Goal: Information Seeking & Learning: Learn about a topic

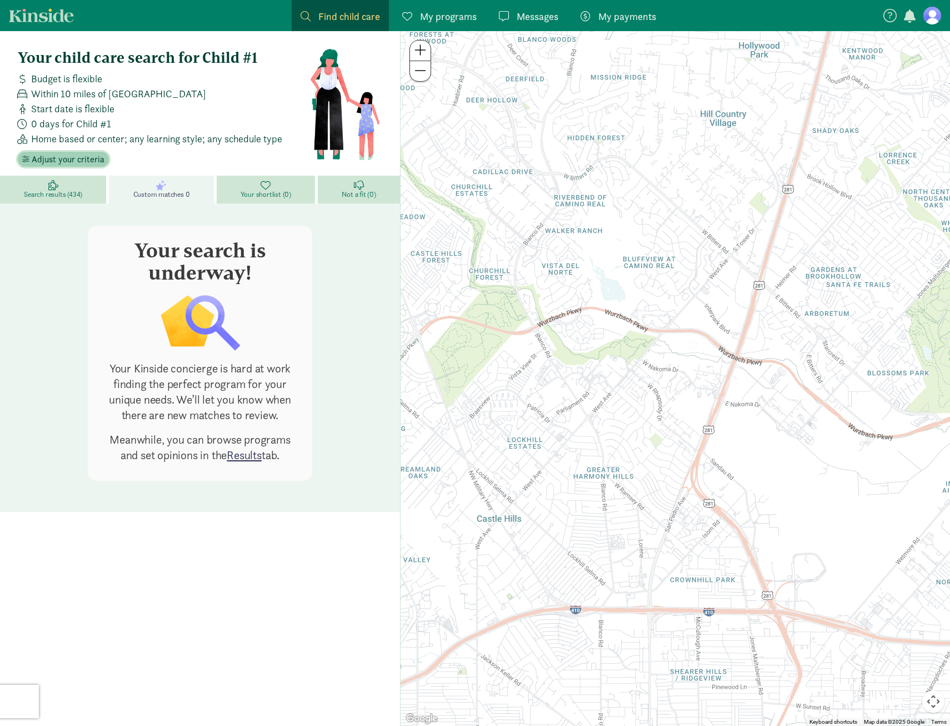
click at [83, 160] on span "Adjust your criteria" at bounding box center [68, 159] width 73 height 13
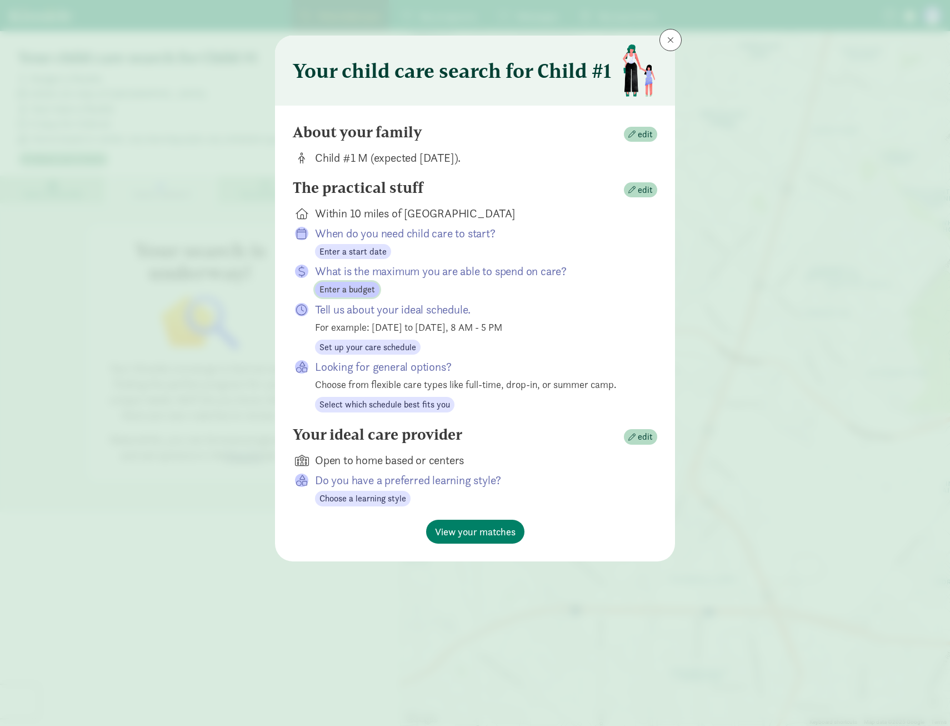
click at [342, 292] on span "Enter a budget" at bounding box center [348, 289] width 56 height 13
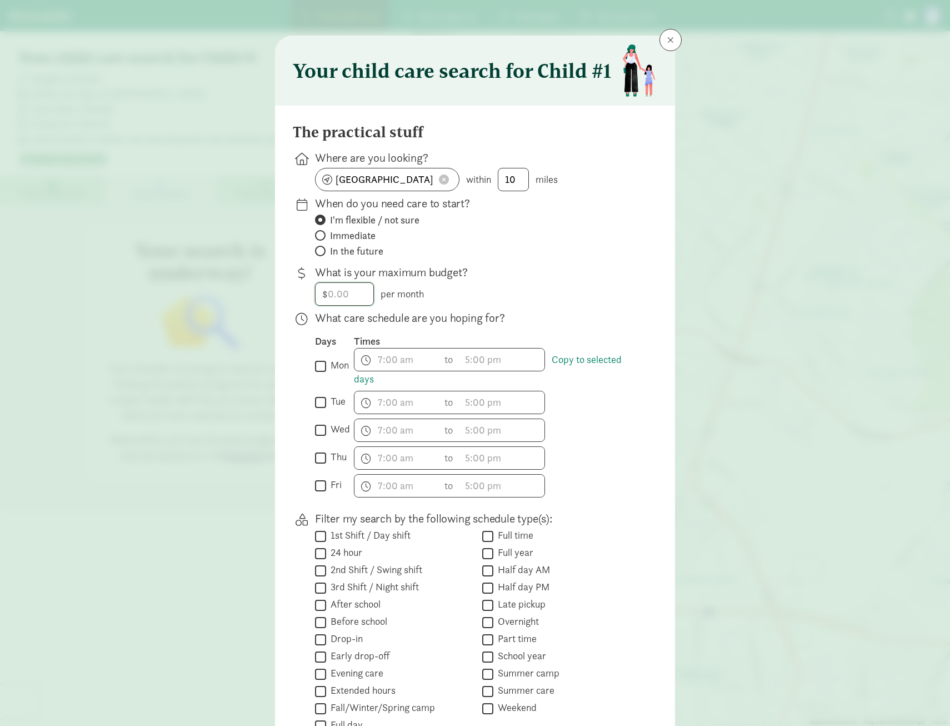
click at [342, 293] on input "number" at bounding box center [345, 294] width 58 height 22
type input "8"
type input "1000"
click at [574, 296] on div "$ 1000.00 1000 per month" at bounding box center [477, 293] width 325 height 23
drag, startPoint x: 315, startPoint y: 368, endPoint x: 315, endPoint y: 377, distance: 8.3
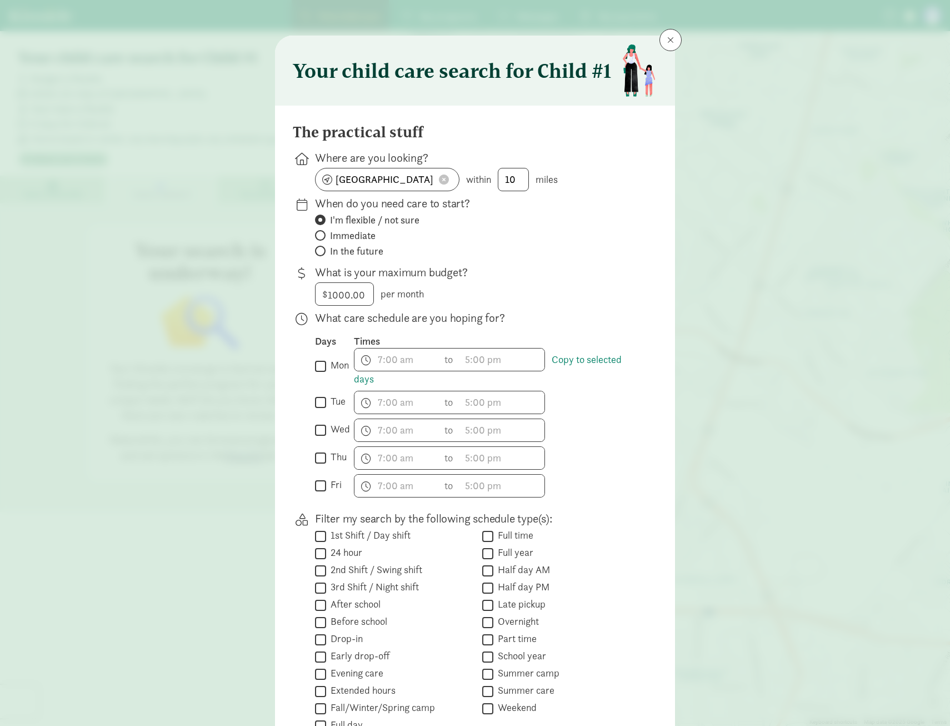
click at [315, 368] on input "mon" at bounding box center [320, 365] width 11 height 15
checkbox input "true"
click at [315, 402] on input "tue" at bounding box center [320, 402] width 11 height 15
checkbox input "true"
click at [318, 429] on input "wed" at bounding box center [320, 429] width 11 height 15
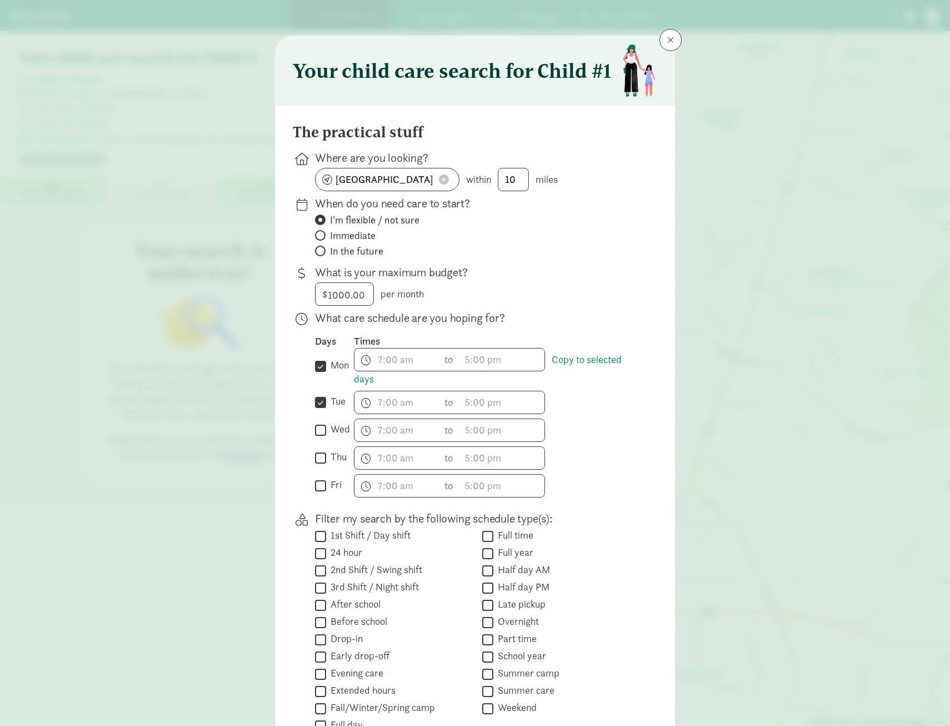
checkbox input "true"
click at [317, 466] on div " thu" at bounding box center [334, 457] width 39 height 23
click at [317, 461] on input "thu" at bounding box center [320, 457] width 11 height 15
checkbox input "true"
click at [318, 488] on input "fri" at bounding box center [320, 485] width 11 height 15
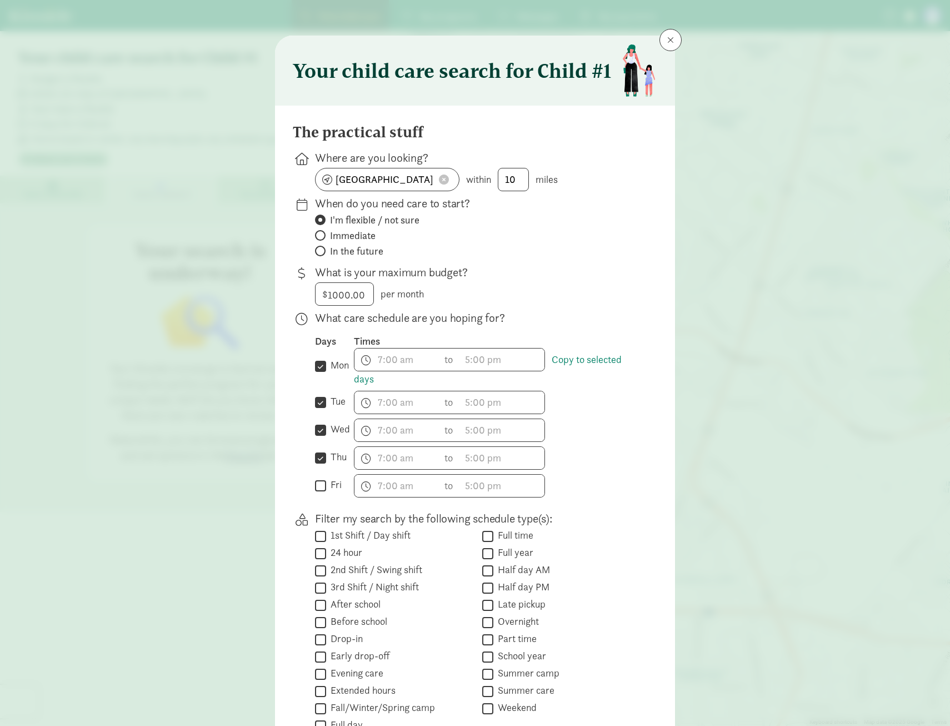
checkbox input "true"
click at [383, 368] on span "h 12 1 2 3 4 5 6 7 8 9 10 11 mm 00 15 30 45 a am pm" at bounding box center [397, 359] width 84 height 22
click at [373, 363] on div at bounding box center [475, 363] width 950 height 726
click at [378, 362] on span "h 12 1 2 3 4 5 6 7 8 9 10 11 mm 00 15 30 45 a am pm" at bounding box center [397, 359] width 84 height 22
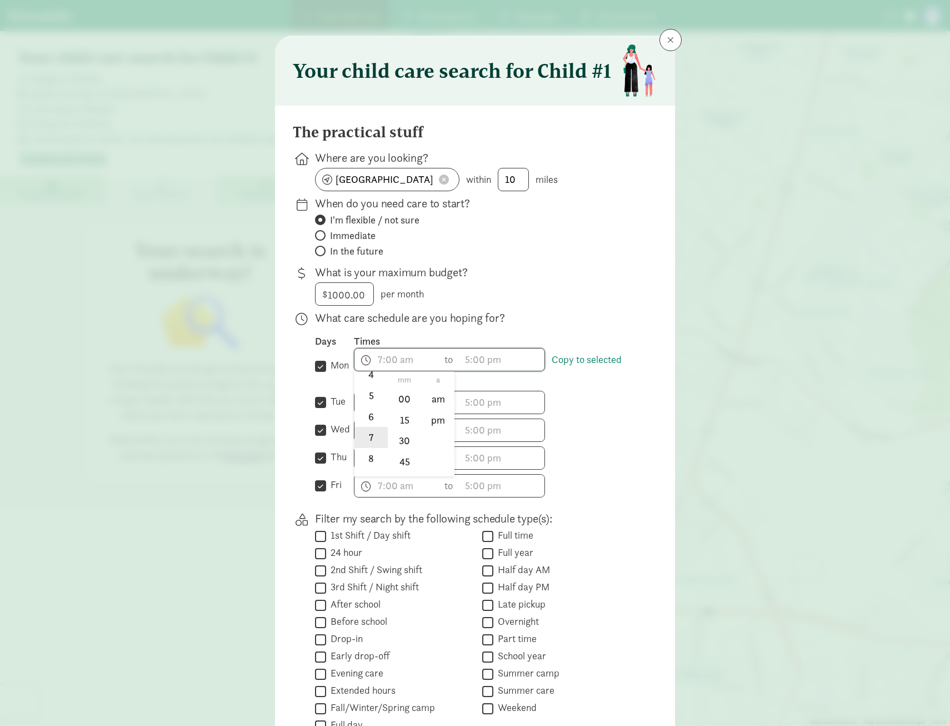
click at [365, 434] on li "7" at bounding box center [371, 437] width 33 height 21
click at [399, 438] on li "30" at bounding box center [404, 440] width 33 height 21
click at [430, 405] on li "am" at bounding box center [438, 398] width 33 height 21
type input "7:30 am"
click at [500, 360] on span "h 12 1 2 3 4 5 6 7 8 9 10 11 mm 00 15 30 45 a am pm" at bounding box center [502, 359] width 84 height 22
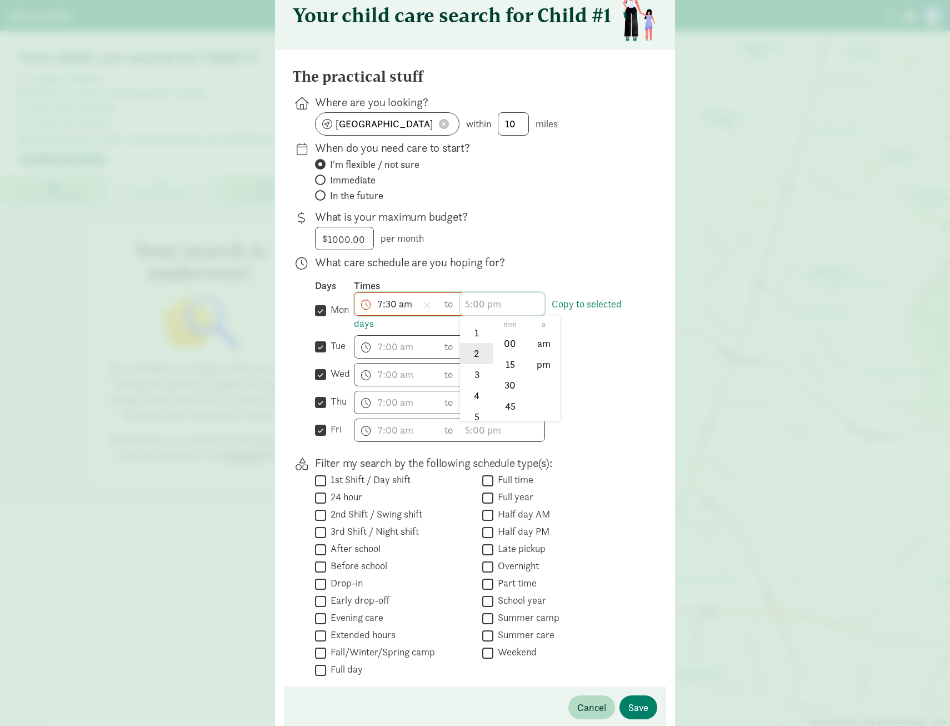
scroll to position [111, 0]
click at [473, 336] on li "5" at bounding box center [476, 336] width 33 height 21
click at [506, 388] on li "30" at bounding box center [510, 385] width 33 height 21
click at [532, 370] on li "pm" at bounding box center [543, 363] width 33 height 21
type input "5:30 pm"
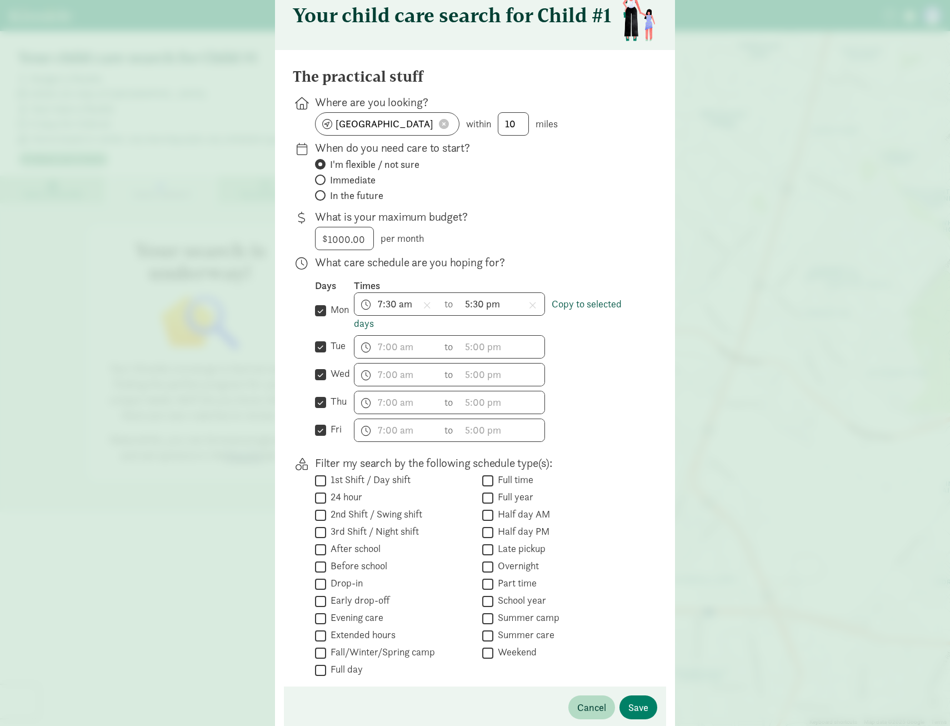
click at [567, 300] on link "Copy to selected days" at bounding box center [488, 313] width 268 height 32
click at [587, 304] on link "Copy to selected days" at bounding box center [488, 313] width 268 height 32
click at [317, 350] on input "tue" at bounding box center [320, 346] width 11 height 15
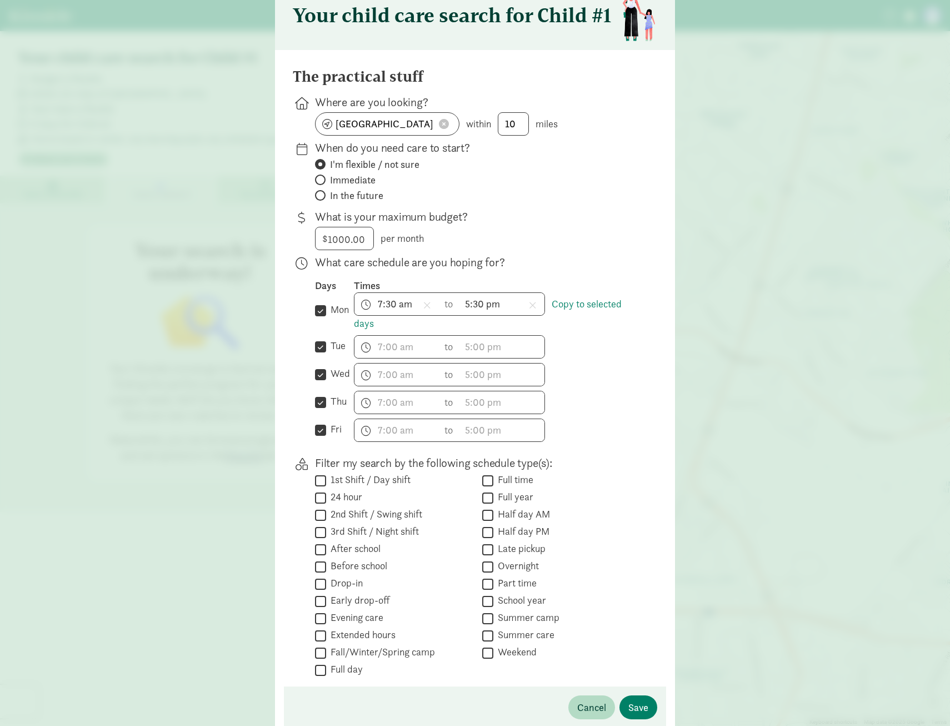
checkbox input "false"
click at [317, 382] on div " wed" at bounding box center [334, 374] width 39 height 23
drag, startPoint x: 317, startPoint y: 382, endPoint x: 318, endPoint y: 373, distance: 8.4
click at [318, 373] on input "wed" at bounding box center [320, 374] width 11 height 15
checkbox input "false"
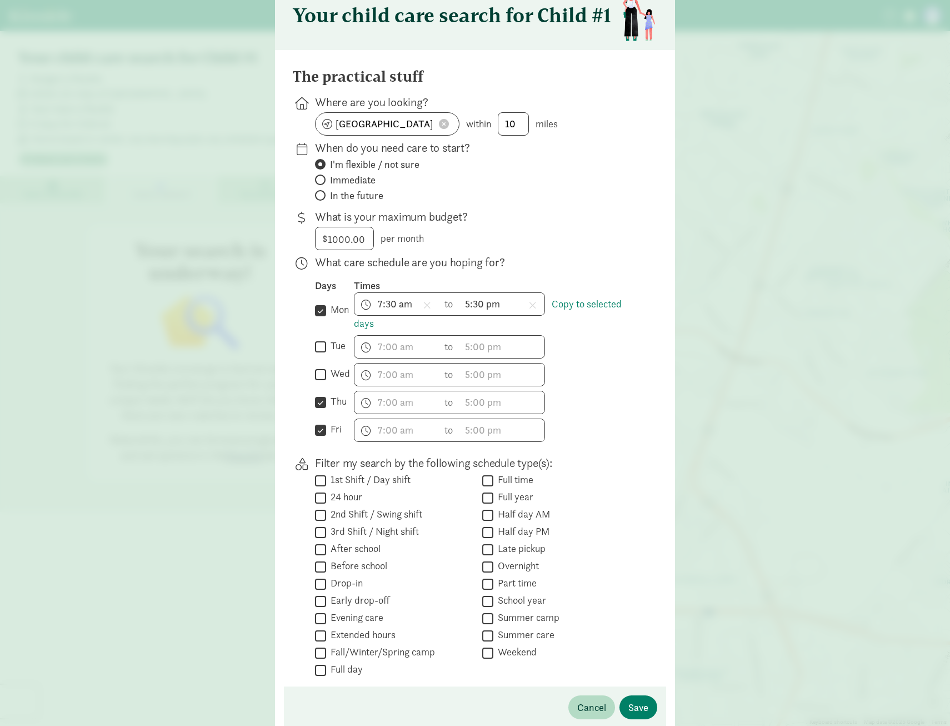
click at [319, 407] on input "thu" at bounding box center [320, 402] width 11 height 15
checkbox input "false"
click at [318, 430] on input "fri" at bounding box center [320, 429] width 11 height 15
checkbox input "false"
click at [607, 308] on link "Copy to selected days" at bounding box center [488, 313] width 268 height 32
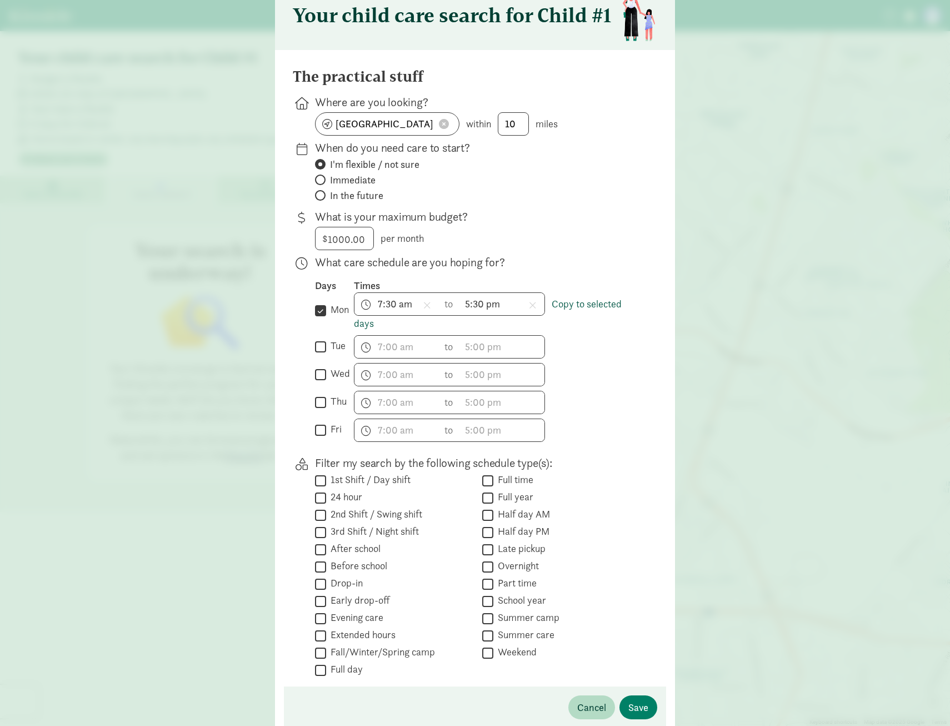
click at [607, 308] on link "Copy to selected days" at bounding box center [488, 313] width 268 height 32
drag, startPoint x: 607, startPoint y: 308, endPoint x: 316, endPoint y: 348, distance: 293.9
click at [316, 348] on input "tue" at bounding box center [320, 346] width 11 height 15
checkbox input "true"
click at [317, 373] on input "wed" at bounding box center [320, 374] width 11 height 15
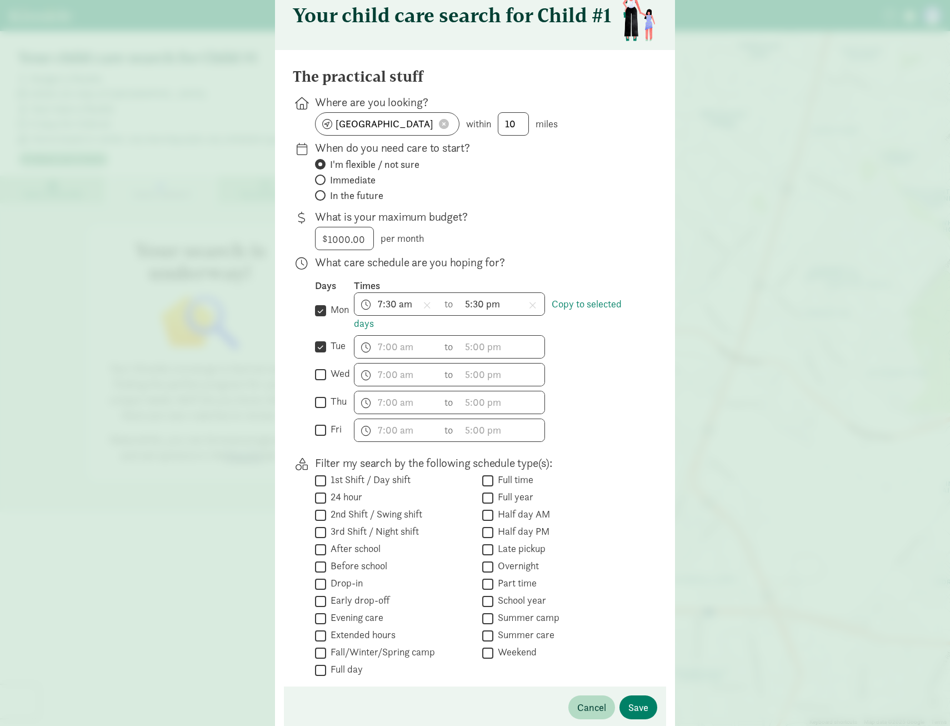
checkbox input "true"
click at [320, 405] on input "thu" at bounding box center [320, 402] width 11 height 15
checkbox input "true"
click at [317, 430] on input "fri" at bounding box center [320, 429] width 11 height 15
checkbox input "true"
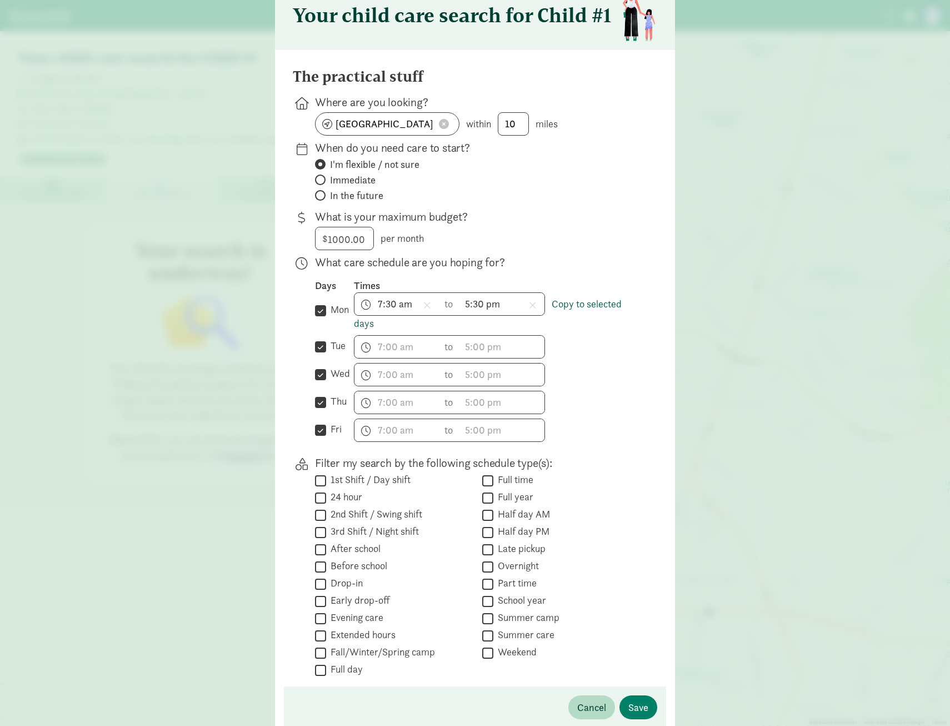
click at [574, 302] on link "Copy to selected days" at bounding box center [488, 313] width 268 height 32
click at [362, 324] on link "Copy to selected days" at bounding box center [488, 313] width 268 height 32
click at [381, 345] on span "h 12 1 2 3 4 5 6 7 8 9 10 11 mm 00 15 30 45 a am pm" at bounding box center [397, 347] width 84 height 22
click at [367, 367] on li "7" at bounding box center [371, 368] width 33 height 21
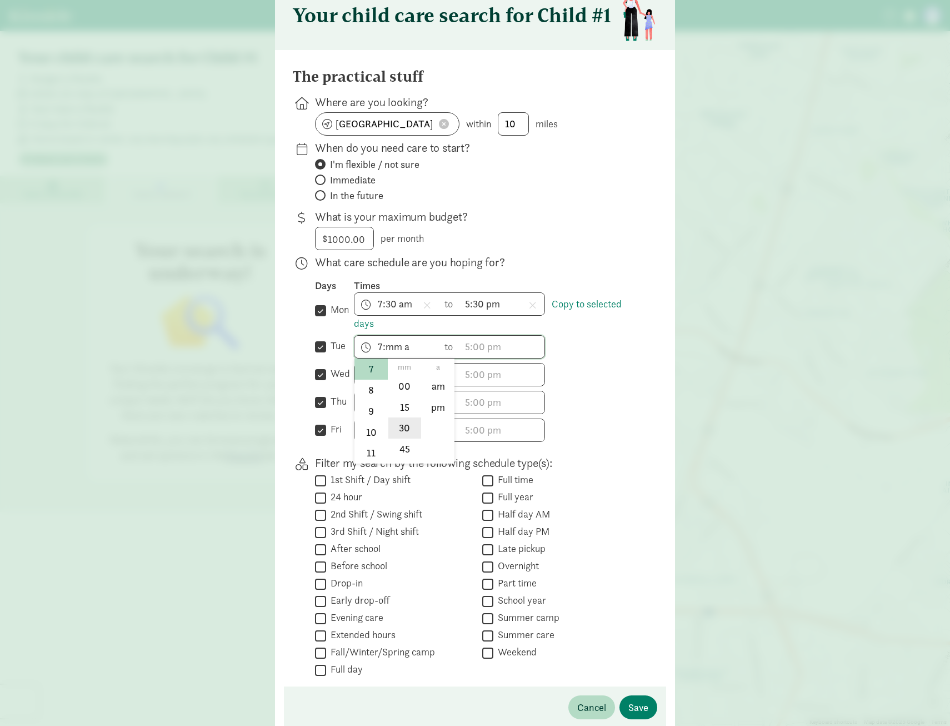
click at [411, 429] on li "30" at bounding box center [404, 427] width 33 height 21
click at [442, 381] on li "am" at bounding box center [438, 385] width 33 height 21
type input "7:30 am"
click at [490, 356] on span "h 12 1 2 3 4 5 6 7 8 9 10 11 mm 00 15 30 45 a am pm" at bounding box center [502, 347] width 84 height 22
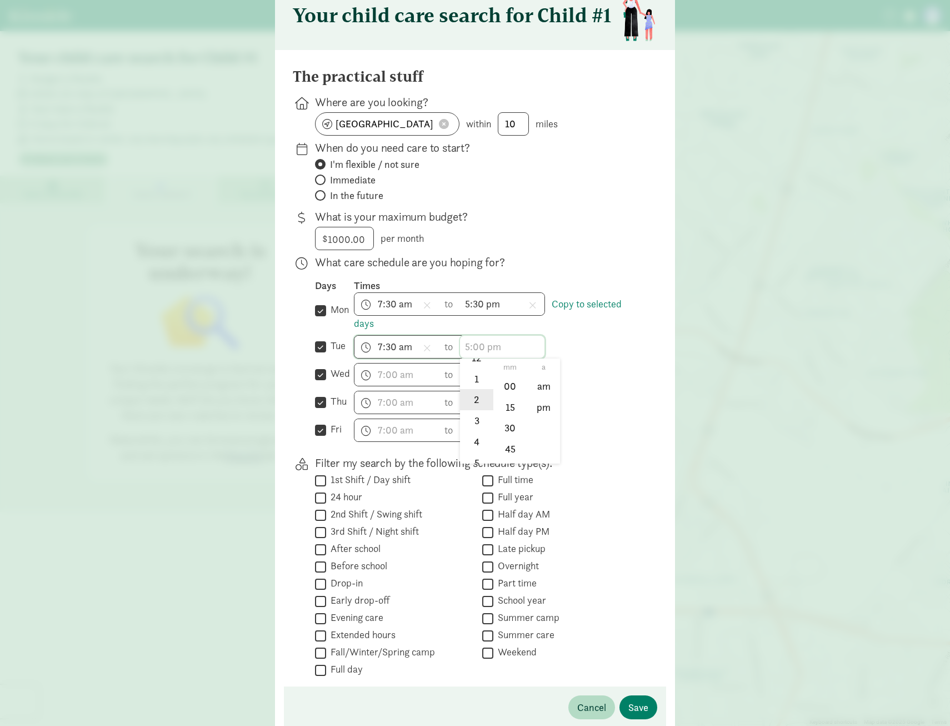
scroll to position [56, 0]
click at [471, 433] on li "5" at bounding box center [476, 435] width 33 height 21
click at [503, 424] on li "30" at bounding box center [510, 427] width 33 height 21
click at [537, 401] on li "pm" at bounding box center [543, 406] width 33 height 21
type input "5:30 pm"
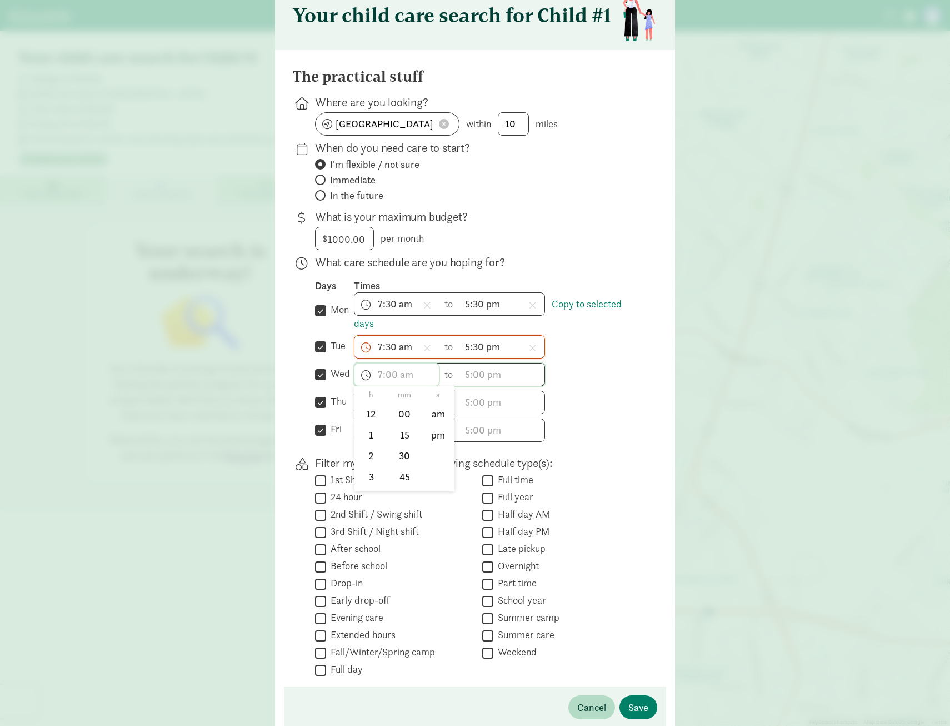
click at [410, 376] on span "h 12 1 2 3 4 5 6 7 8 9 10 11 mm 00 15 30 45 a am pm" at bounding box center [397, 374] width 84 height 22
click at [364, 399] on li "7" at bounding box center [371, 396] width 33 height 21
click at [412, 463] on li "30" at bounding box center [404, 455] width 33 height 21
click at [443, 417] on li "am" at bounding box center [438, 413] width 33 height 21
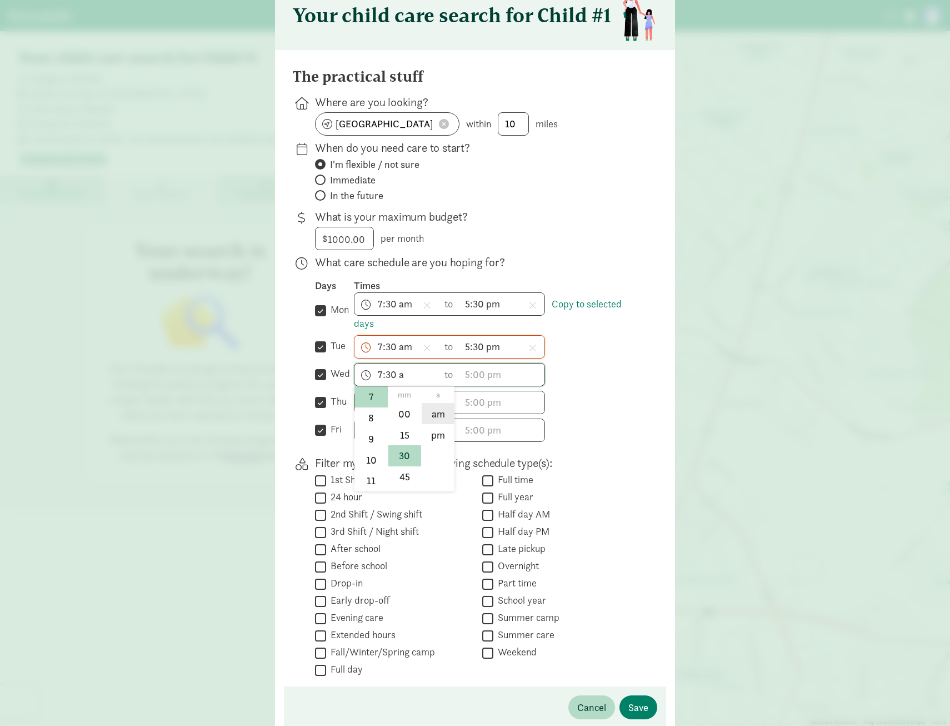
type input "7:30 am"
click at [490, 379] on span "h 12 1 2 3 4 5 6 7 8 9 10 11 mm 00 15 30 45 a am pm" at bounding box center [502, 374] width 84 height 22
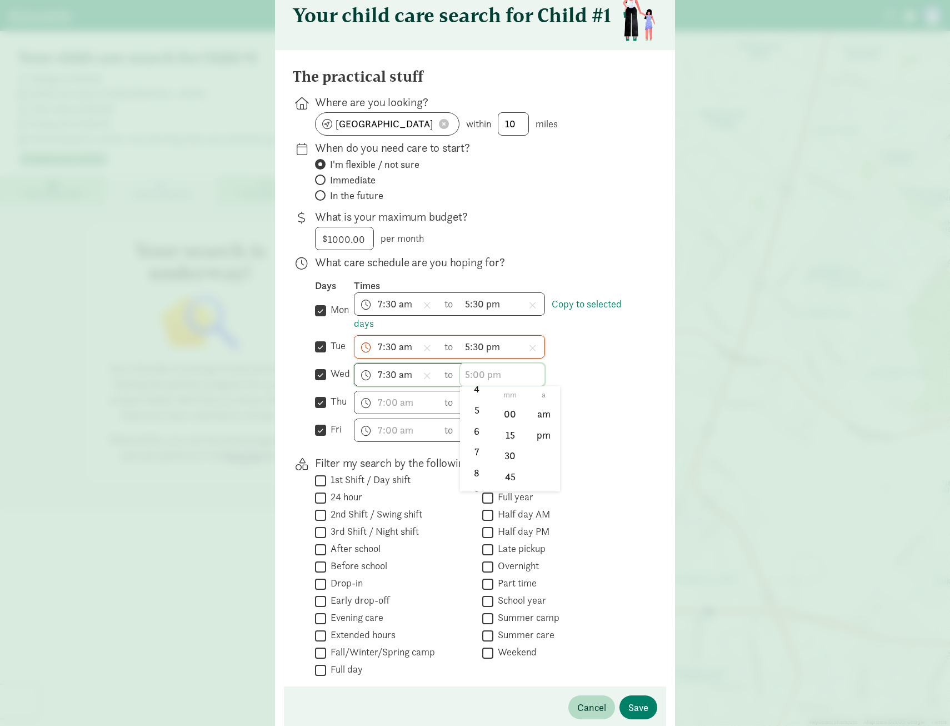
scroll to position [111, 0]
click at [476, 407] on li "5" at bounding box center [476, 407] width 33 height 21
click at [508, 458] on li "30" at bounding box center [510, 455] width 33 height 21
click at [551, 435] on li "pm" at bounding box center [543, 434] width 33 height 21
type input "5:30 pm"
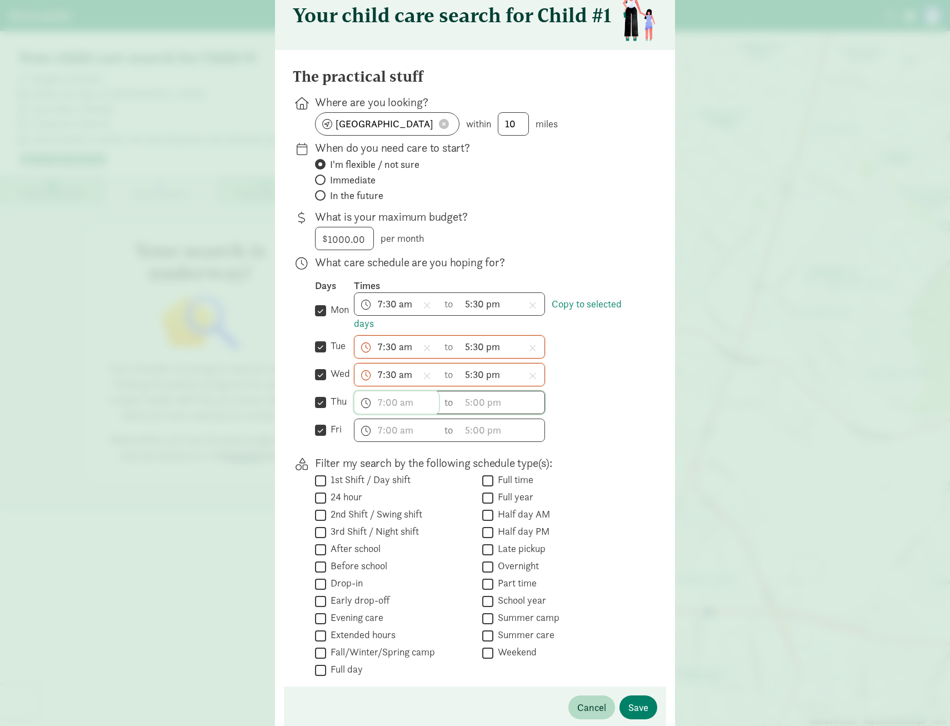
click at [384, 405] on span "h 12 1 2 3 4 5 6 7 8 9 10 11 mm 00 15 30 45 a am pm" at bounding box center [397, 402] width 84 height 22
click at [363, 428] on li "7" at bounding box center [371, 424] width 33 height 21
click at [412, 492] on li "30" at bounding box center [404, 483] width 33 height 21
click at [438, 445] on li "am" at bounding box center [438, 441] width 33 height 21
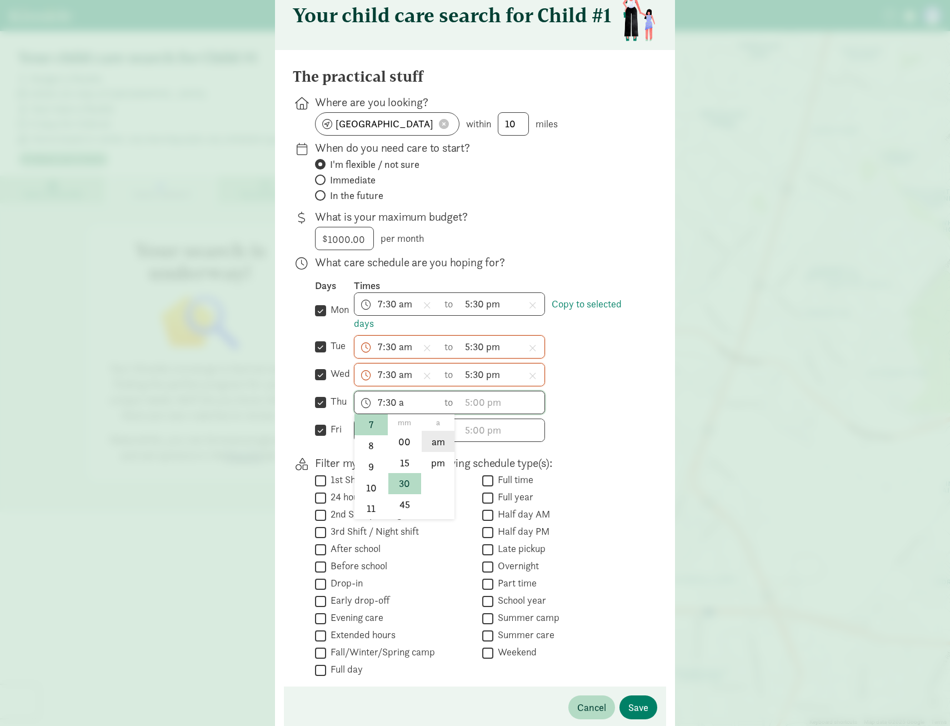
type input "7:30 am"
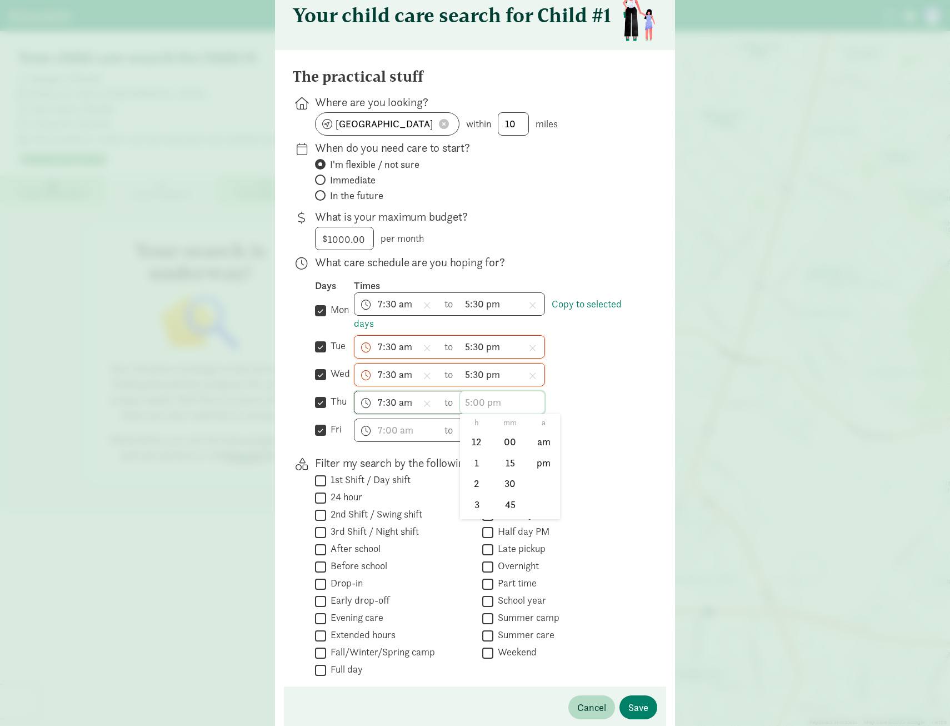
click at [498, 400] on span "h 12 1 2 3 4 5 6 7 8 9 10 11 mm 00 15 30 45 a am pm" at bounding box center [502, 402] width 84 height 22
click at [468, 495] on li "5" at bounding box center [476, 490] width 33 height 21
click at [506, 483] on li "30" at bounding box center [510, 483] width 33 height 21
click at [536, 455] on li "pm" at bounding box center [543, 462] width 33 height 21
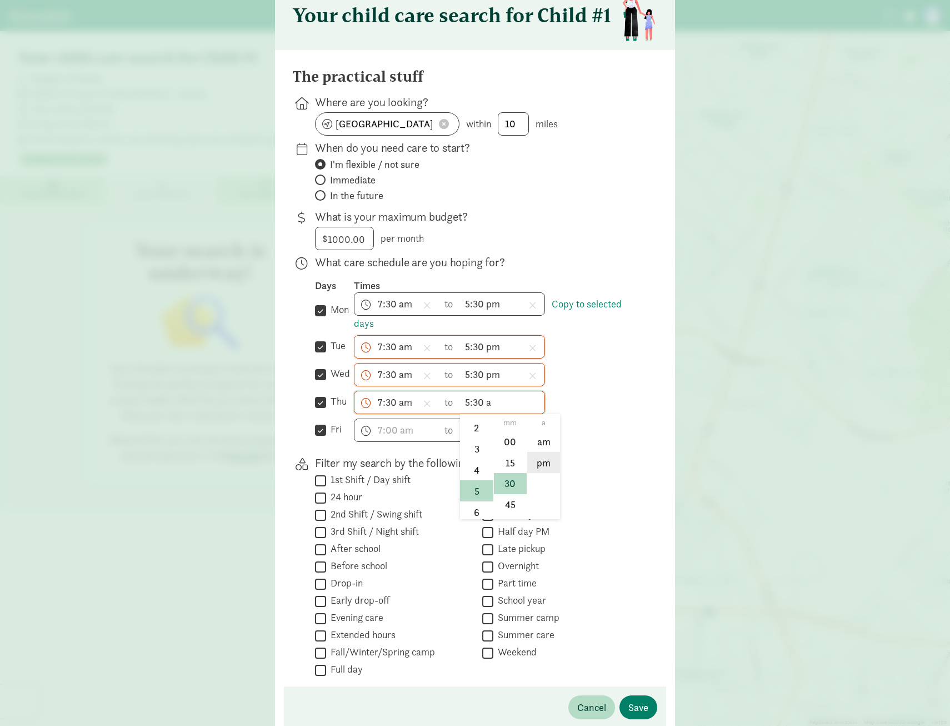
type input "5:30 pm"
click at [386, 436] on span "h 12 1 2 3 4 5 6 7 8 9 10 11 mm 00 15 30 45 a am pm" at bounding box center [397, 430] width 84 height 22
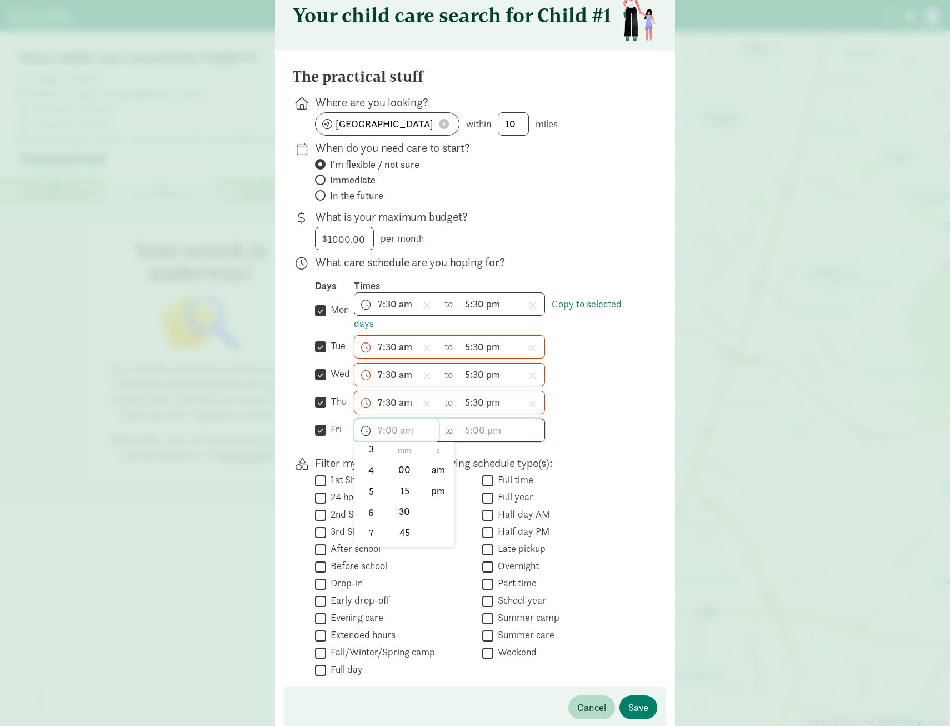
scroll to position [111, 0]
click at [371, 504] on li "7" at bounding box center [371, 505] width 33 height 21
click at [412, 513] on li "30" at bounding box center [404, 511] width 33 height 21
click at [428, 480] on li "pm" at bounding box center [438, 490] width 33 height 21
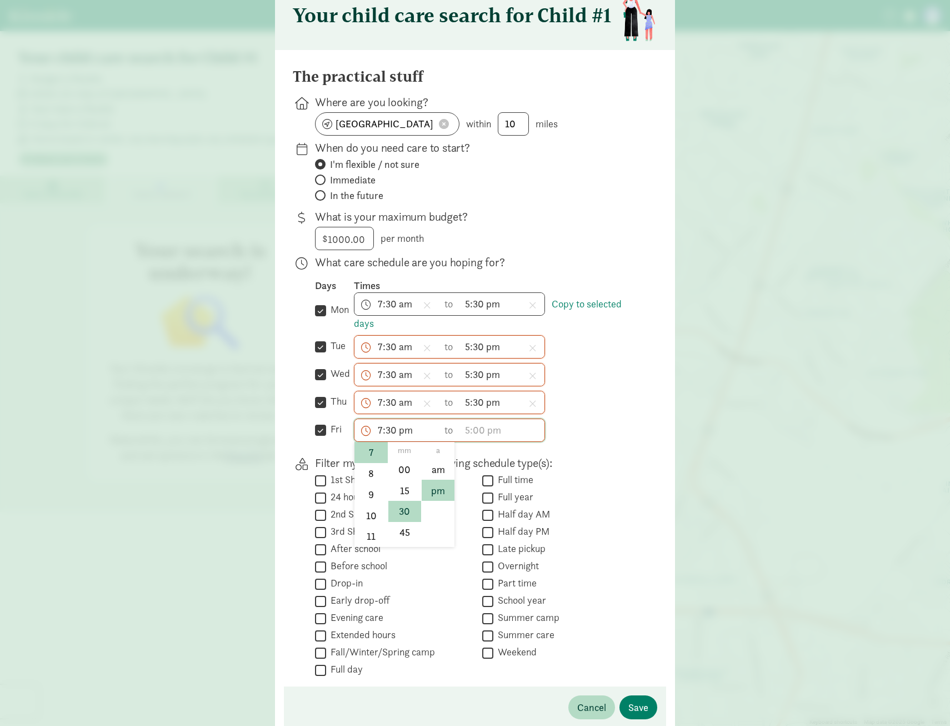
click at [407, 432] on span "7:30 pm h 12 1 2 3 4 5 6 7 8 9 10 11 mm 00 15 30 45 a am pm" at bounding box center [397, 430] width 84 height 22
click at [438, 472] on li "am" at bounding box center [438, 468] width 33 height 21
type input "7:30 am"
click at [498, 435] on span "h 12 1 2 3 4 5 6 7 8 9 10 11 mm 00 15 30 45 a am pm" at bounding box center [502, 430] width 84 height 22
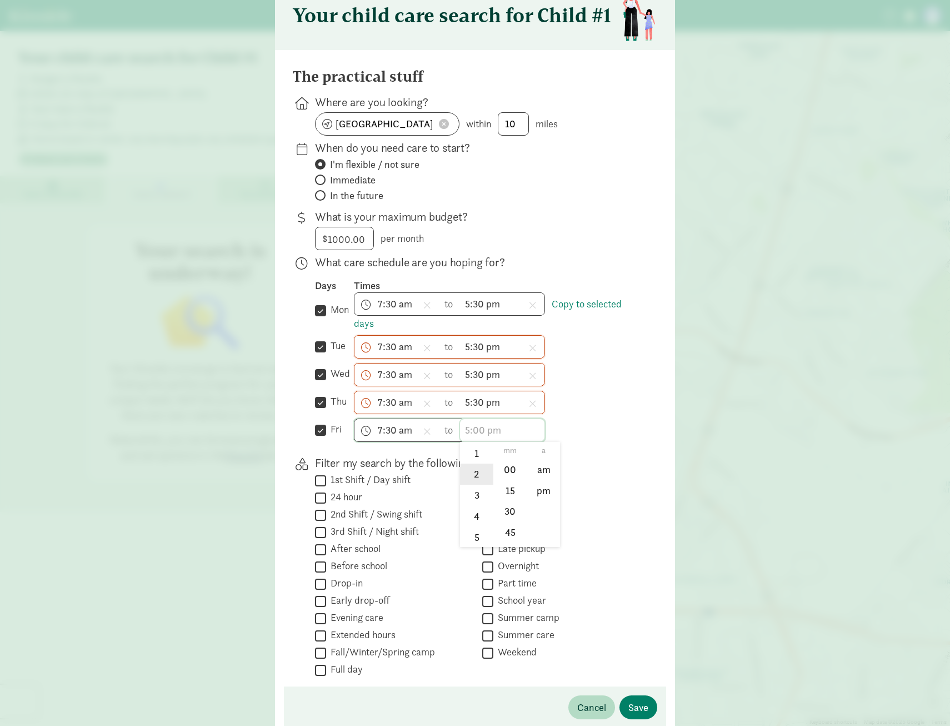
scroll to position [56, 0]
click at [471, 516] on li "5" at bounding box center [476, 518] width 33 height 21
click at [509, 508] on li "30" at bounding box center [510, 511] width 33 height 21
click at [534, 486] on li "pm" at bounding box center [543, 490] width 33 height 21
type input "5:30 pm"
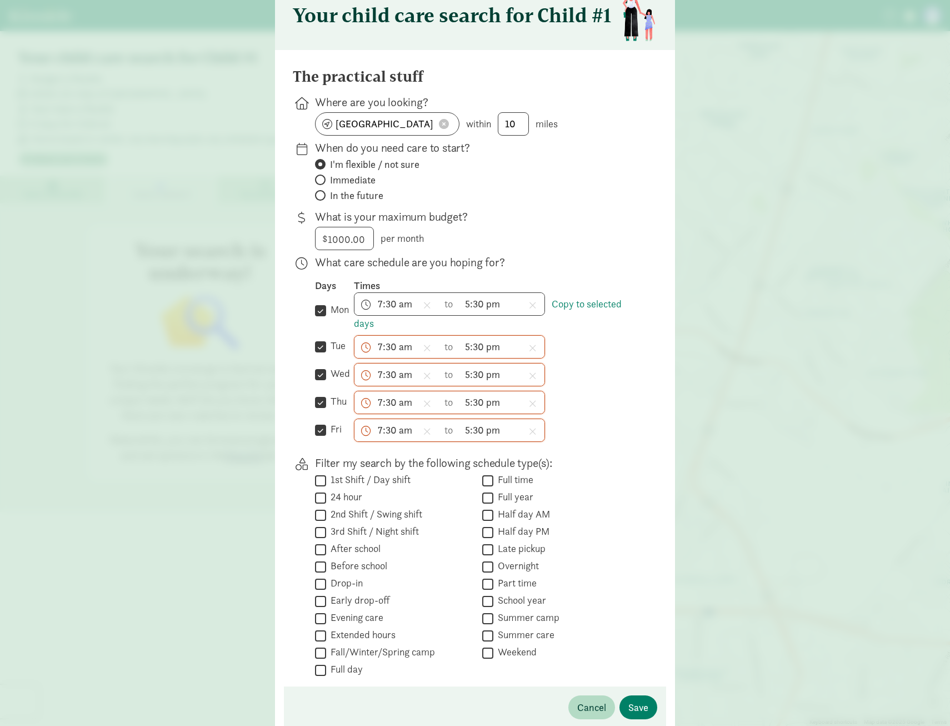
click at [624, 441] on div "7:30 am h 12 1 2 3 4 5 6 7 8 9 10 11 mm 00 15 30 45 a am pm to 5:30 pm h 12 1 2…" at bounding box center [497, 429] width 286 height 23
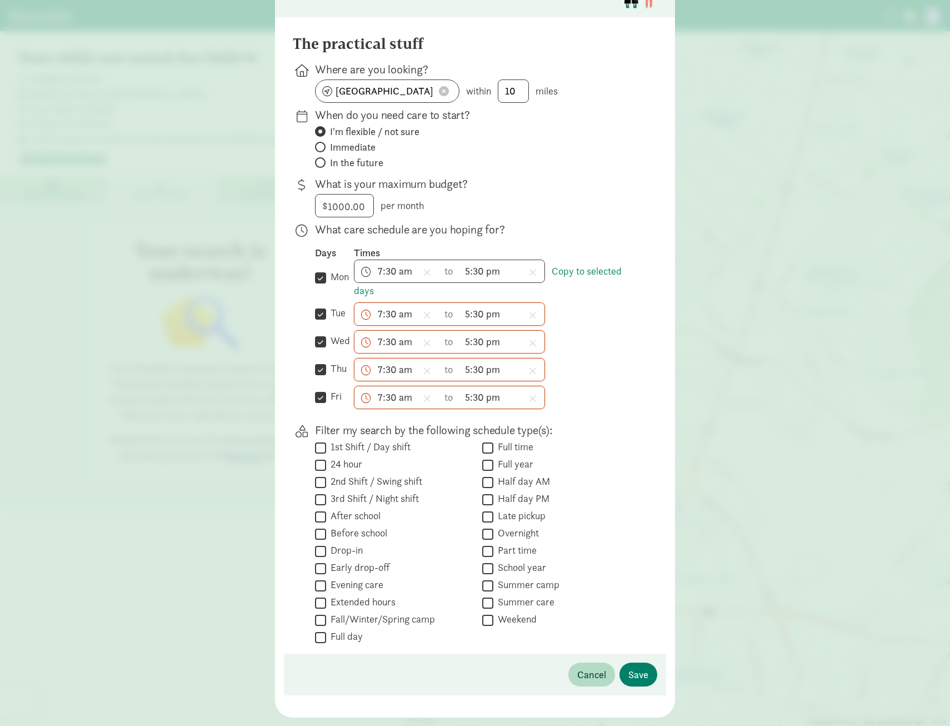
scroll to position [116, 0]
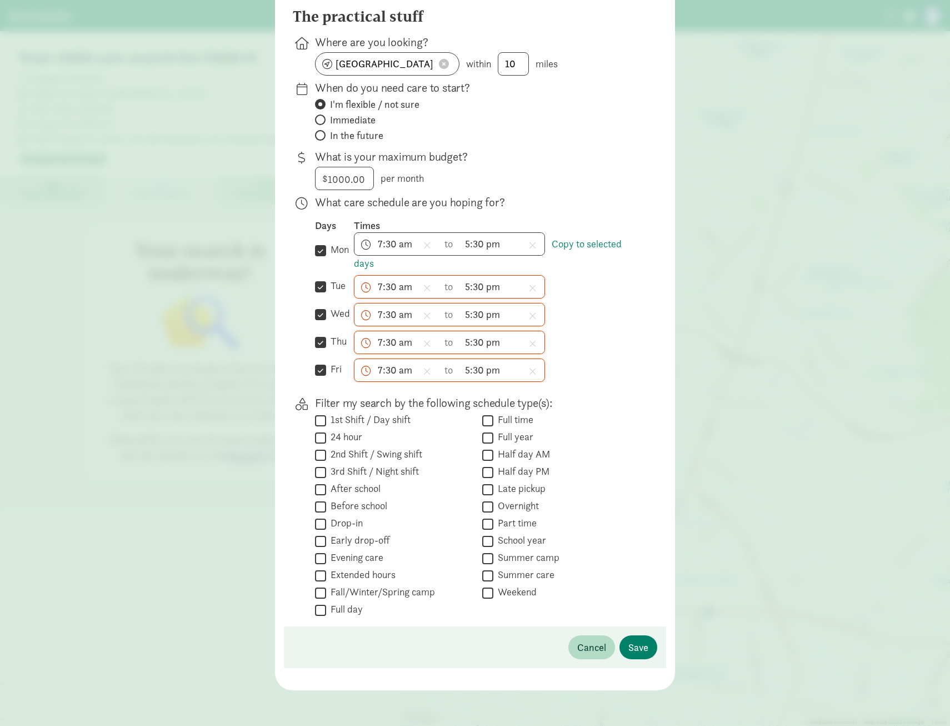
click at [486, 420] on input "Full time" at bounding box center [487, 420] width 11 height 15
checkbox input "true"
click at [487, 437] on input "Full year" at bounding box center [487, 437] width 11 height 15
checkbox input "true"
click at [320, 575] on input "Extended hours" at bounding box center [320, 575] width 11 height 15
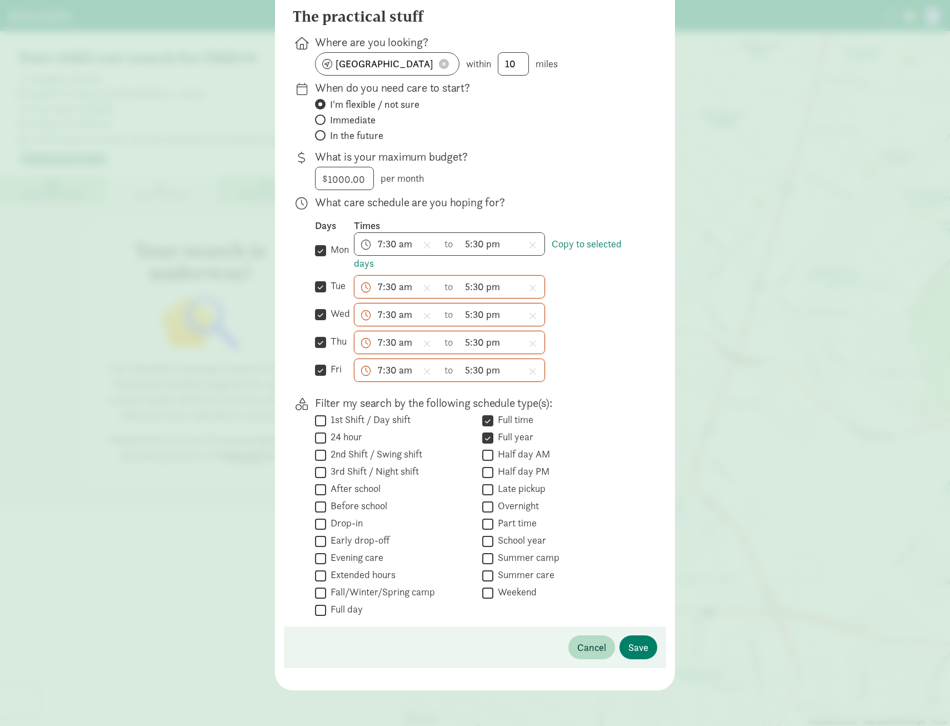
checkbox input "true"
click at [318, 612] on input "Full day" at bounding box center [320, 609] width 11 height 15
checkbox input "true"
click at [640, 649] on span "Save" at bounding box center [639, 647] width 20 height 15
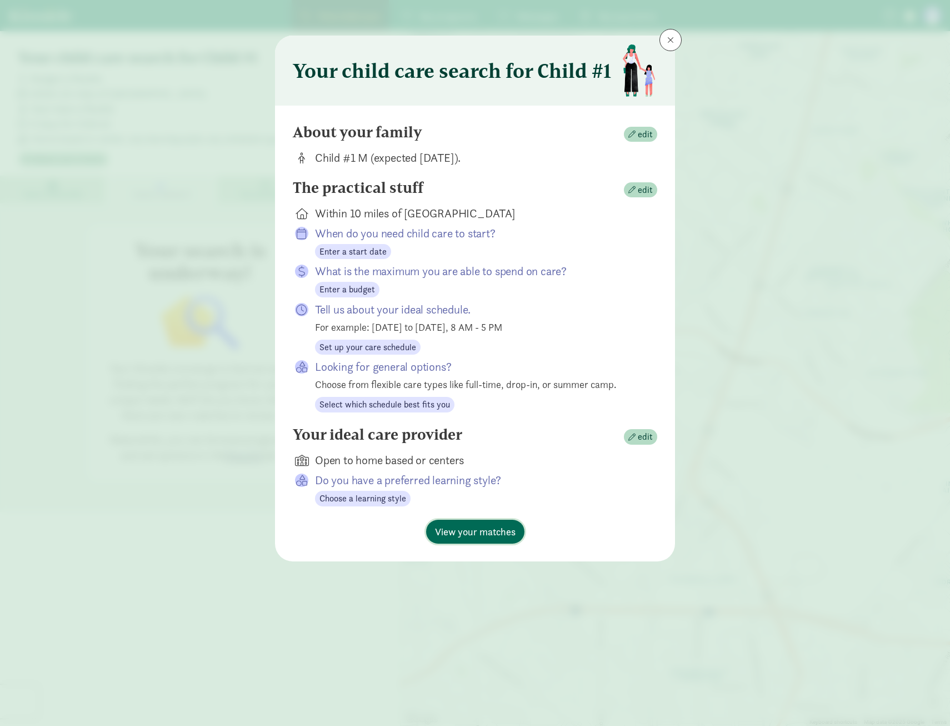
click at [472, 526] on span "View your matches" at bounding box center [475, 531] width 81 height 15
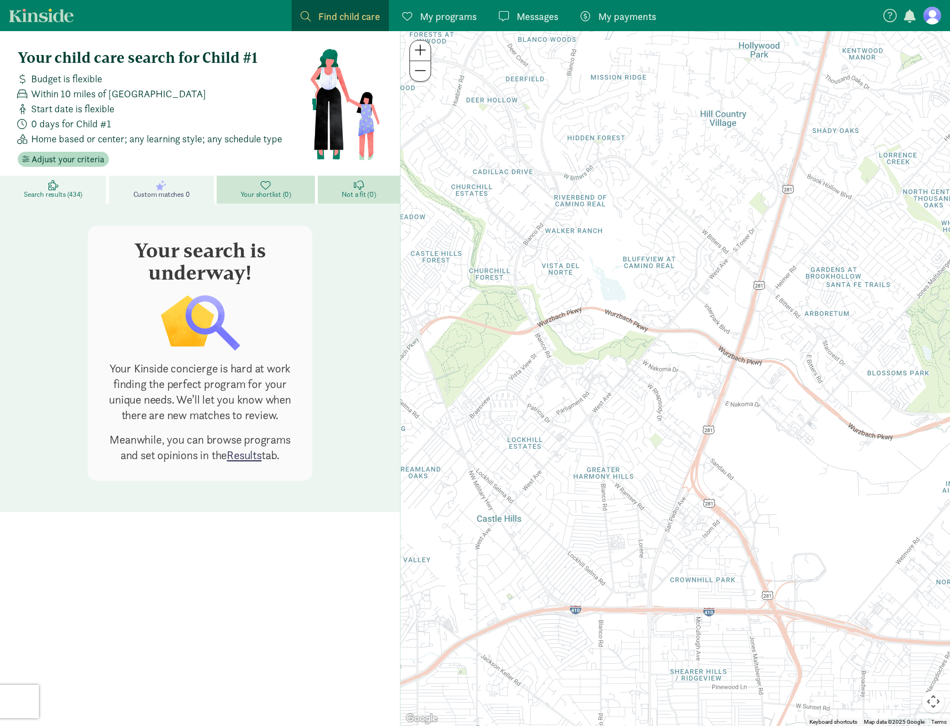
click at [73, 186] on link "Search results (434)" at bounding box center [54, 190] width 109 height 28
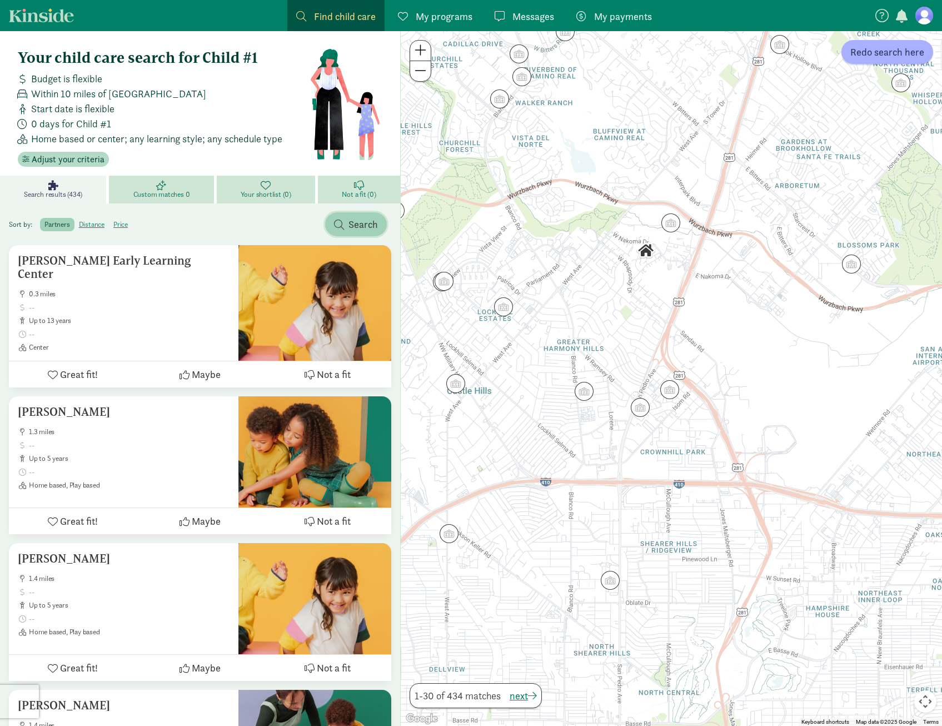
click at [353, 228] on span "Search" at bounding box center [362, 224] width 29 height 15
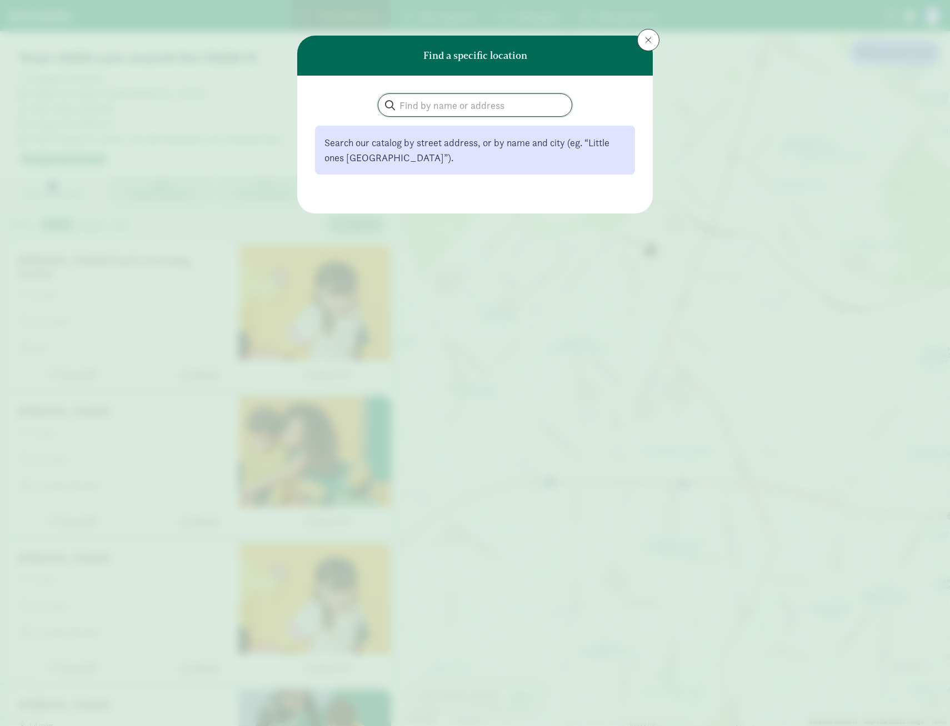
click at [445, 111] on input "search" at bounding box center [474, 105] width 193 height 22
click at [647, 42] on span at bounding box center [648, 40] width 7 height 9
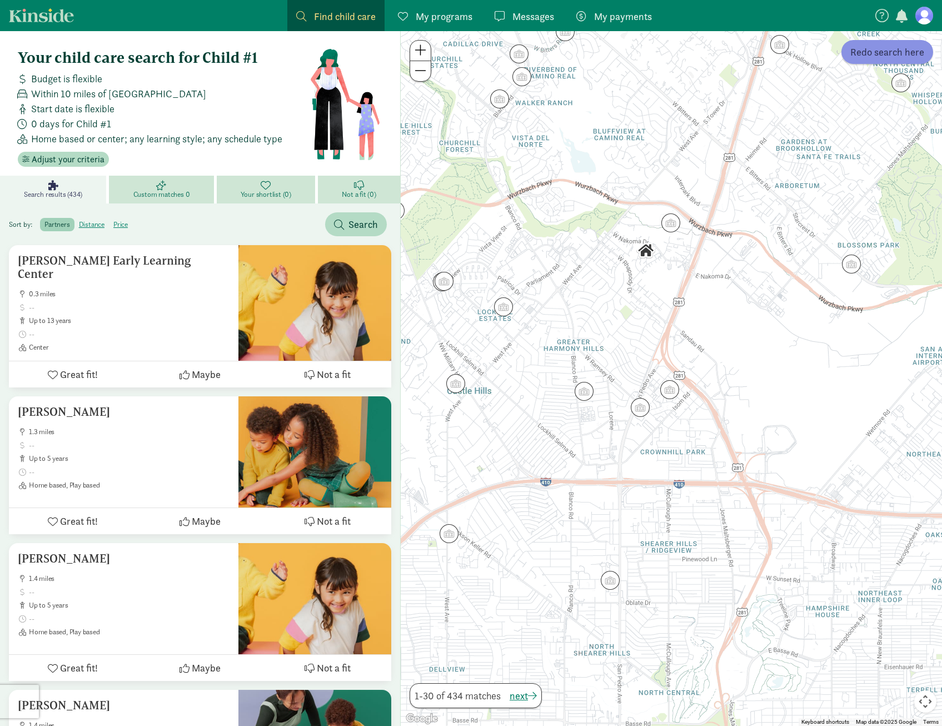
click at [880, 59] on span "Redo search here" at bounding box center [887, 51] width 74 height 15
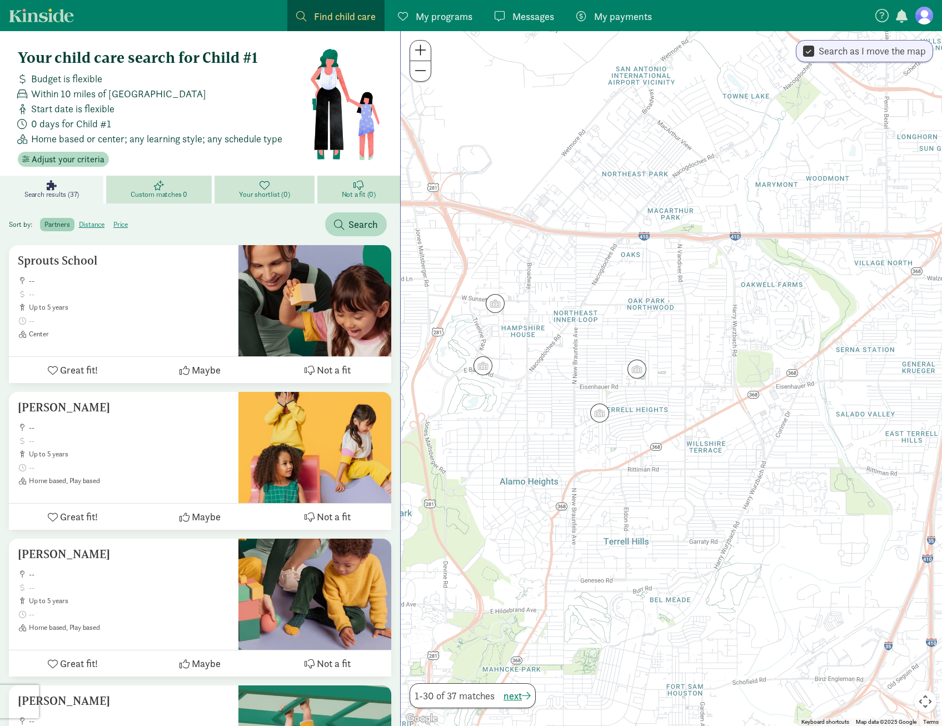
drag, startPoint x: 716, startPoint y: 483, endPoint x: 414, endPoint y: 199, distance: 415.2
click at [414, 199] on div at bounding box center [671, 378] width 541 height 695
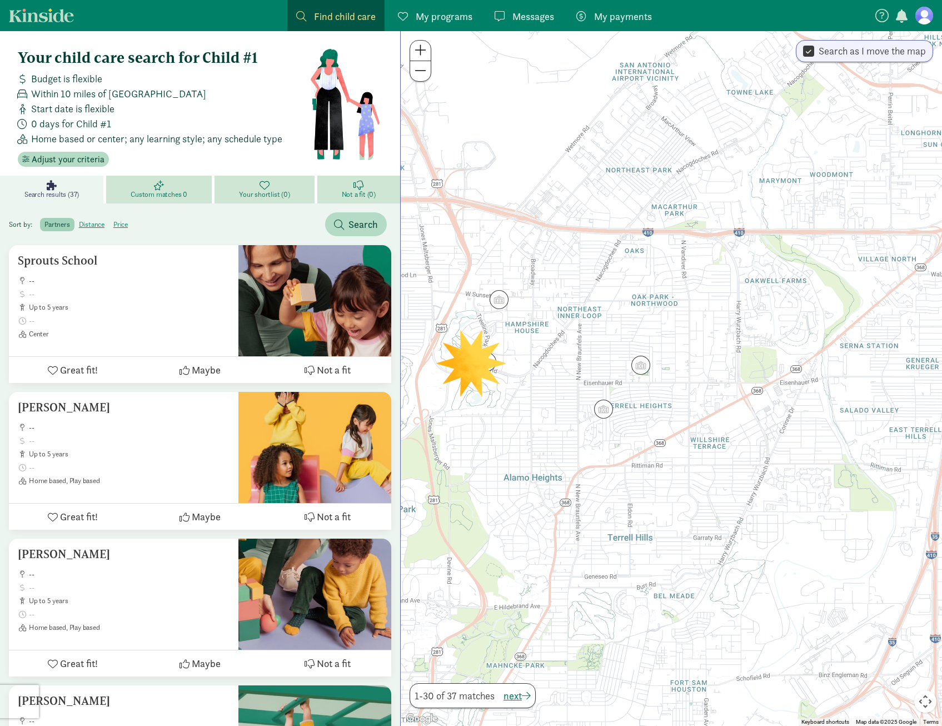
click at [537, 485] on div at bounding box center [671, 378] width 541 height 695
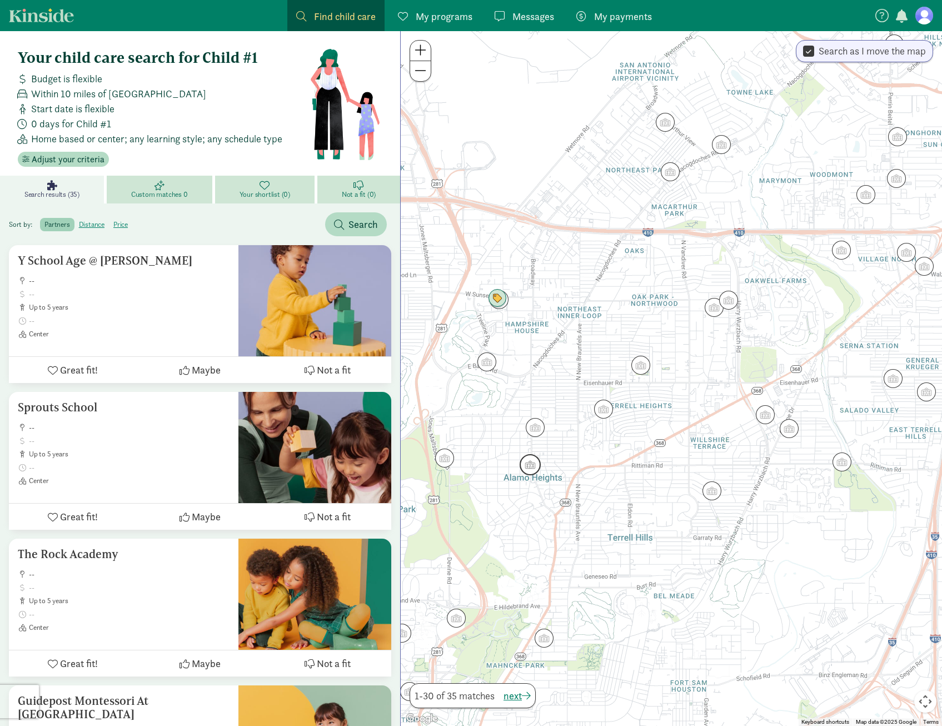
click at [535, 471] on img "Click to see details" at bounding box center [530, 465] width 30 height 30
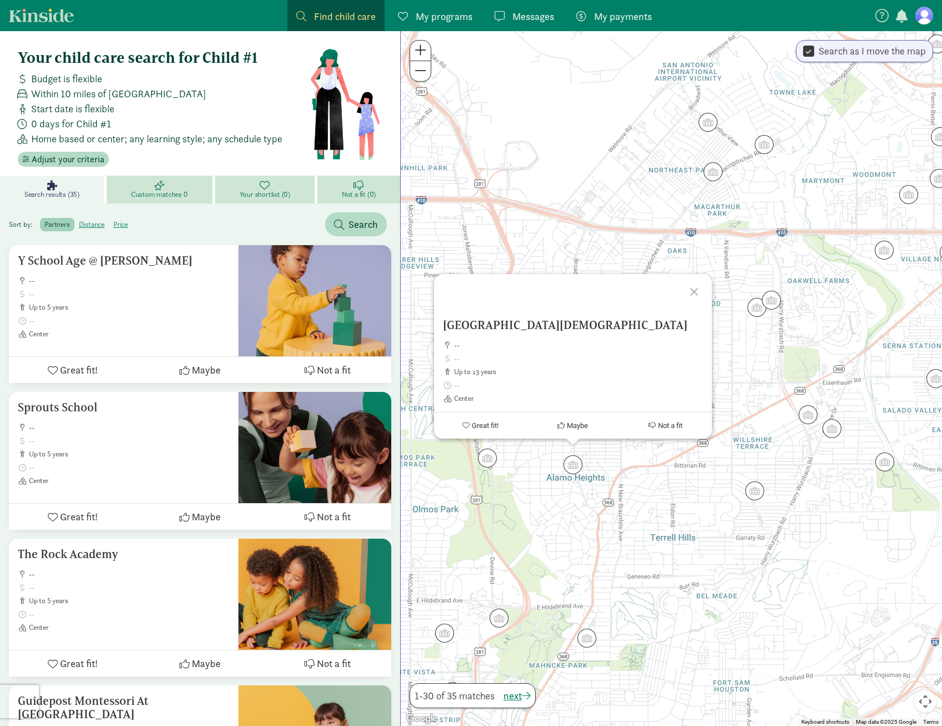
click at [695, 287] on div at bounding box center [696, 290] width 32 height 32
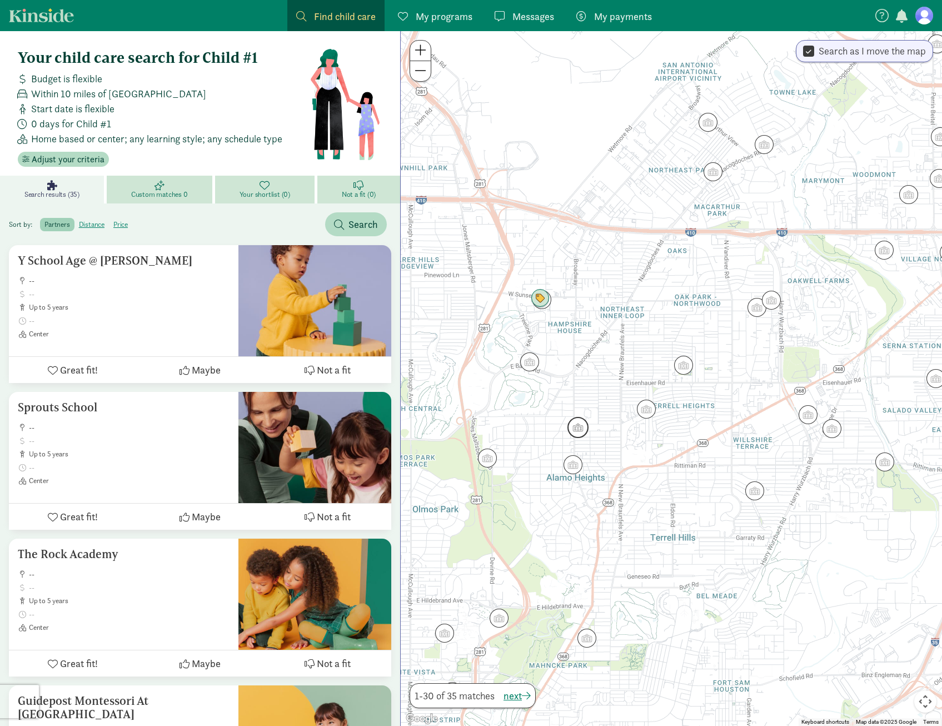
click at [580, 428] on img "Click to see details" at bounding box center [578, 427] width 30 height 30
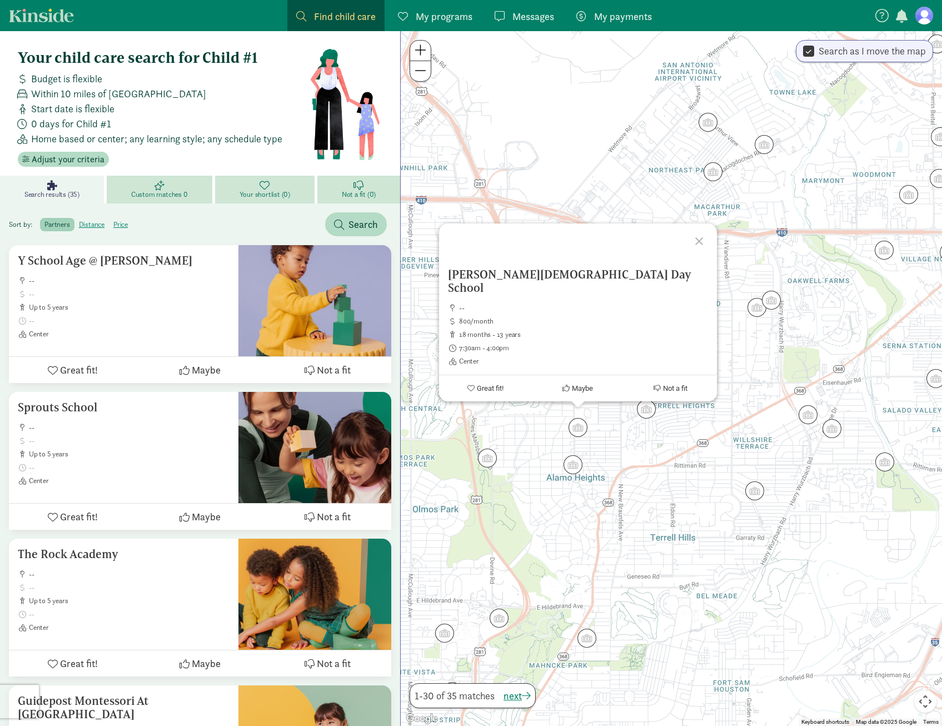
click at [692, 256] on div at bounding box center [701, 239] width 32 height 32
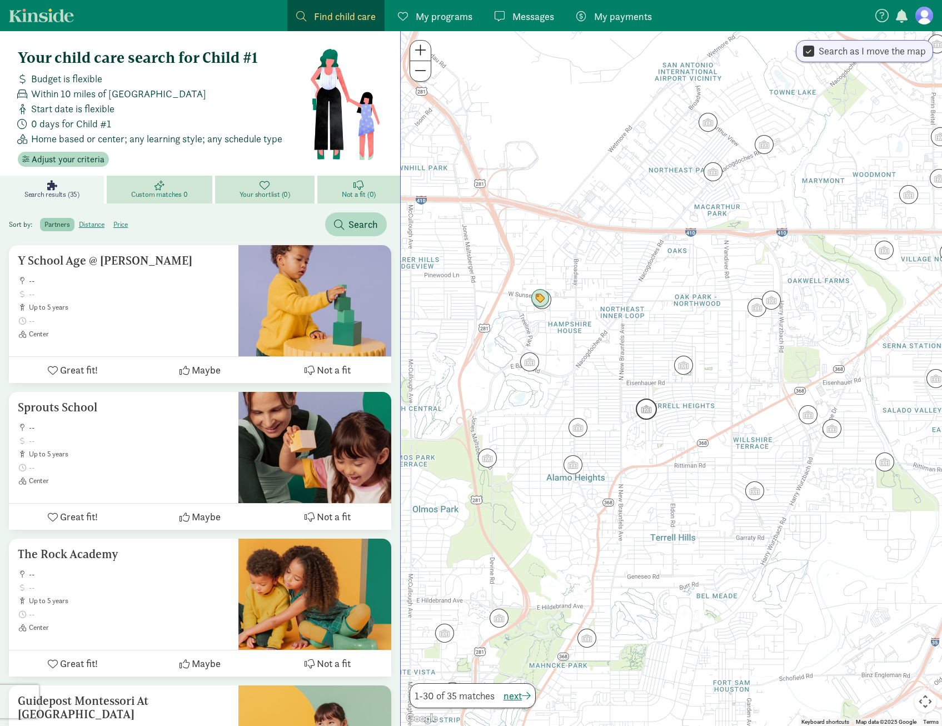
click at [647, 415] on img "Click to see details" at bounding box center [646, 409] width 30 height 30
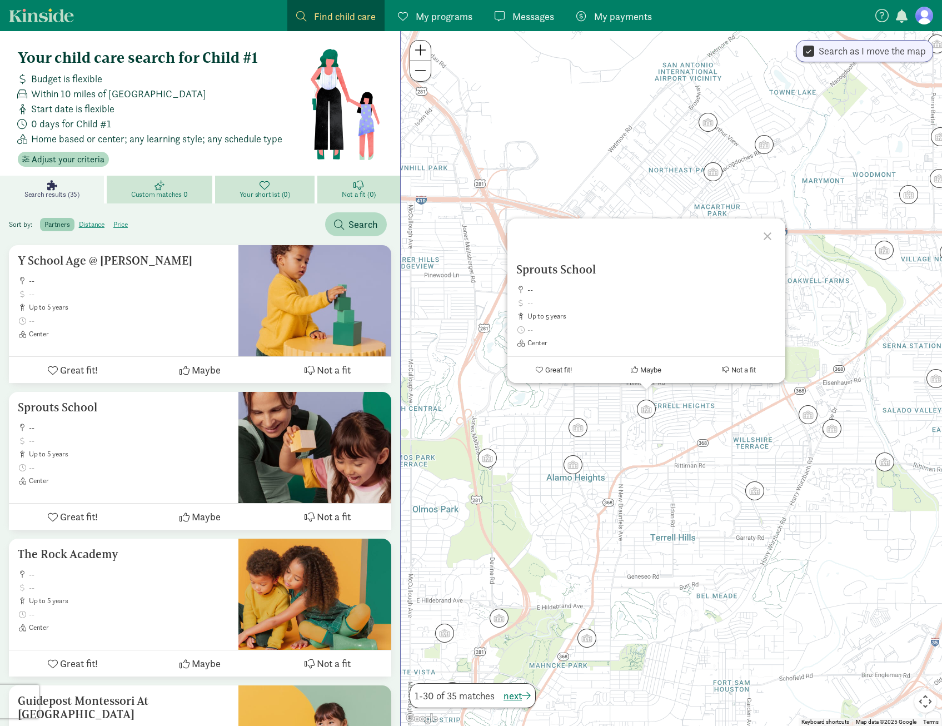
click at [775, 236] on div at bounding box center [769, 234] width 32 height 32
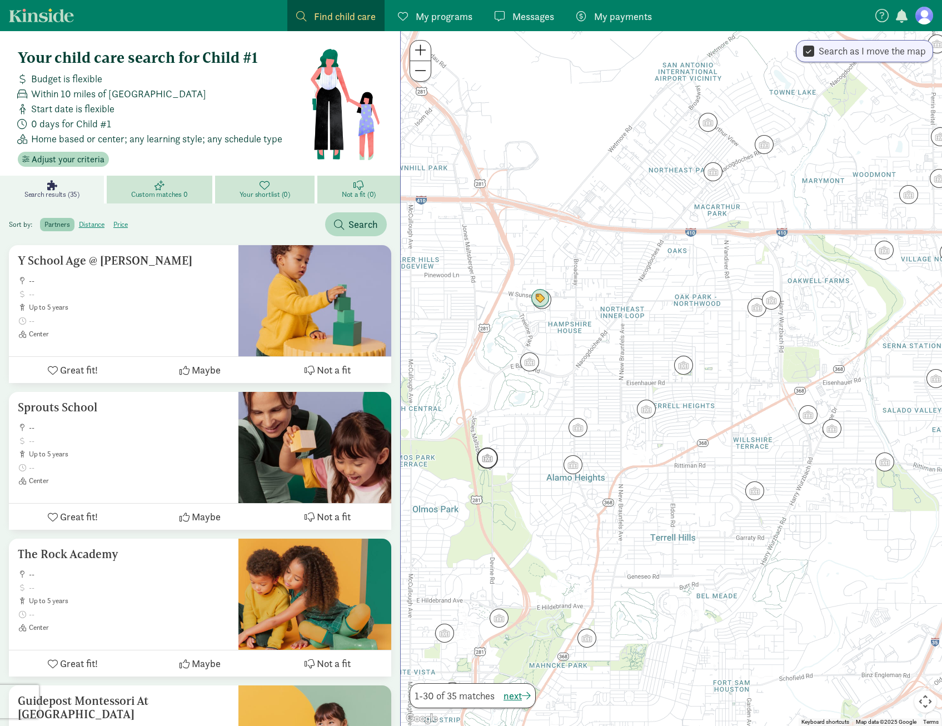
click at [479, 469] on img "Click to see details" at bounding box center [487, 458] width 30 height 30
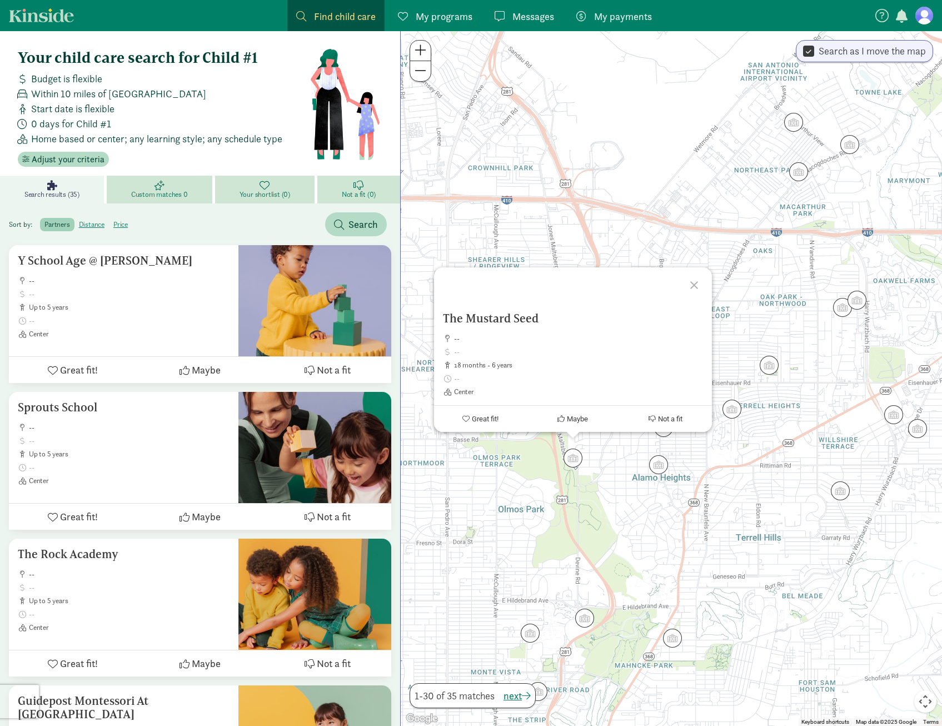
click at [689, 284] on div at bounding box center [696, 283] width 32 height 32
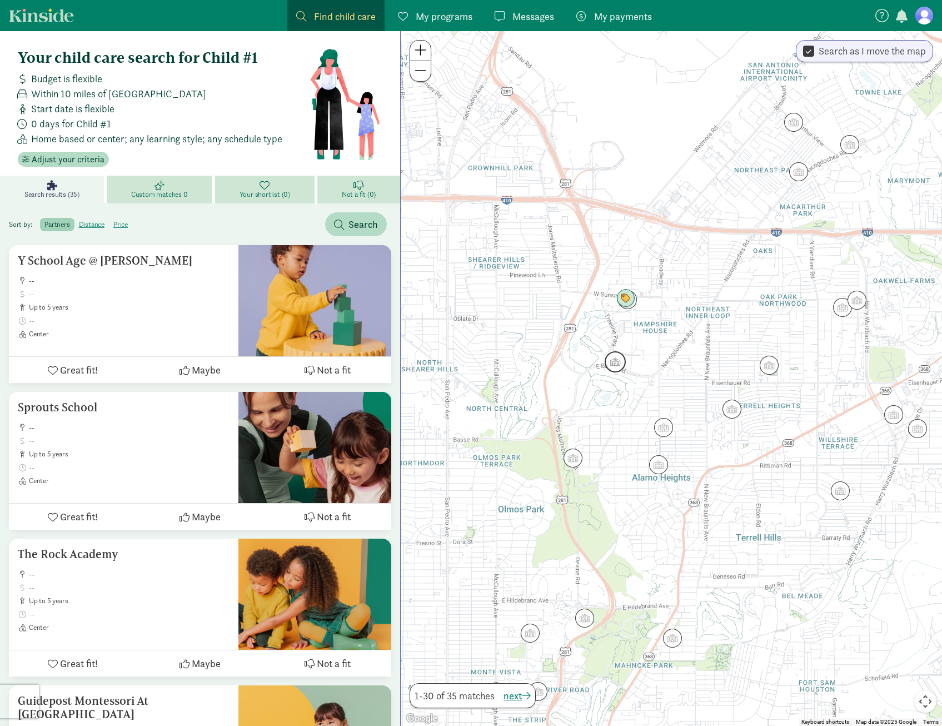
click at [620, 362] on img "Click to see details" at bounding box center [615, 362] width 30 height 30
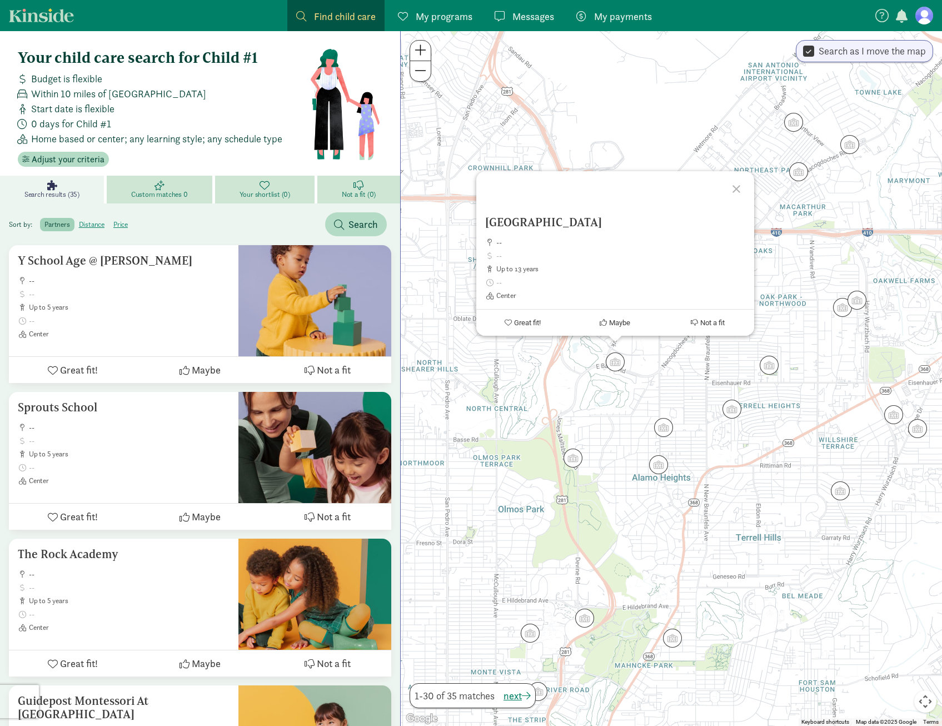
click at [739, 171] on div at bounding box center [738, 187] width 32 height 32
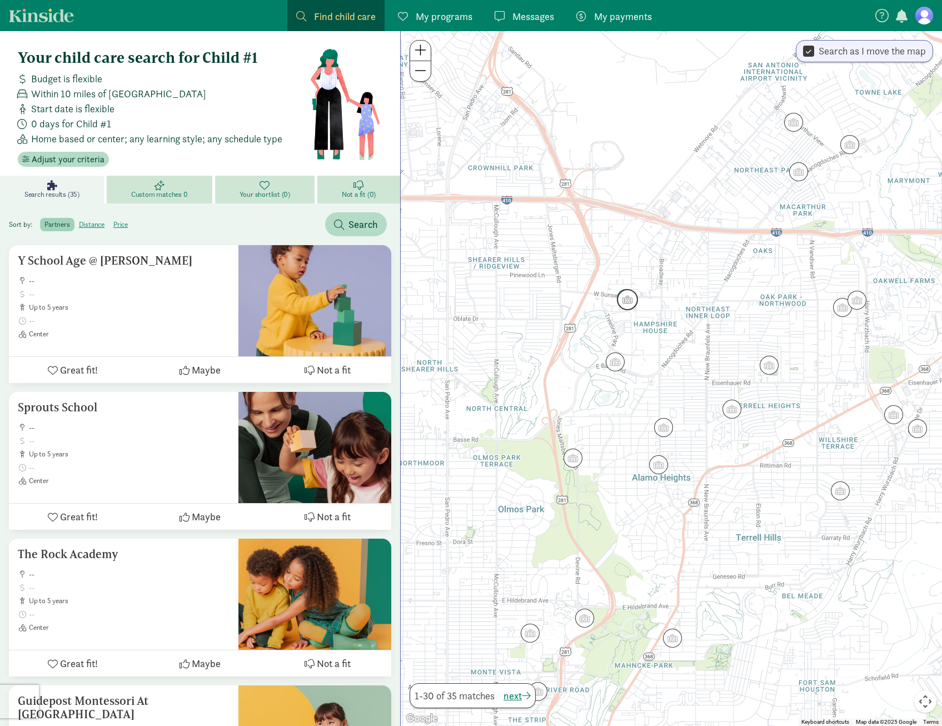
click at [627, 302] on img "Click to see details" at bounding box center [627, 300] width 30 height 30
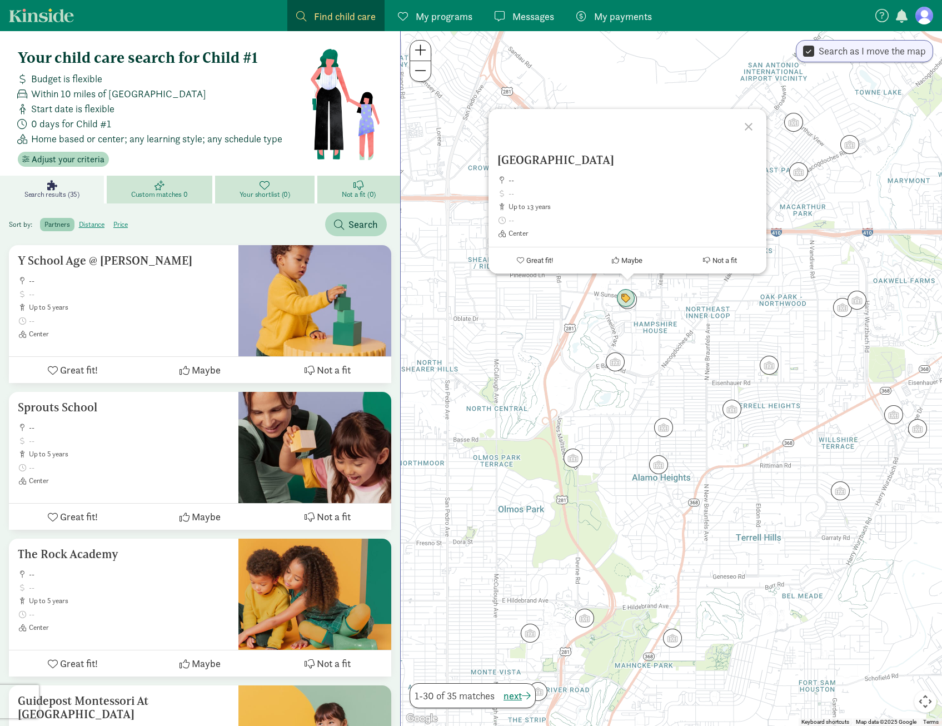
click at [752, 123] on div at bounding box center [750, 125] width 32 height 32
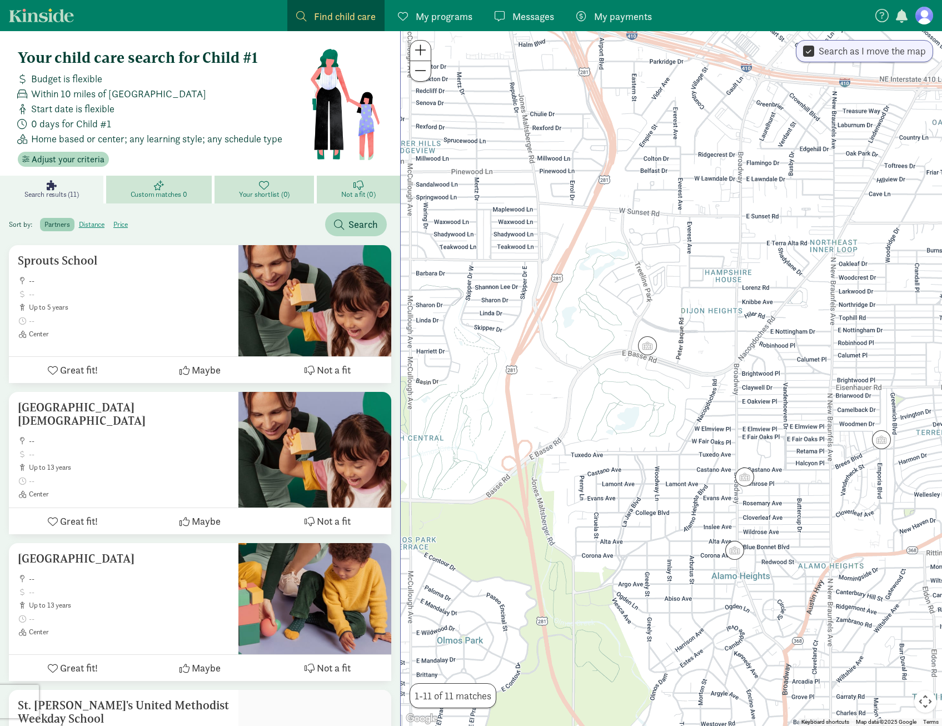
drag, startPoint x: 589, startPoint y: 234, endPoint x: 771, endPoint y: 537, distance: 354.0
click at [771, 537] on div at bounding box center [671, 378] width 541 height 695
click at [651, 348] on img "Click to see details" at bounding box center [647, 346] width 30 height 30
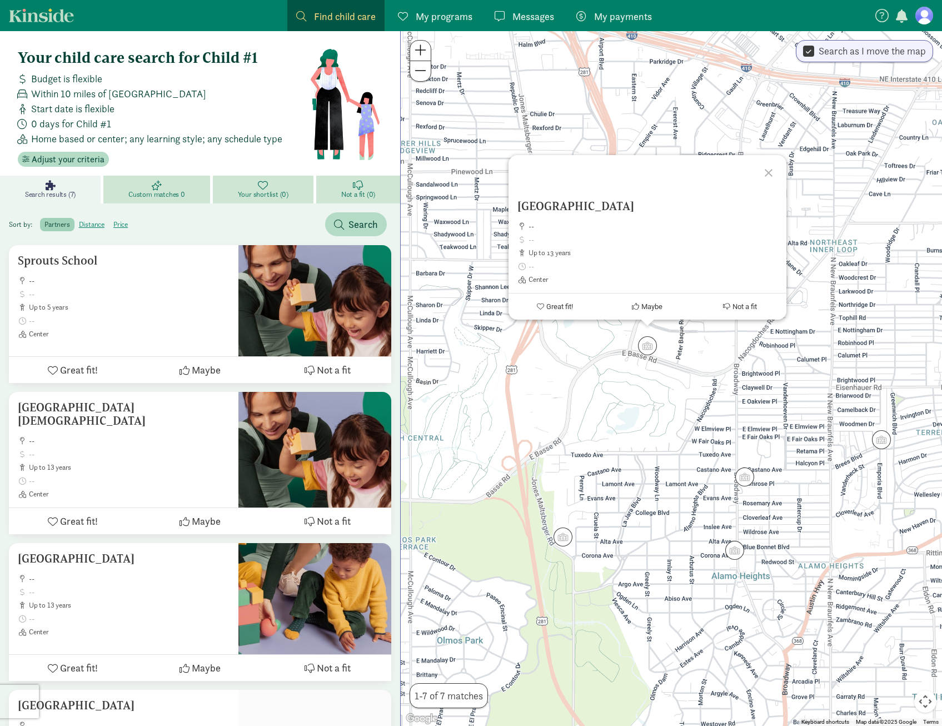
click at [772, 155] on div at bounding box center [770, 171] width 32 height 32
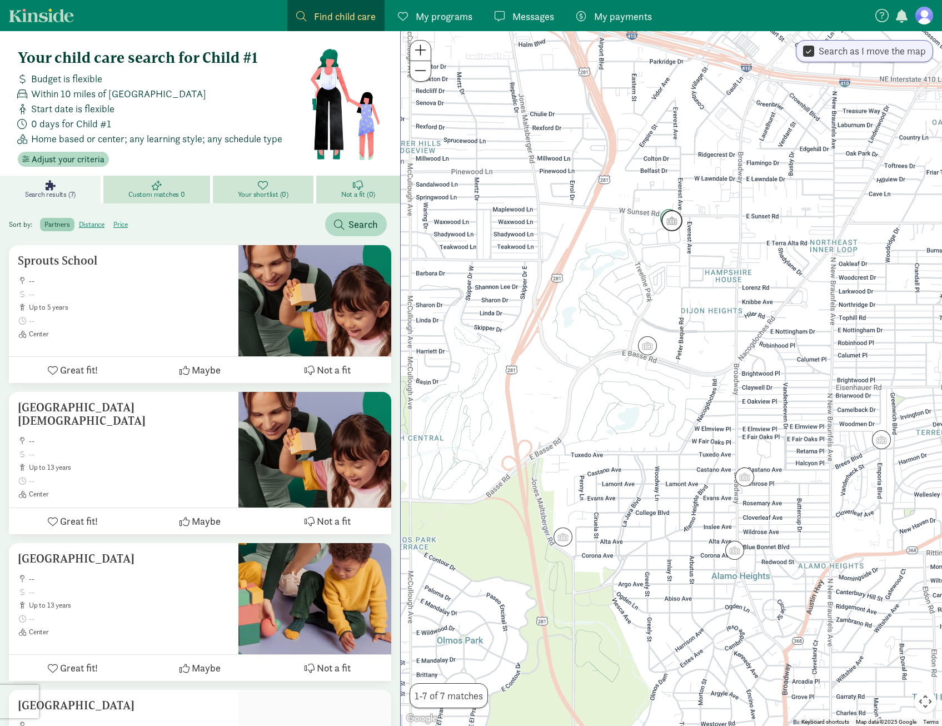
click at [680, 227] on img "Click to see details" at bounding box center [672, 221] width 30 height 30
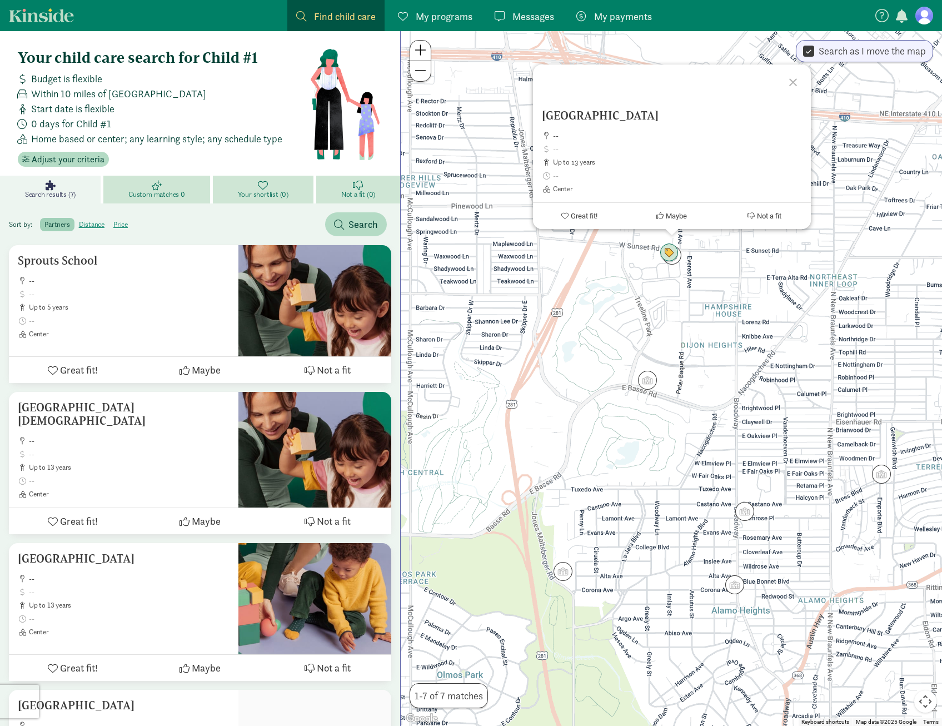
click at [793, 81] on div at bounding box center [795, 80] width 32 height 32
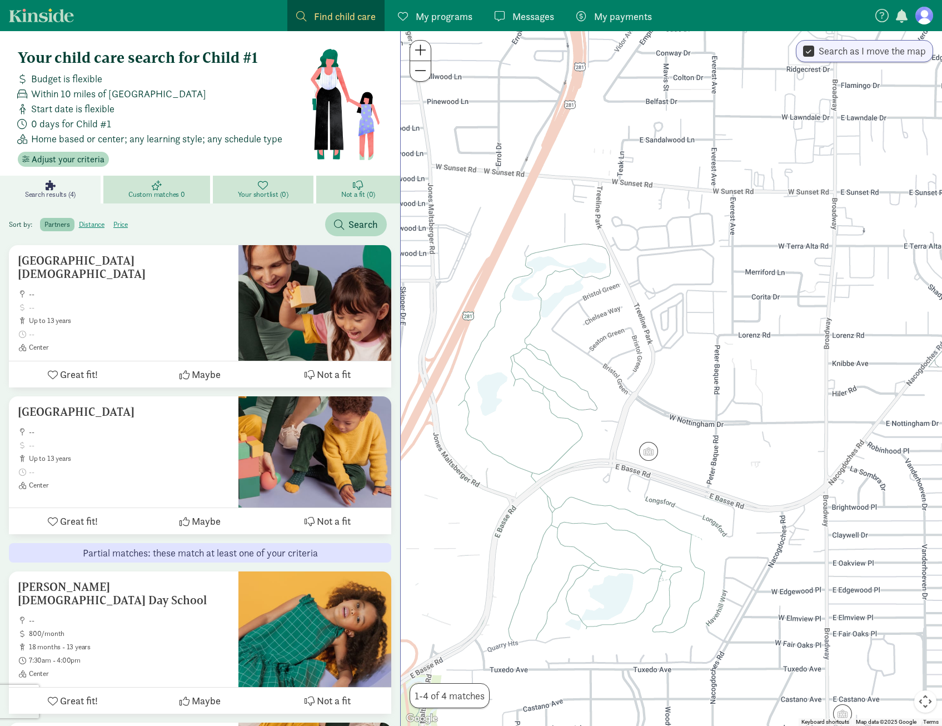
drag, startPoint x: 654, startPoint y: 252, endPoint x: 692, endPoint y: 534, distance: 284.4
click at [692, 534] on div at bounding box center [671, 378] width 541 height 695
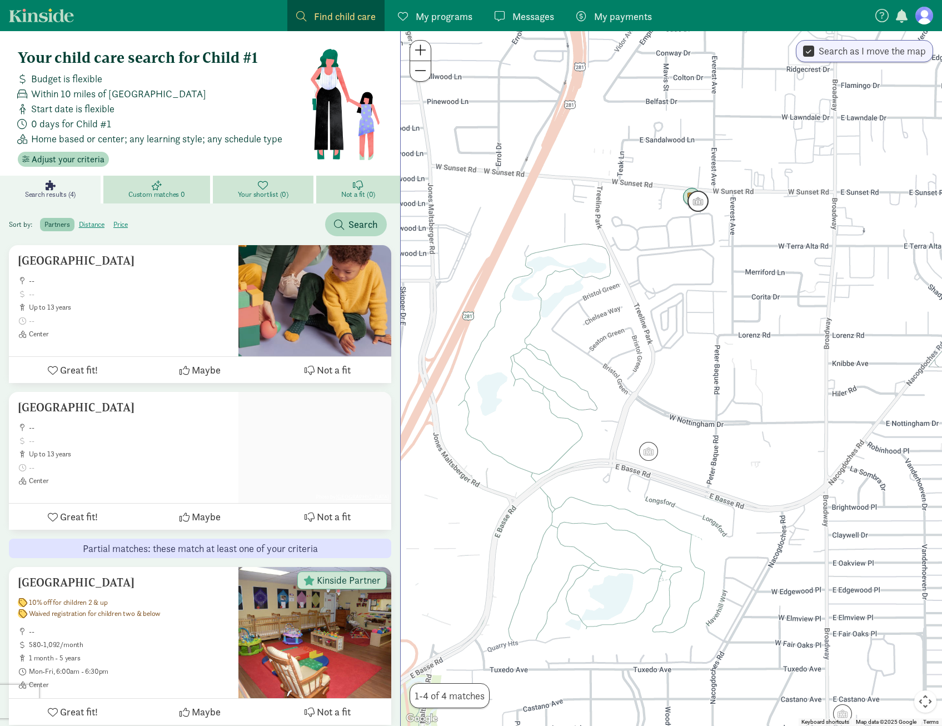
click at [701, 211] on img "Click to see details" at bounding box center [698, 201] width 30 height 30
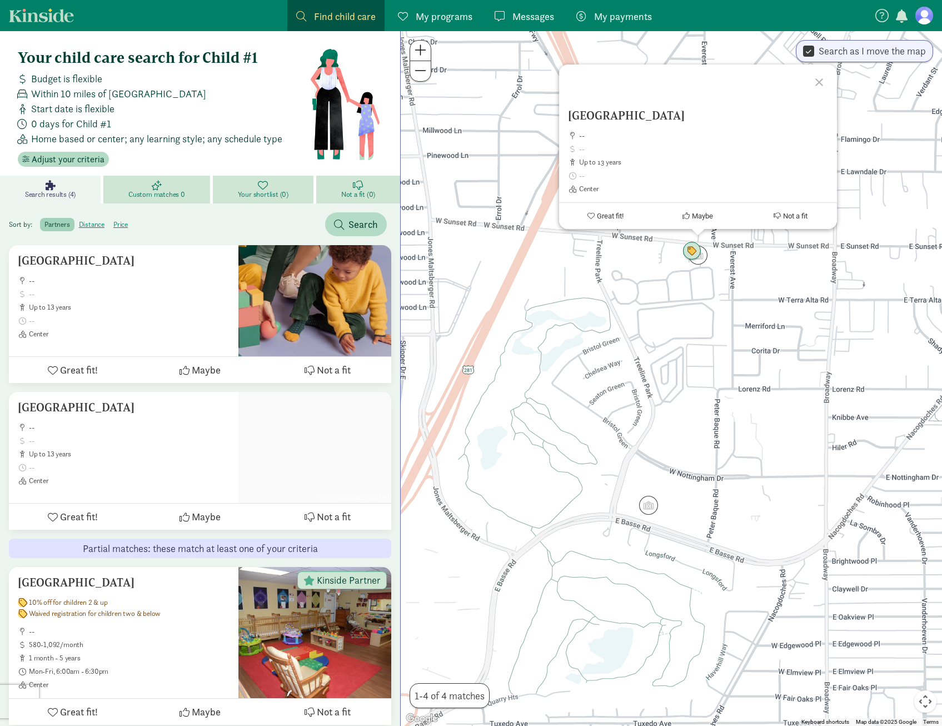
click at [812, 79] on div at bounding box center [821, 80] width 32 height 32
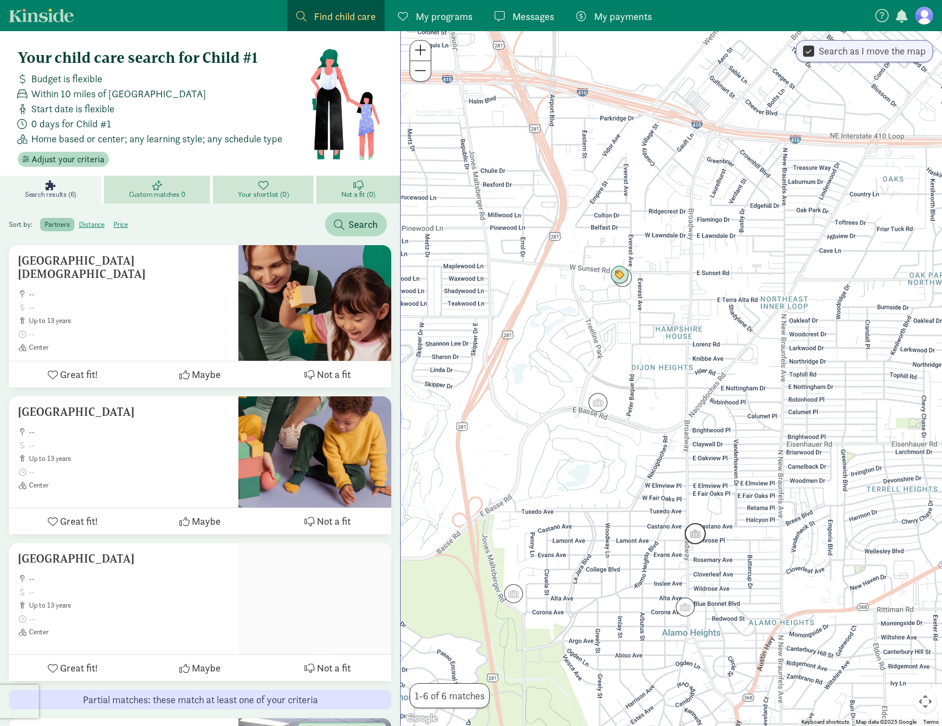
drag, startPoint x: 810, startPoint y: 631, endPoint x: 699, endPoint y: 534, distance: 146.9
click at [699, 534] on img "Click to see details" at bounding box center [695, 534] width 30 height 30
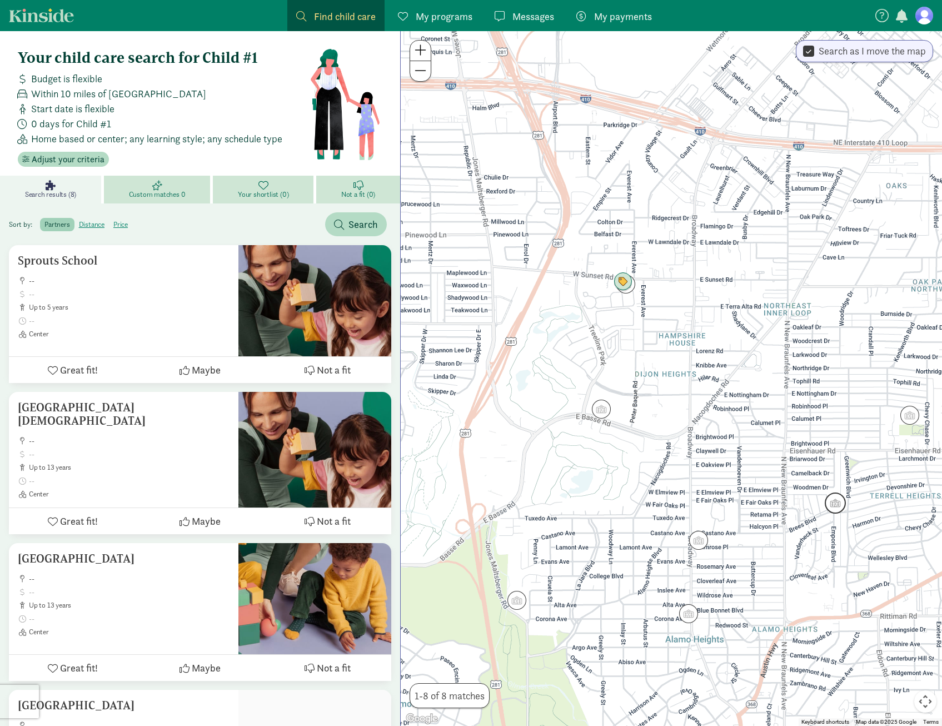
click at [845, 502] on img "Click to see details" at bounding box center [835, 503] width 30 height 30
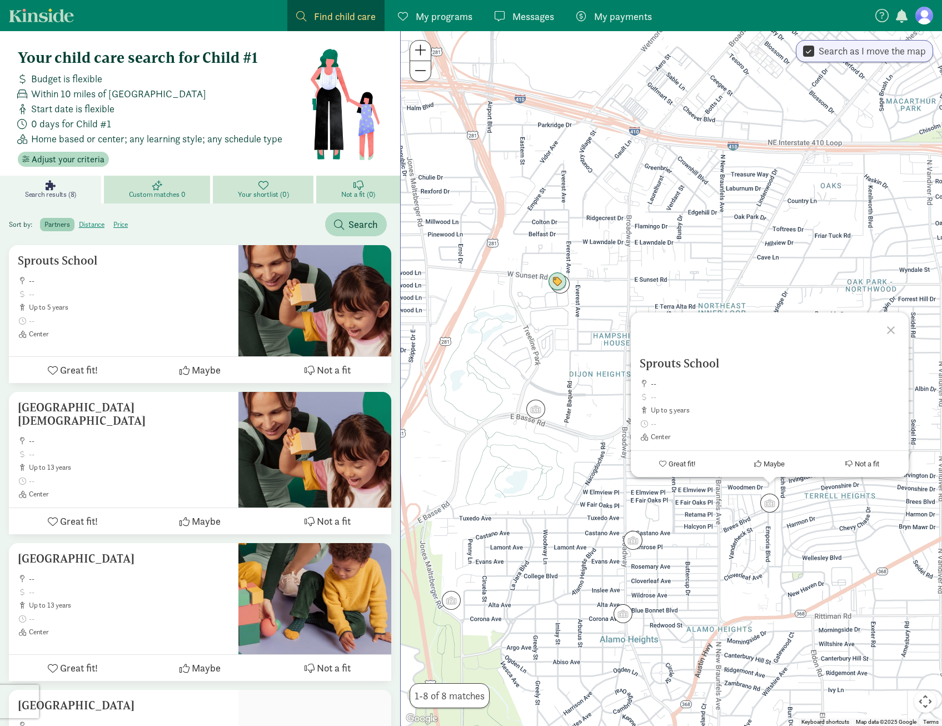
click at [884, 329] on div at bounding box center [892, 328] width 32 height 32
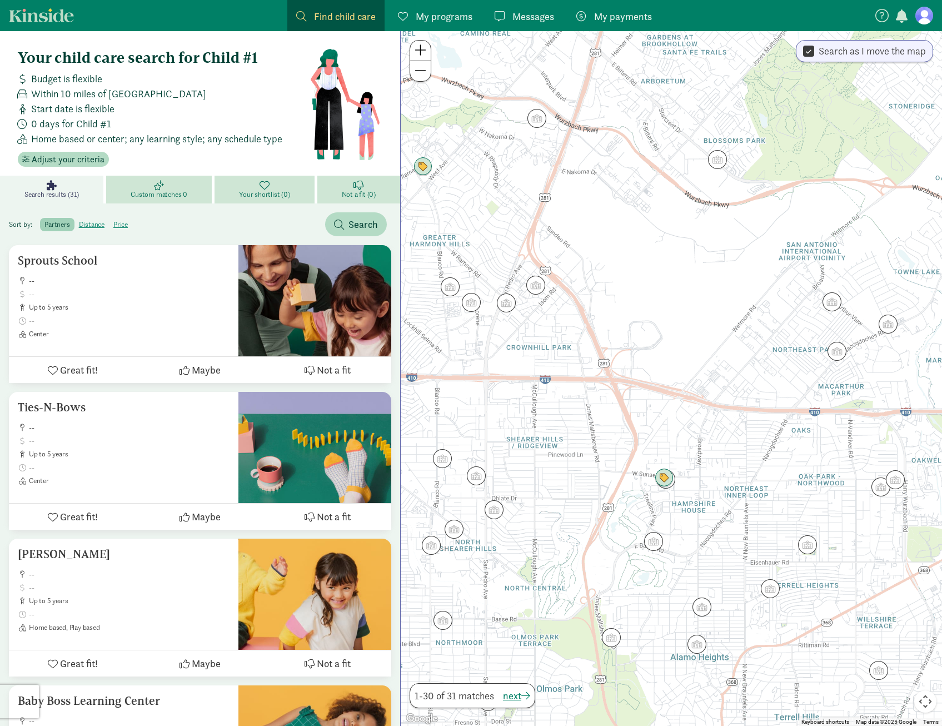
drag, startPoint x: 687, startPoint y: 611, endPoint x: 789, endPoint y: 637, distance: 104.9
click at [789, 637] on div at bounding box center [671, 378] width 541 height 695
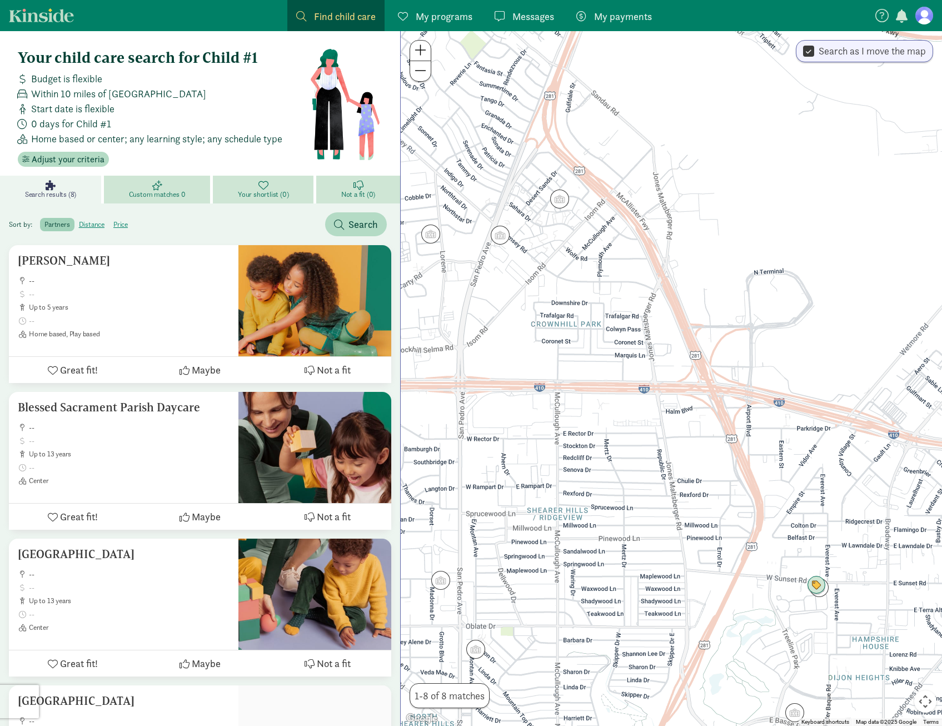
drag, startPoint x: 586, startPoint y: 297, endPoint x: 588, endPoint y: 393, distance: 95.6
click at [586, 390] on div at bounding box center [671, 378] width 541 height 695
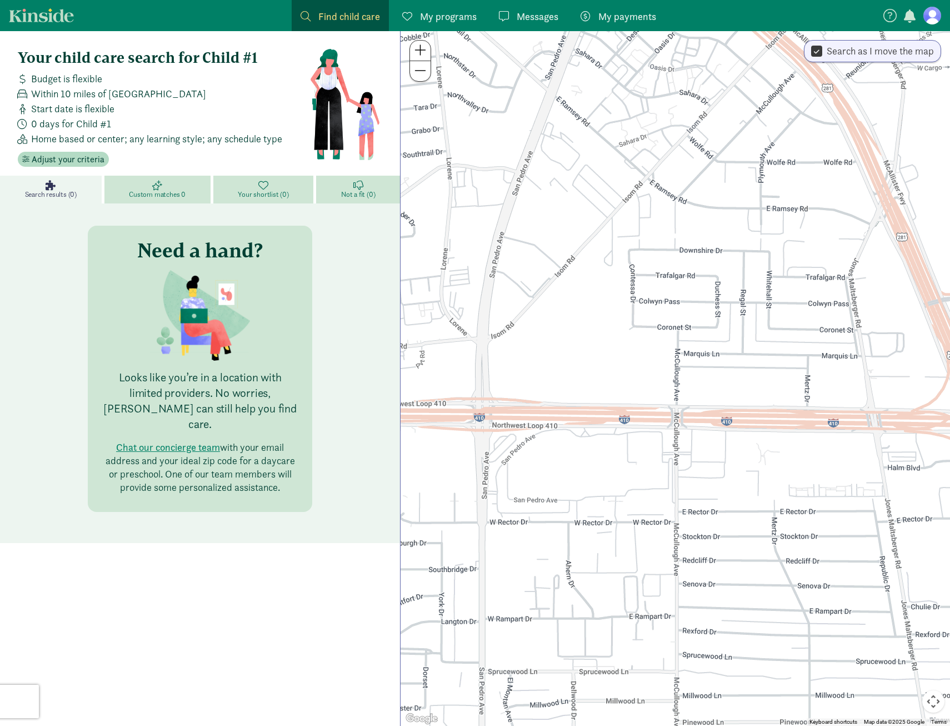
drag, startPoint x: 563, startPoint y: 311, endPoint x: 726, endPoint y: 362, distance: 171.2
click at [726, 362] on div at bounding box center [676, 378] width 550 height 695
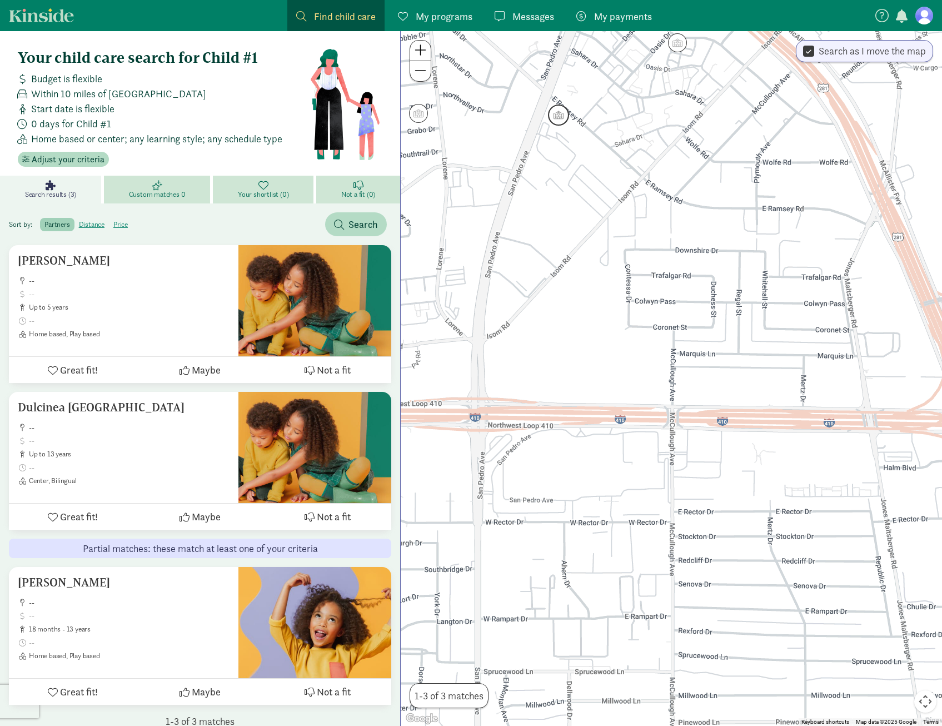
click at [559, 113] on img "Click to see details" at bounding box center [559, 115] width 30 height 30
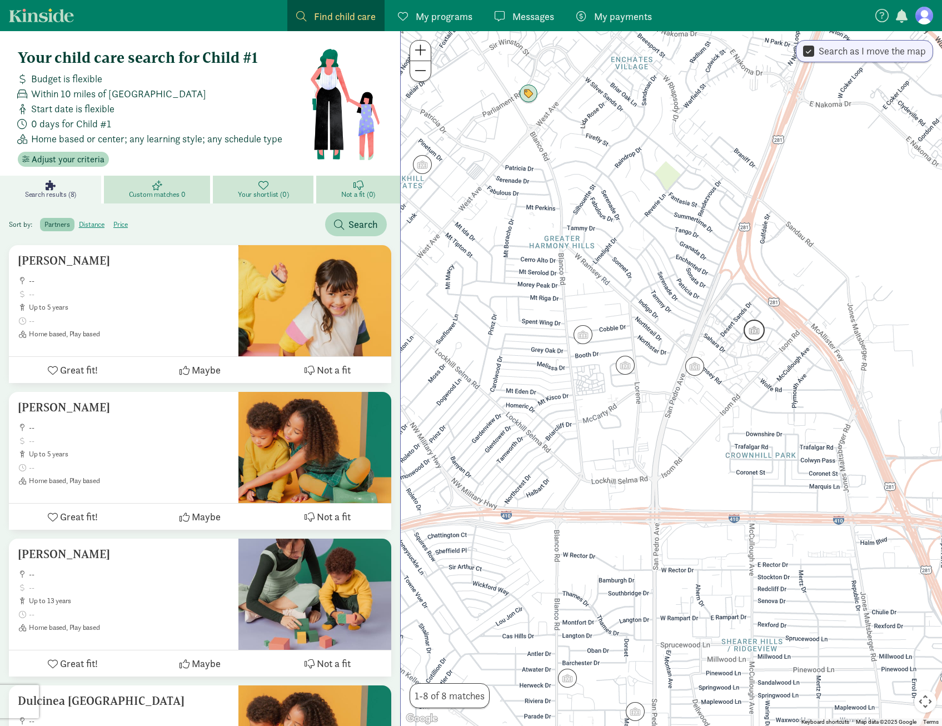
click at [756, 335] on img "Click to see details" at bounding box center [754, 330] width 30 height 30
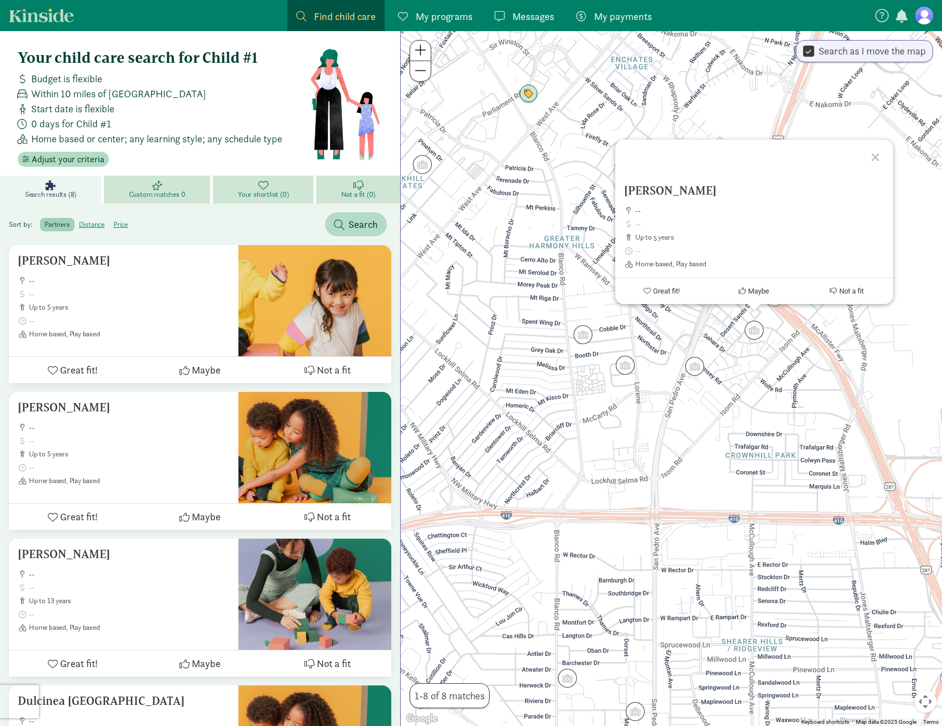
click at [873, 160] on div at bounding box center [877, 155] width 32 height 32
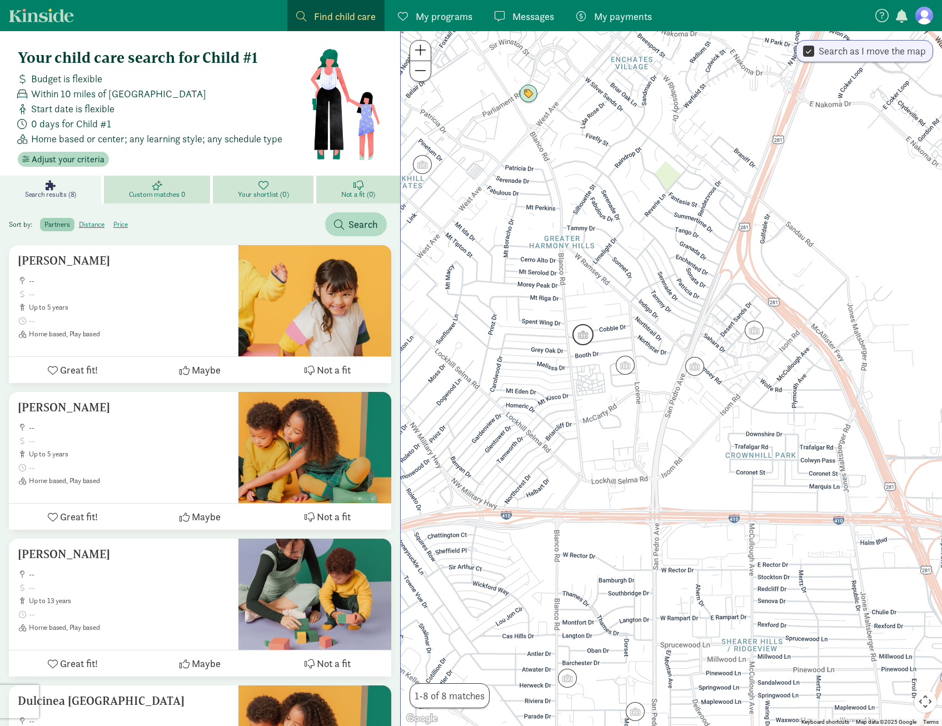
click at [590, 334] on img "Click to see details" at bounding box center [583, 335] width 30 height 30
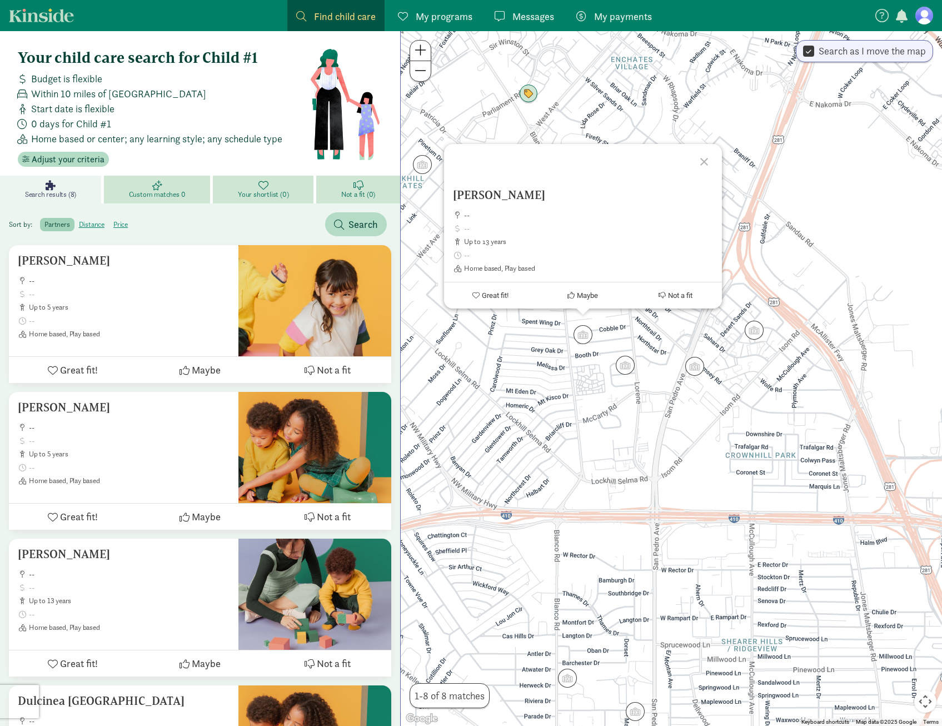
click at [712, 164] on div at bounding box center [706, 160] width 32 height 32
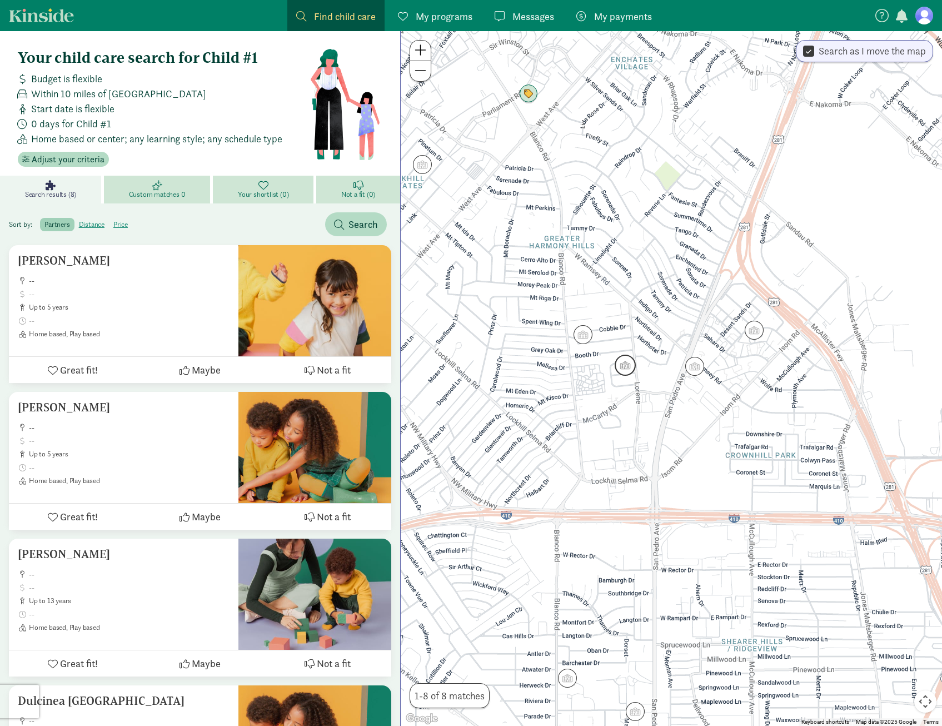
click at [635, 372] on img "Click to see details" at bounding box center [625, 365] width 30 height 30
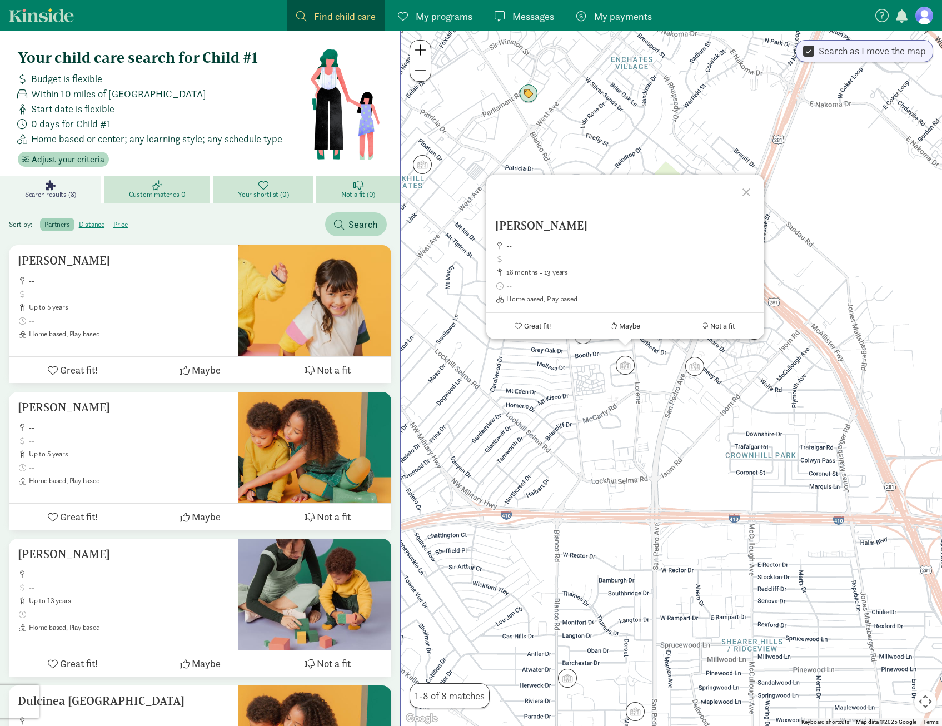
click at [749, 191] on div at bounding box center [748, 191] width 32 height 32
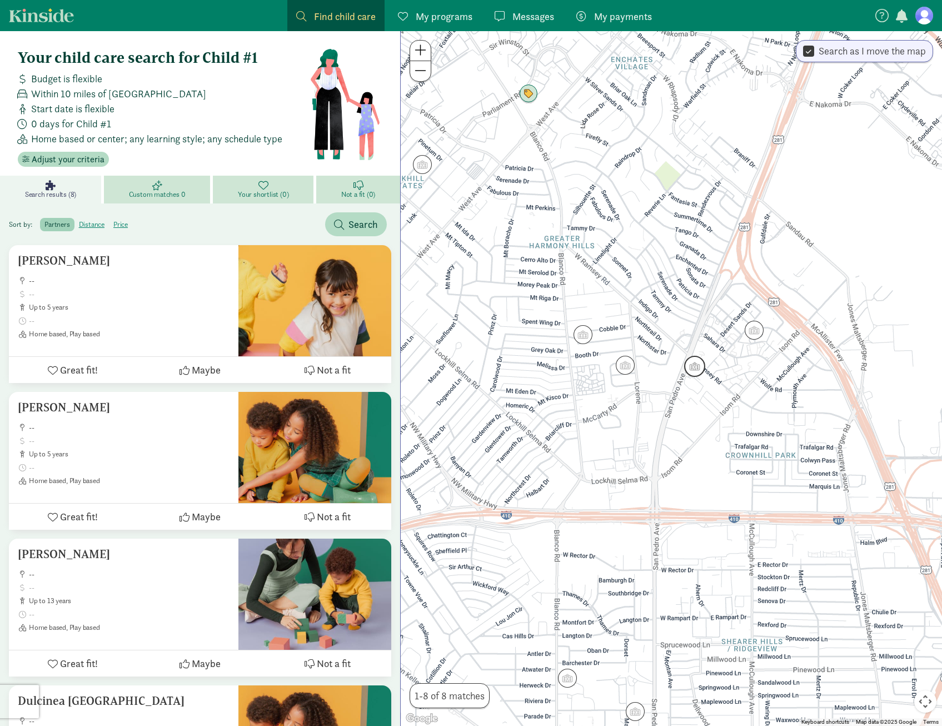
click at [702, 374] on img "Click to see details" at bounding box center [695, 366] width 30 height 30
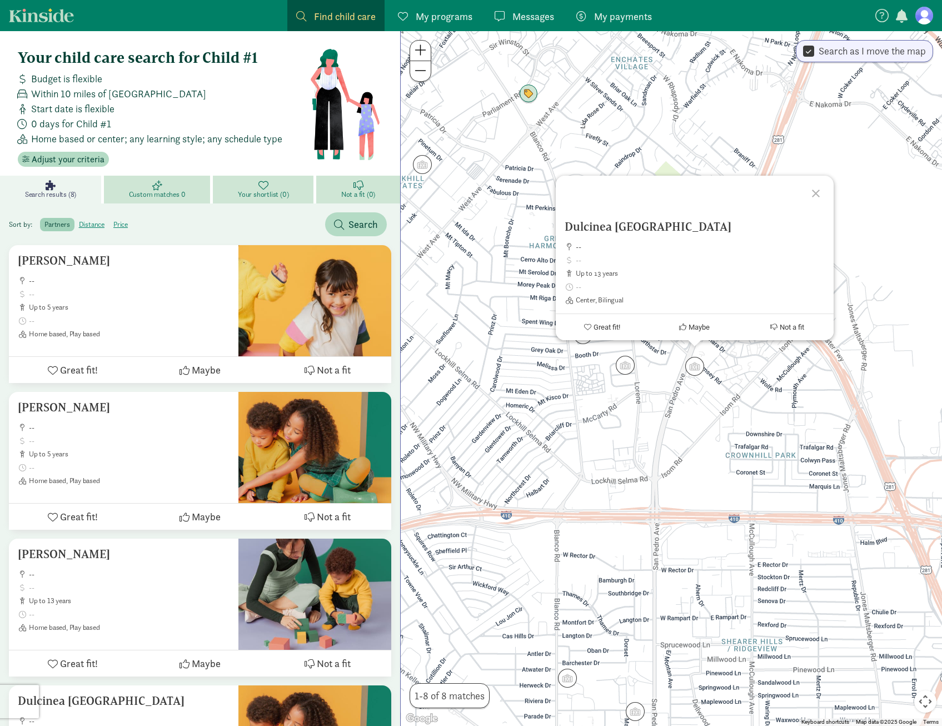
click at [815, 191] on div at bounding box center [817, 192] width 32 height 32
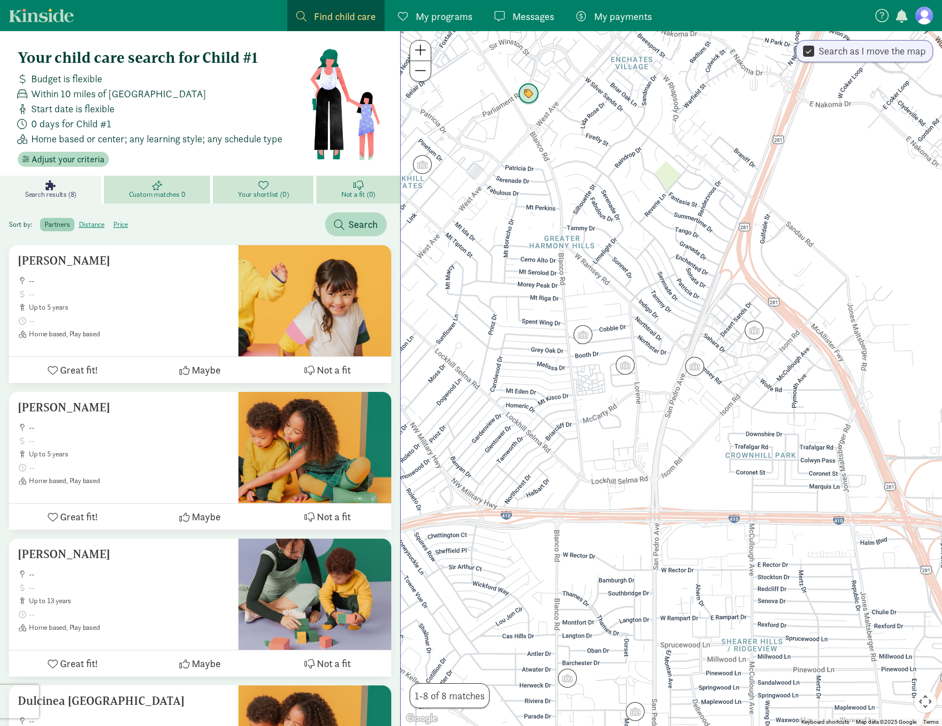
click at [527, 98] on img "Click to see details" at bounding box center [528, 94] width 30 height 30
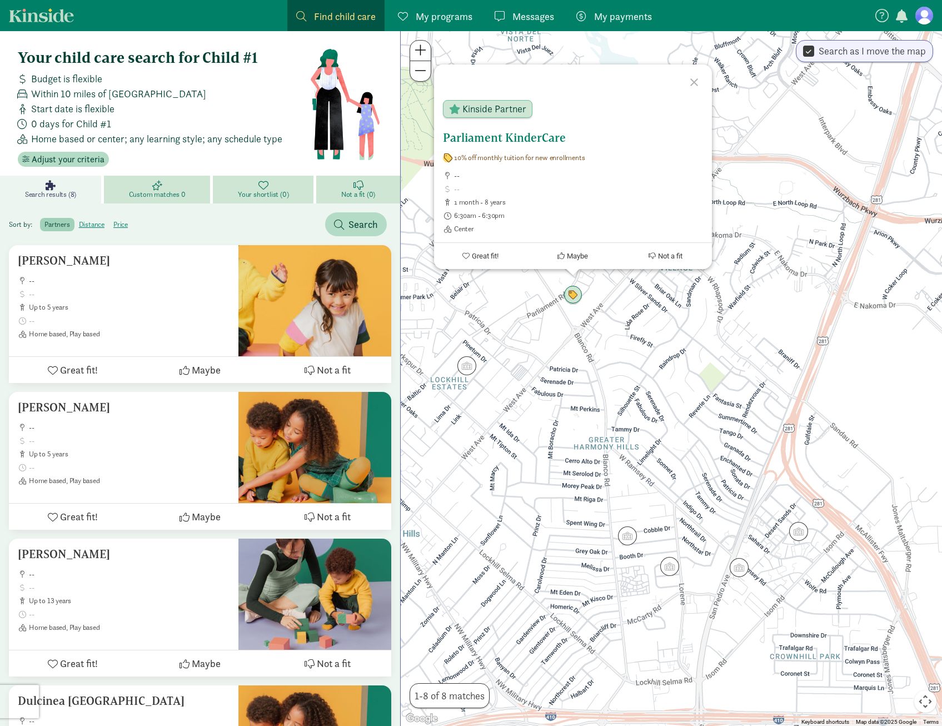
click at [520, 138] on h5 "Parliament KinderCare" at bounding box center [573, 137] width 260 height 13
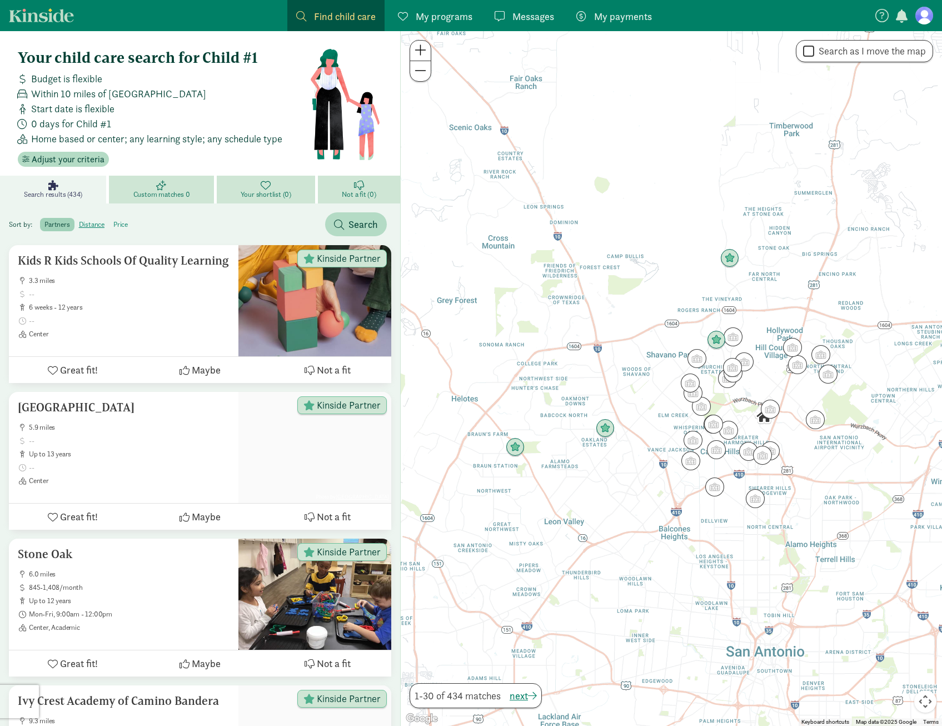
click at [117, 222] on label "price" at bounding box center [120, 224] width 23 height 13
click at [113, 220] on input "price" at bounding box center [113, 220] width 0 height 0
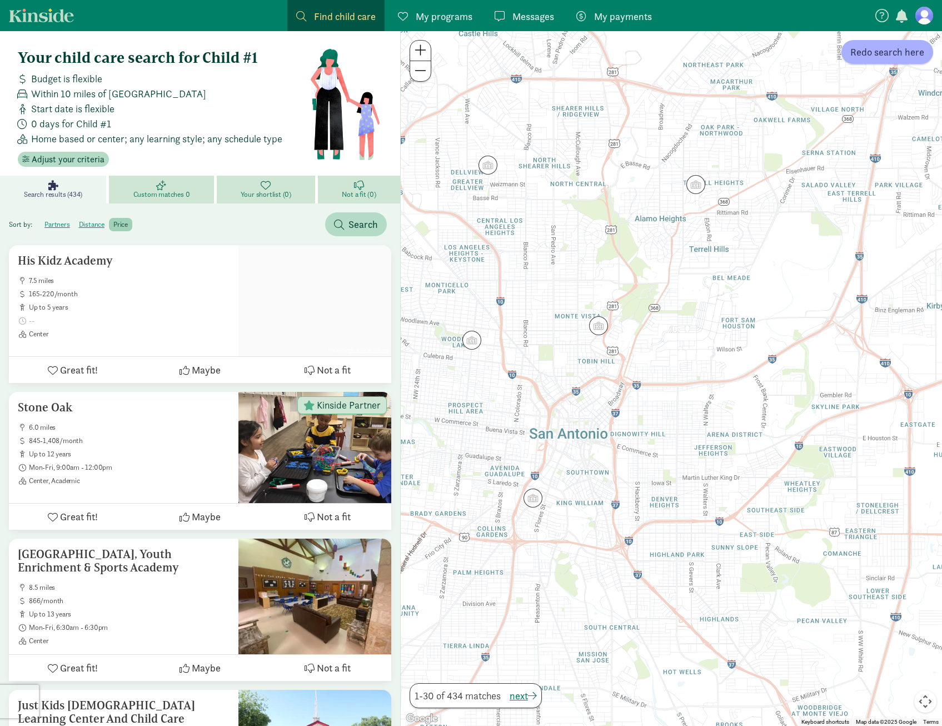
drag, startPoint x: 628, startPoint y: 256, endPoint x: 657, endPoint y: 357, distance: 105.3
click at [657, 357] on div at bounding box center [671, 378] width 541 height 695
click at [595, 329] on img "Click to see details" at bounding box center [599, 327] width 30 height 30
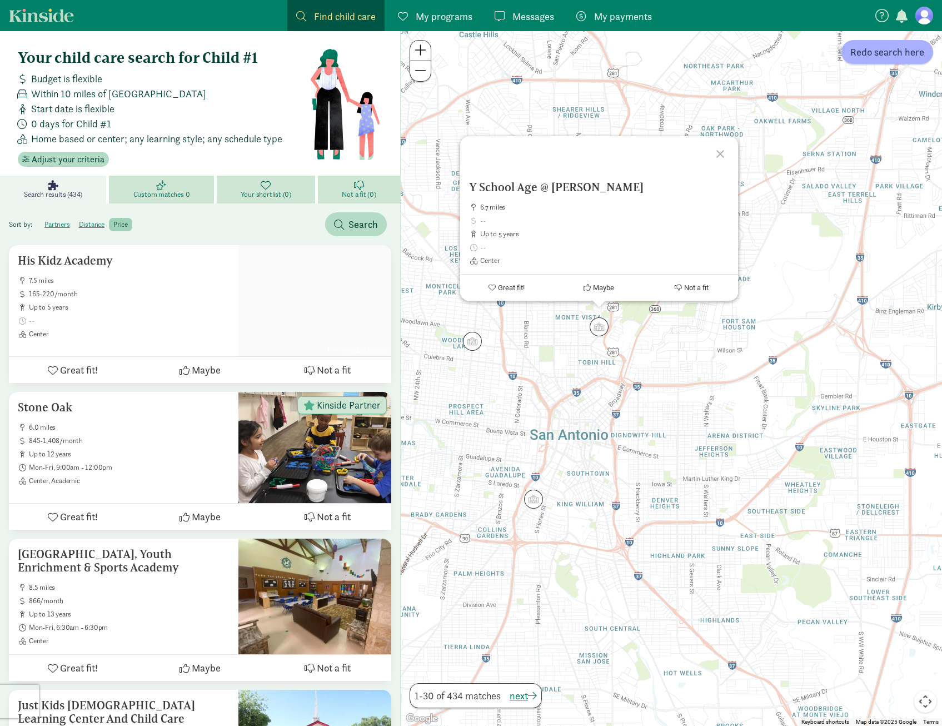
click at [730, 153] on div at bounding box center [722, 152] width 32 height 32
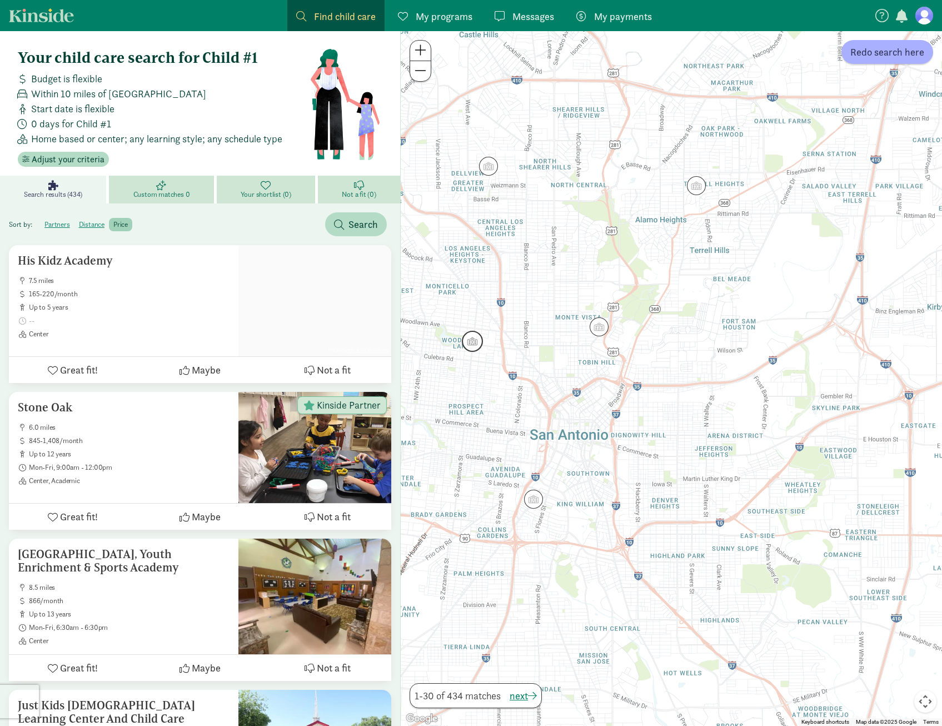
click at [467, 348] on img "Click to see details" at bounding box center [472, 341] width 30 height 30
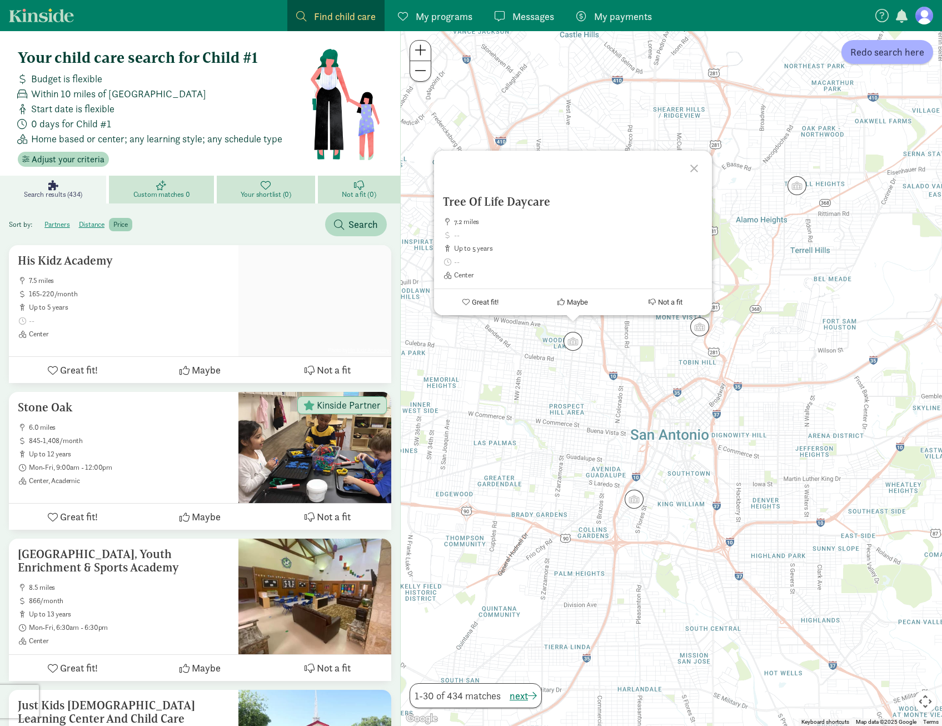
click at [691, 170] on div at bounding box center [696, 167] width 32 height 32
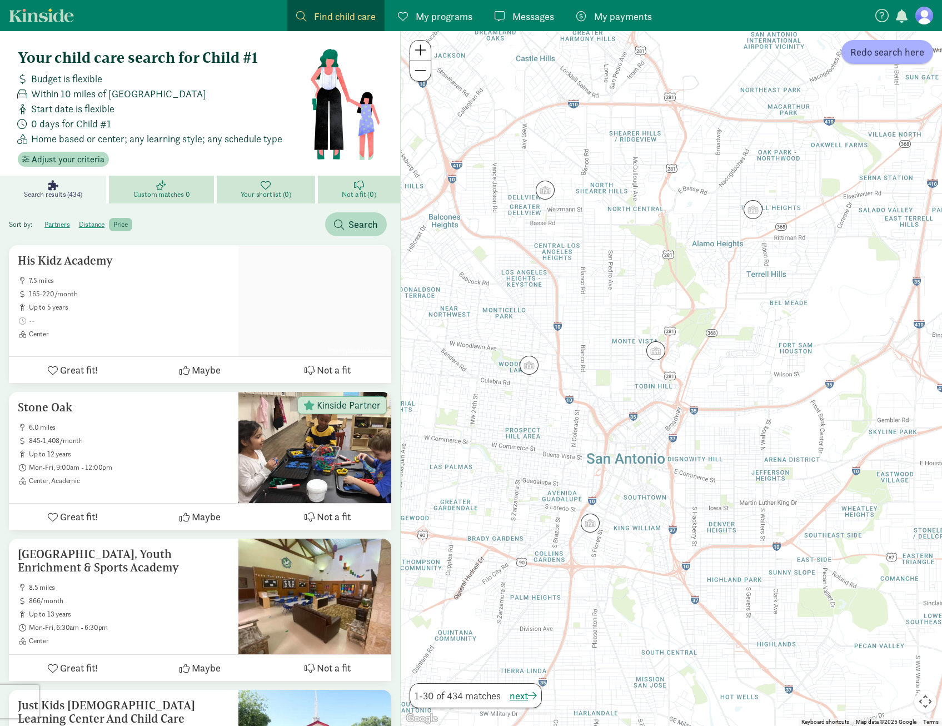
drag, startPoint x: 850, startPoint y: 273, endPoint x: 805, endPoint y: 298, distance: 52.0
click at [805, 298] on div at bounding box center [671, 378] width 541 height 695
click at [747, 215] on img "Click to see details" at bounding box center [751, 211] width 30 height 30
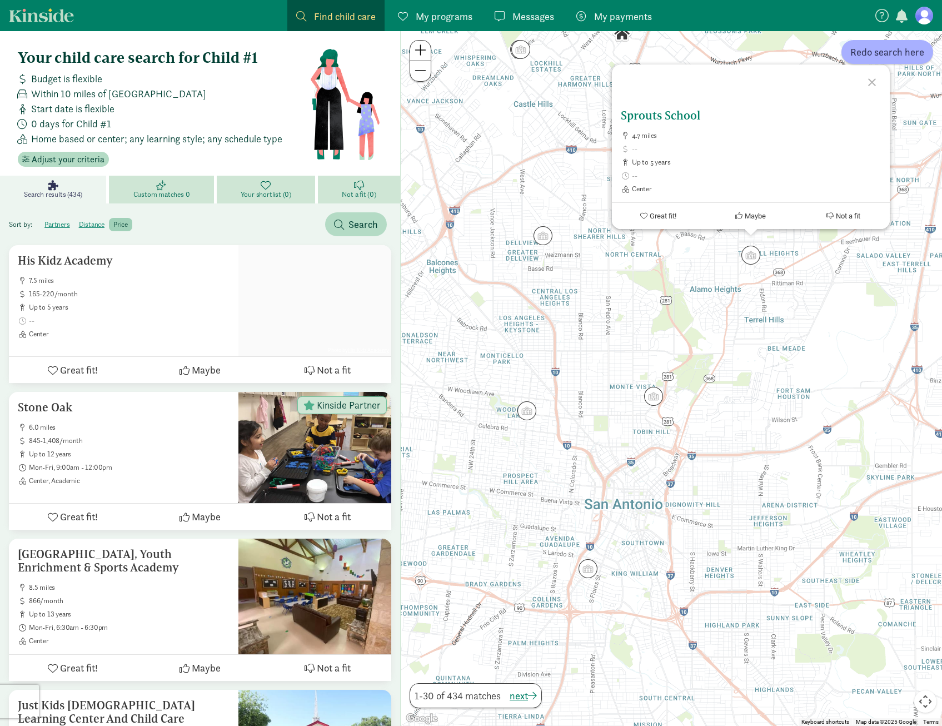
click at [680, 119] on h5 "Sprouts School" at bounding box center [751, 115] width 260 height 13
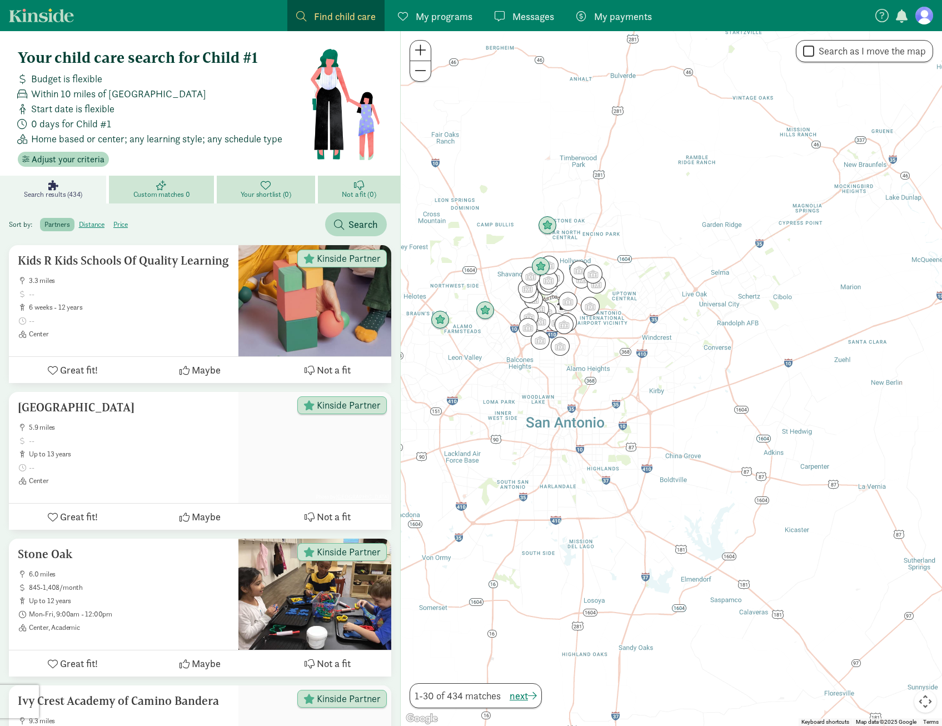
drag, startPoint x: 631, startPoint y: 546, endPoint x: 561, endPoint y: 367, distance: 191.4
click at [558, 371] on div at bounding box center [671, 378] width 541 height 695
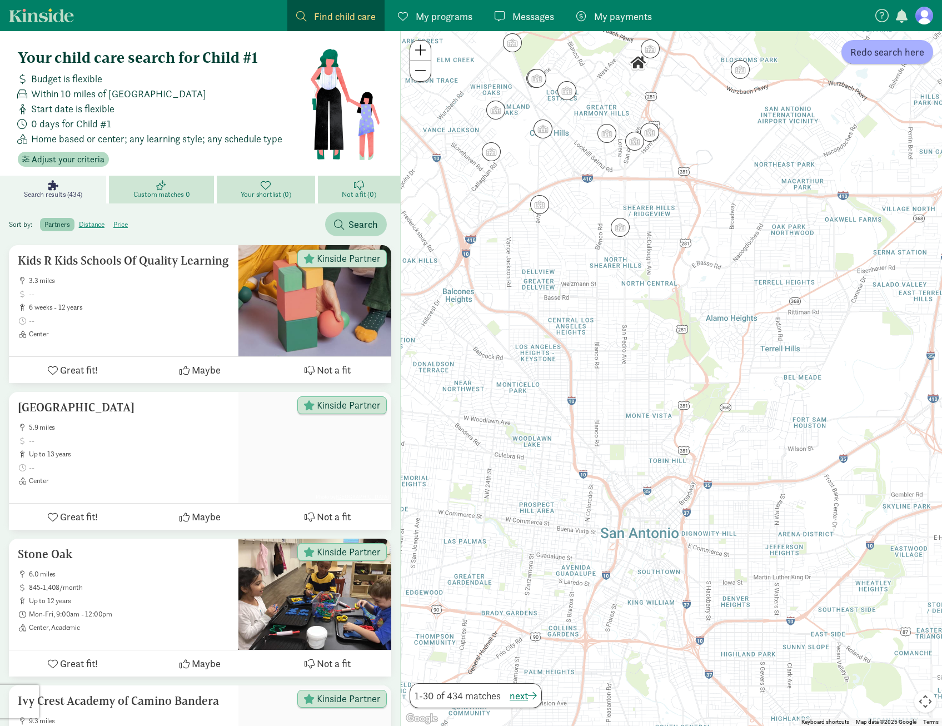
drag, startPoint x: 562, startPoint y: 296, endPoint x: 637, endPoint y: 486, distance: 204.9
click at [637, 486] on div at bounding box center [671, 378] width 541 height 695
click at [91, 215] on div "Sort by: partners distance price Search" at bounding box center [200, 219] width 400 height 33
click at [91, 222] on label "distance" at bounding box center [91, 224] width 34 height 13
click at [79, 220] on input "distance" at bounding box center [79, 220] width 0 height 0
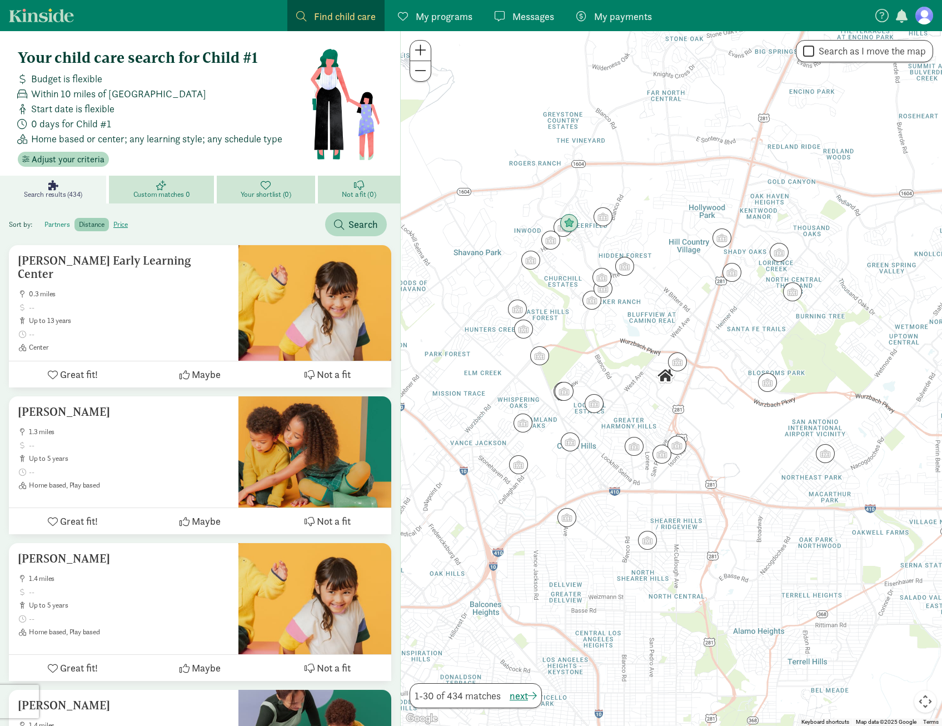
click at [60, 221] on label "partners" at bounding box center [57, 224] width 34 height 13
click at [44, 220] on input "partners" at bounding box center [44, 220] width 0 height 0
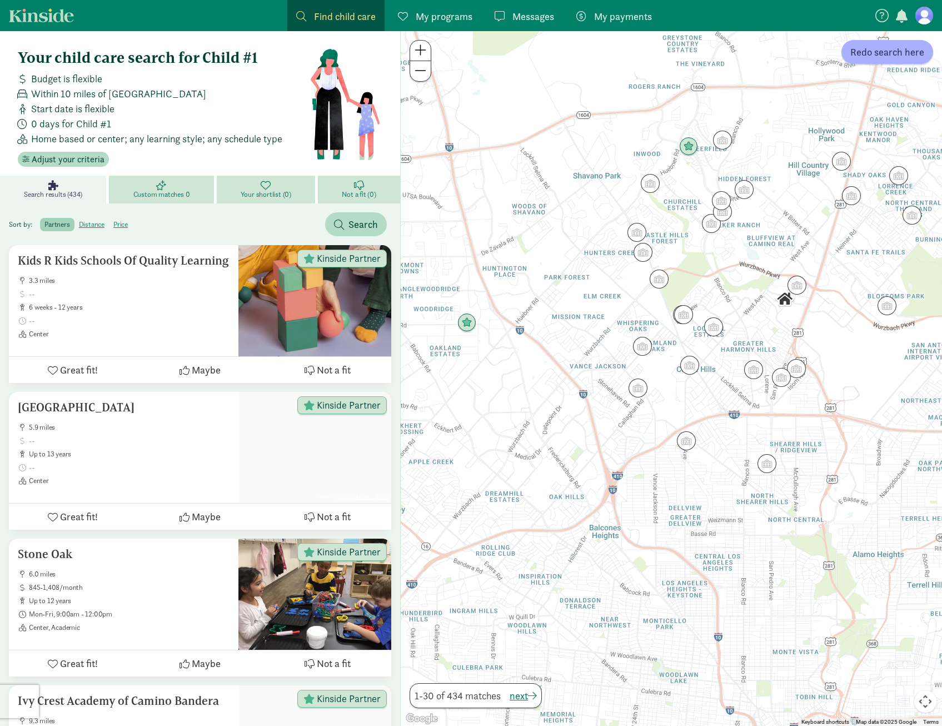
drag, startPoint x: 818, startPoint y: 423, endPoint x: 732, endPoint y: 403, distance: 88.4
click at [732, 403] on div at bounding box center [671, 378] width 541 height 695
click at [687, 148] on img "Click to see details" at bounding box center [689, 147] width 30 height 30
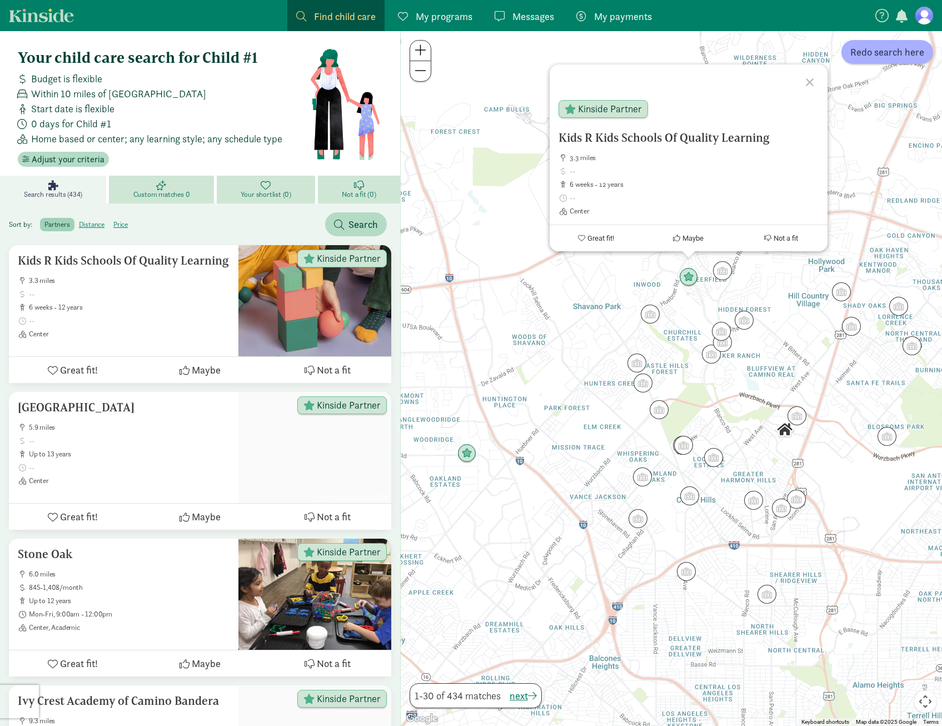
click at [815, 79] on div at bounding box center [811, 80] width 32 height 32
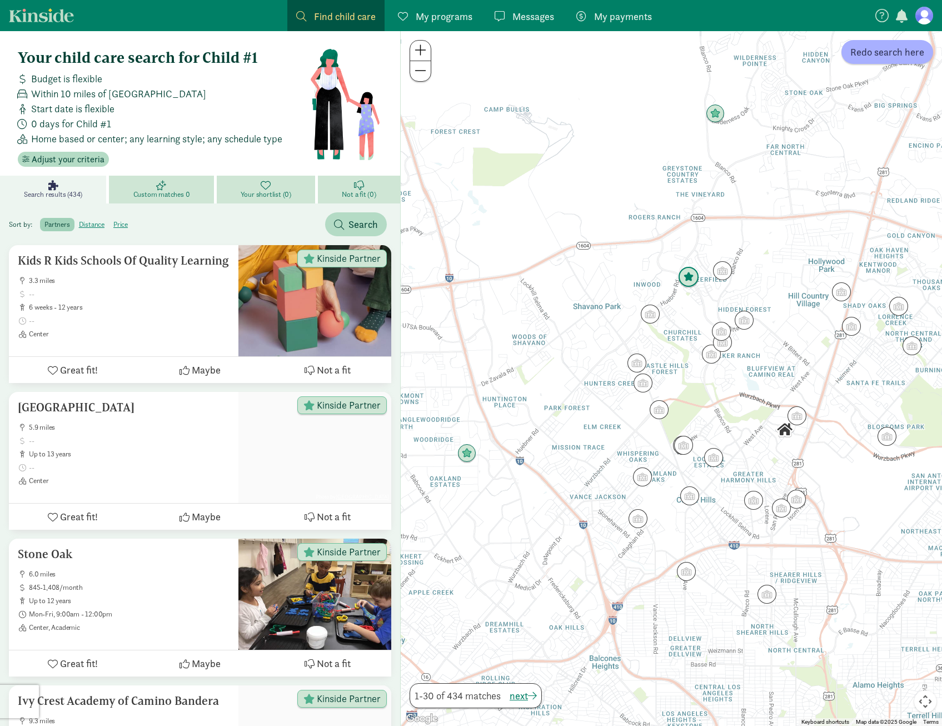
click at [692, 280] on img "Click to see details" at bounding box center [689, 277] width 30 height 30
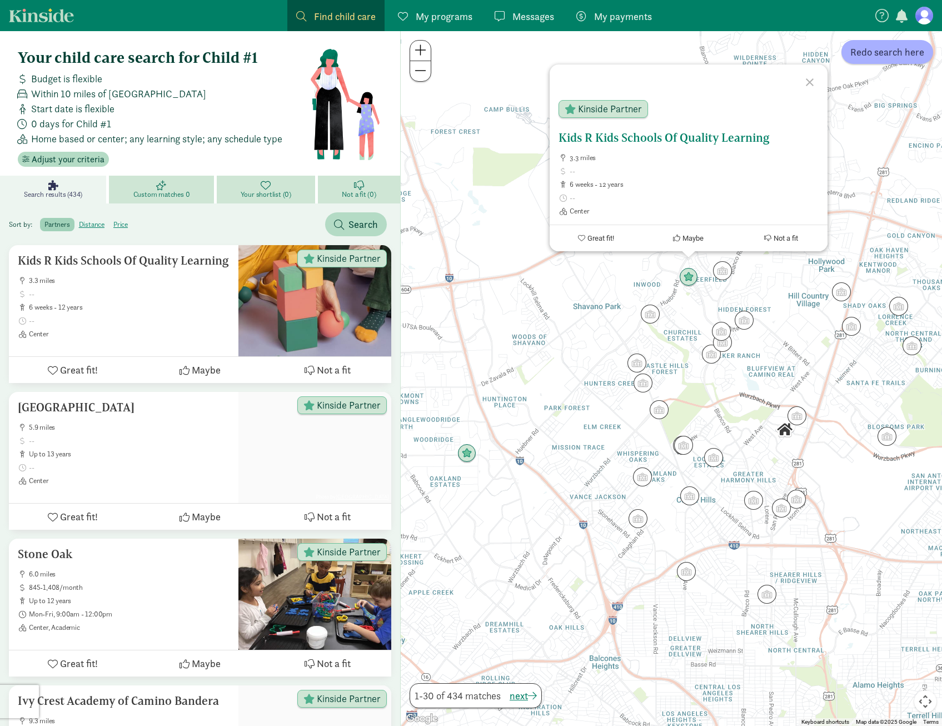
click at [654, 140] on h5 "Kids R Kids Schools Of Quality Learning" at bounding box center [689, 137] width 260 height 13
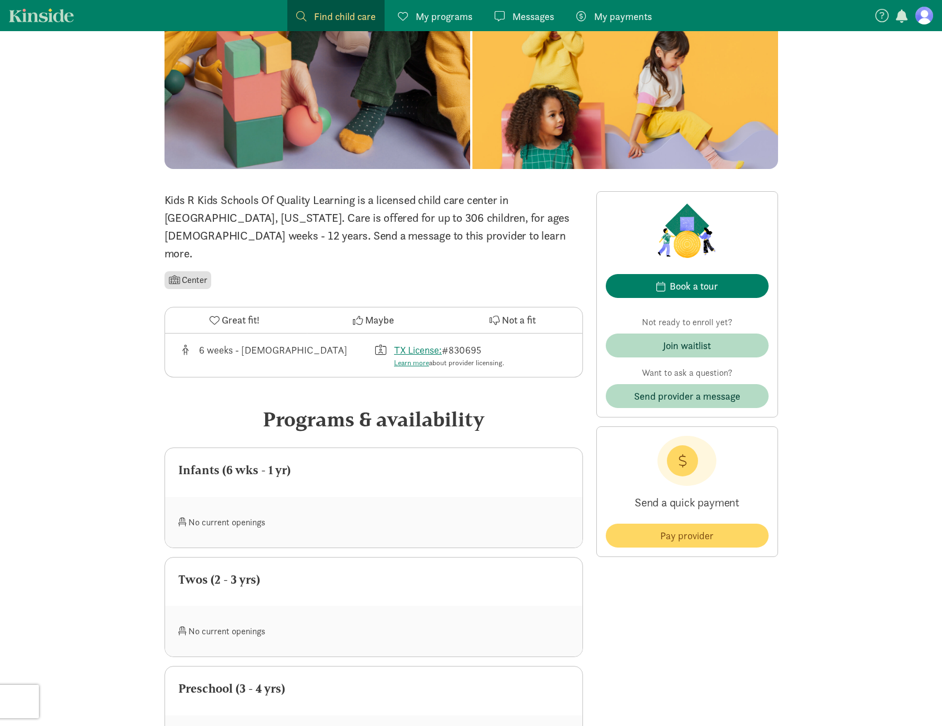
scroll to position [91, 0]
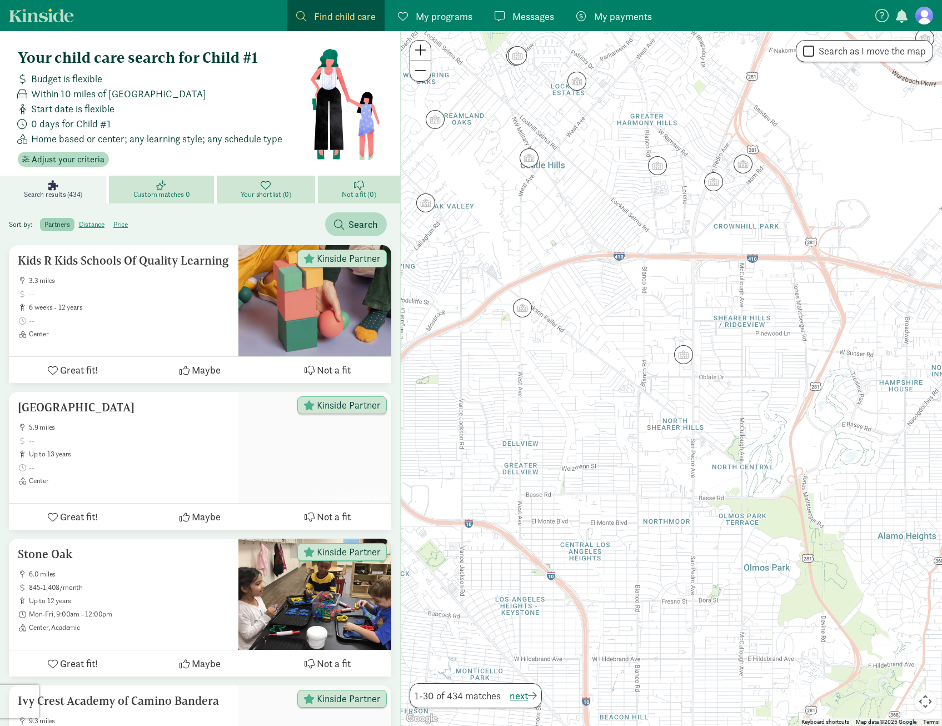
drag, startPoint x: 853, startPoint y: 538, endPoint x: 550, endPoint y: 510, distance: 304.1
click at [550, 510] on div at bounding box center [671, 378] width 541 height 695
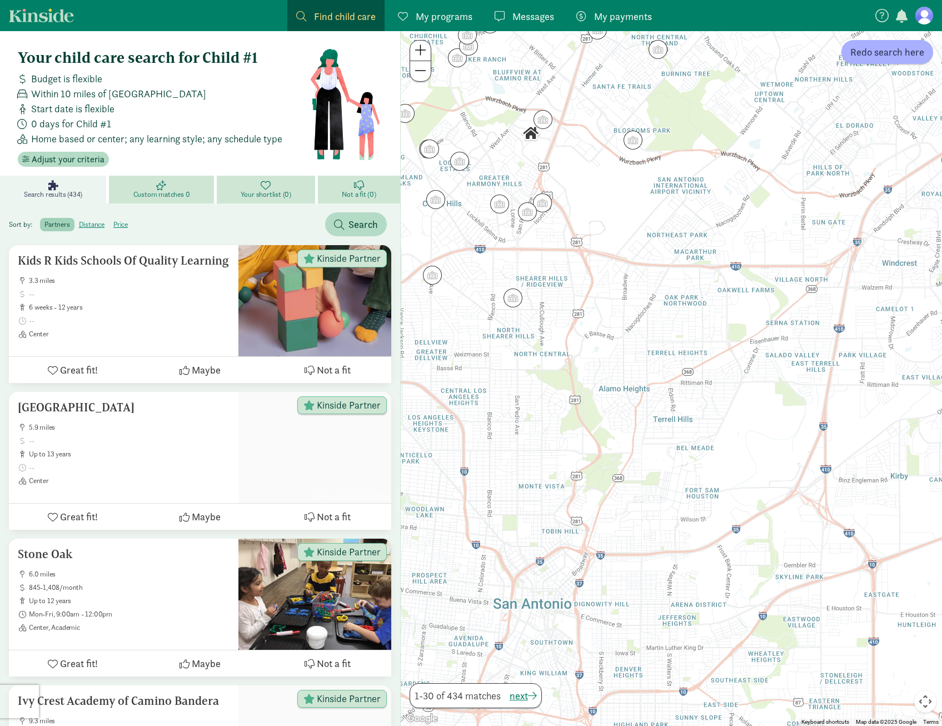
drag, startPoint x: 751, startPoint y: 554, endPoint x: 646, endPoint y: 418, distance: 170.7
click at [646, 418] on div at bounding box center [671, 378] width 541 height 695
click at [85, 226] on label "distance" at bounding box center [91, 224] width 34 height 13
click at [79, 220] on input "distance" at bounding box center [79, 220] width 0 height 0
click at [85, 226] on label "distance" at bounding box center [91, 224] width 34 height 13
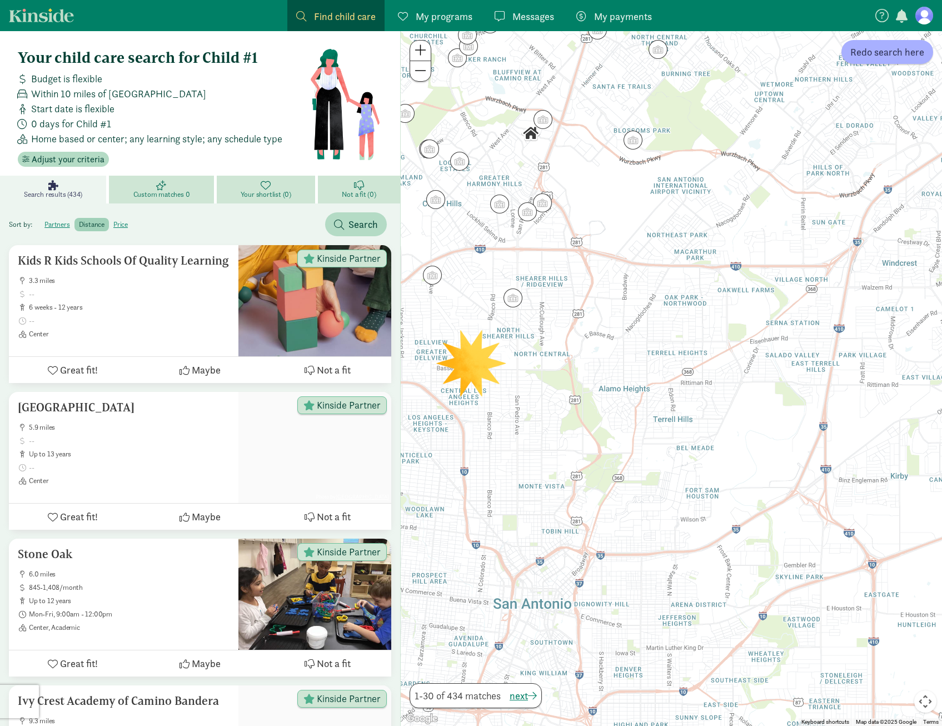
click at [79, 220] on input "distance" at bounding box center [79, 220] width 0 height 0
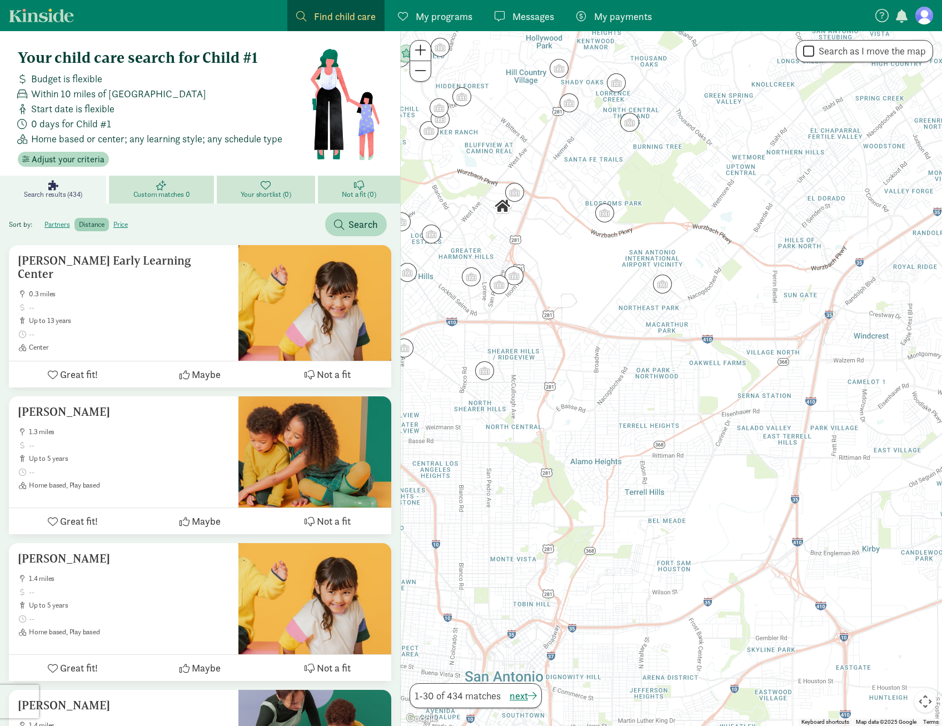
drag, startPoint x: 746, startPoint y: 542, endPoint x: 565, endPoint y: 375, distance: 246.2
click at [580, 382] on div at bounding box center [671, 378] width 541 height 695
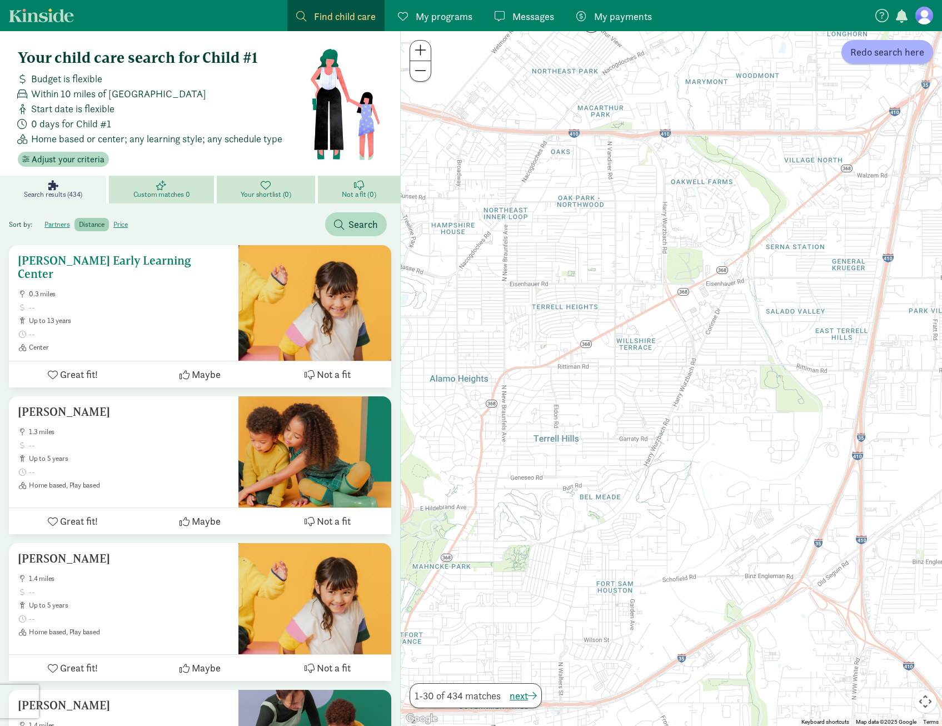
click at [128, 262] on h5 "[PERSON_NAME] Early Learning Center" at bounding box center [124, 267] width 212 height 27
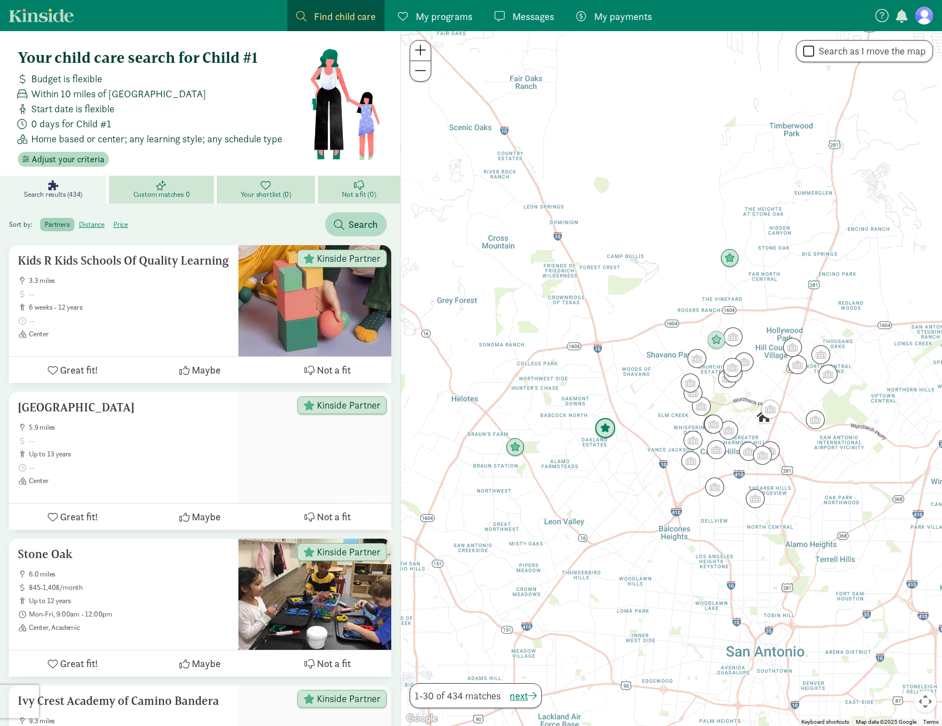
click at [604, 435] on img "Click to see details" at bounding box center [605, 428] width 30 height 30
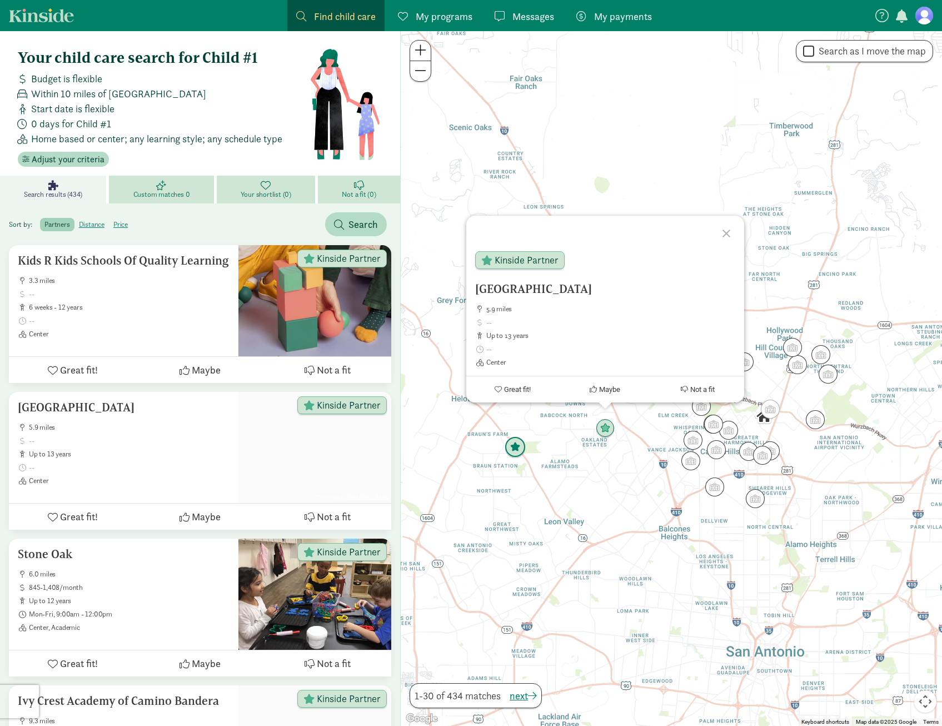
click at [516, 452] on img "Click to see details" at bounding box center [515, 447] width 30 height 30
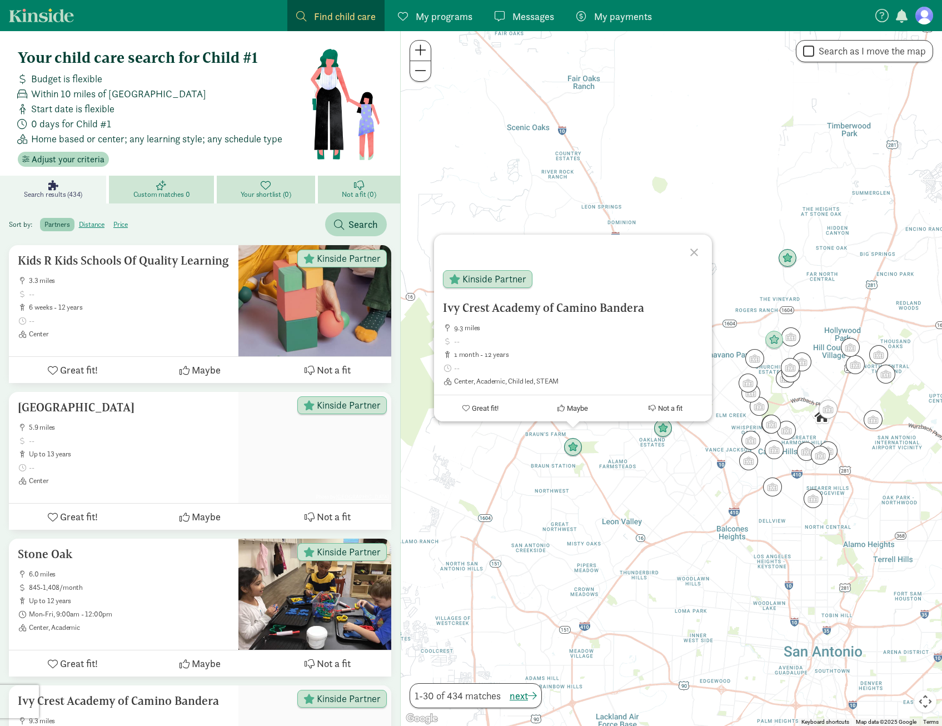
click at [698, 251] on div at bounding box center [696, 251] width 32 height 32
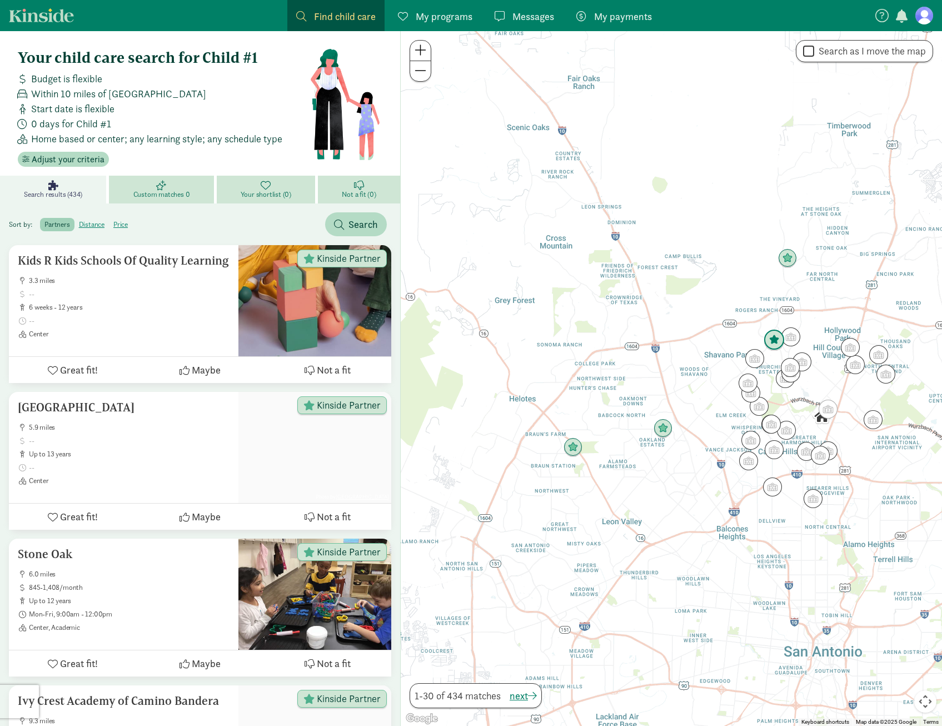
click at [771, 348] on img "Click to see details" at bounding box center [774, 340] width 30 height 30
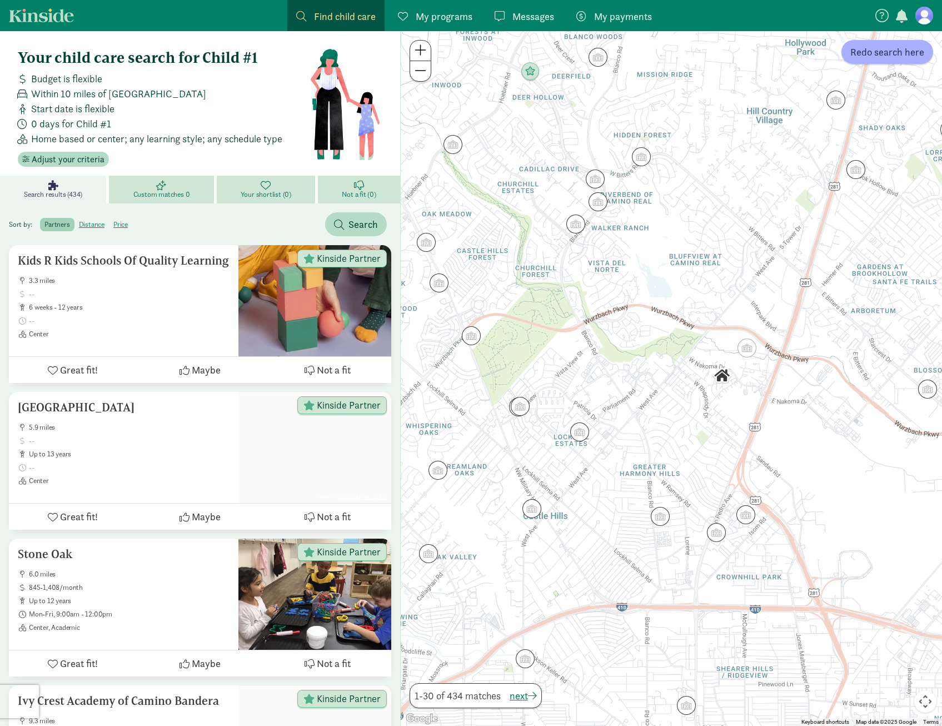
drag, startPoint x: 743, startPoint y: 302, endPoint x: 824, endPoint y: 403, distance: 128.9
click at [824, 403] on div at bounding box center [671, 378] width 541 height 695
click at [443, 472] on img "Click to see details" at bounding box center [438, 470] width 30 height 30
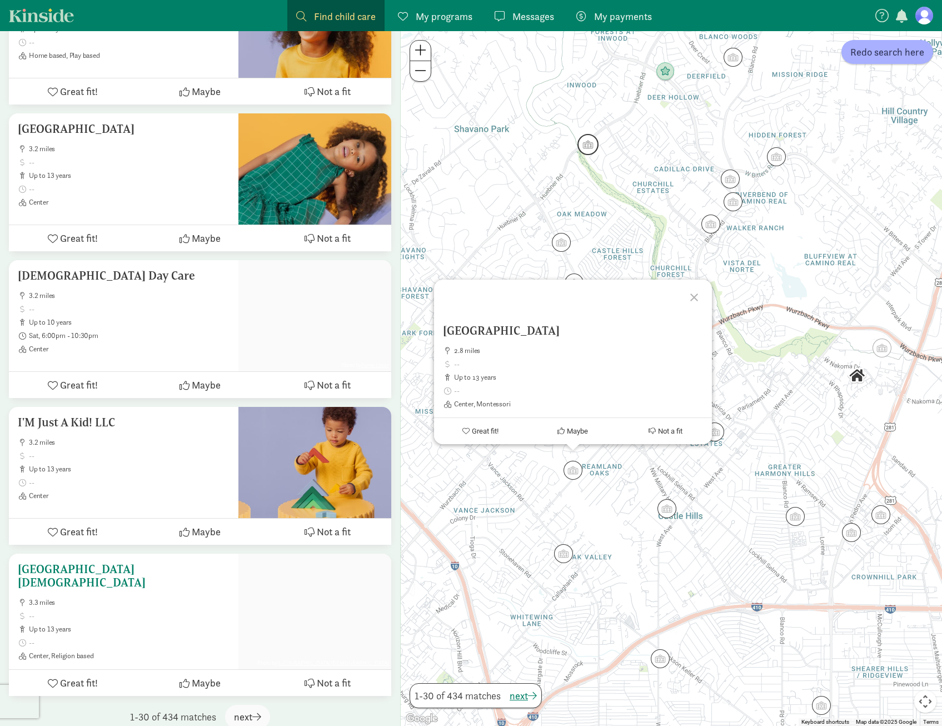
scroll to position [3962, 0]
